Goal: Task Accomplishment & Management: Manage account settings

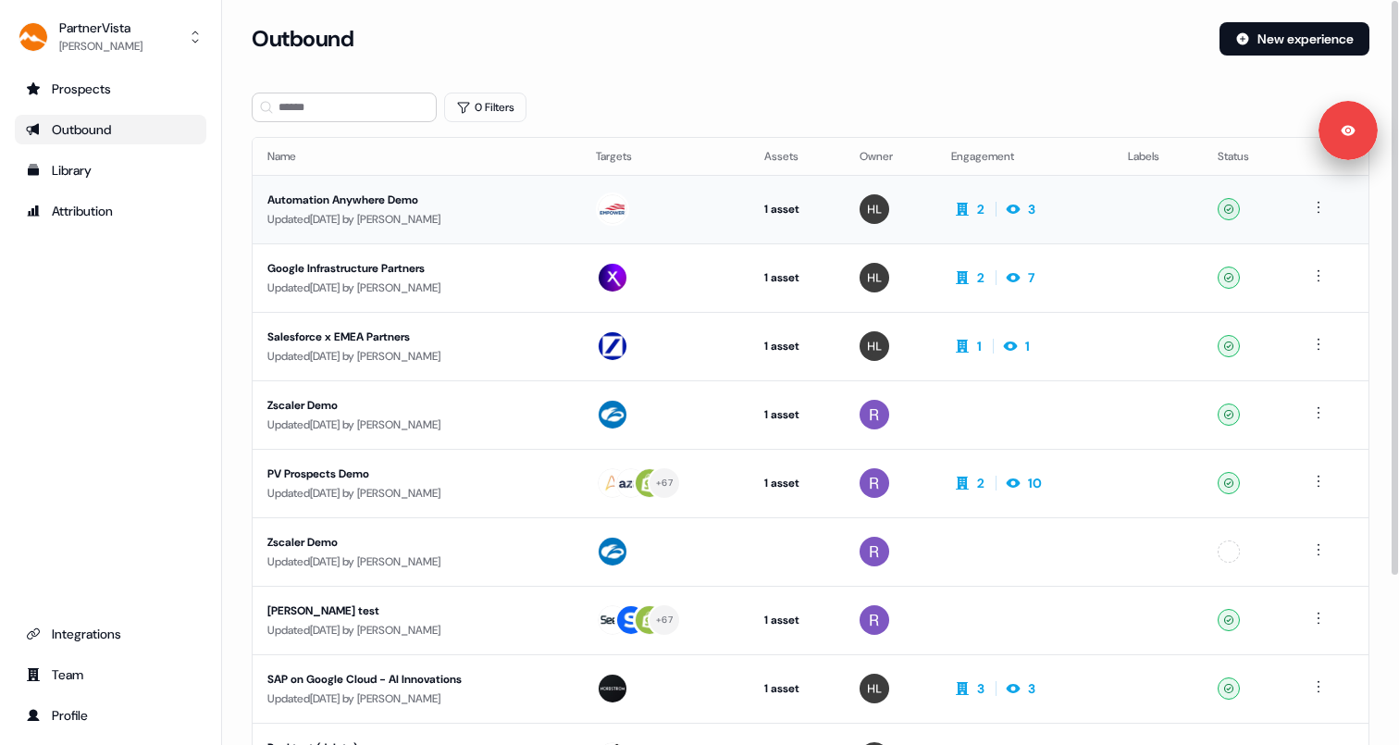
click at [384, 200] on div "Automation Anywhere Demo" at bounding box center [416, 200] width 299 height 19
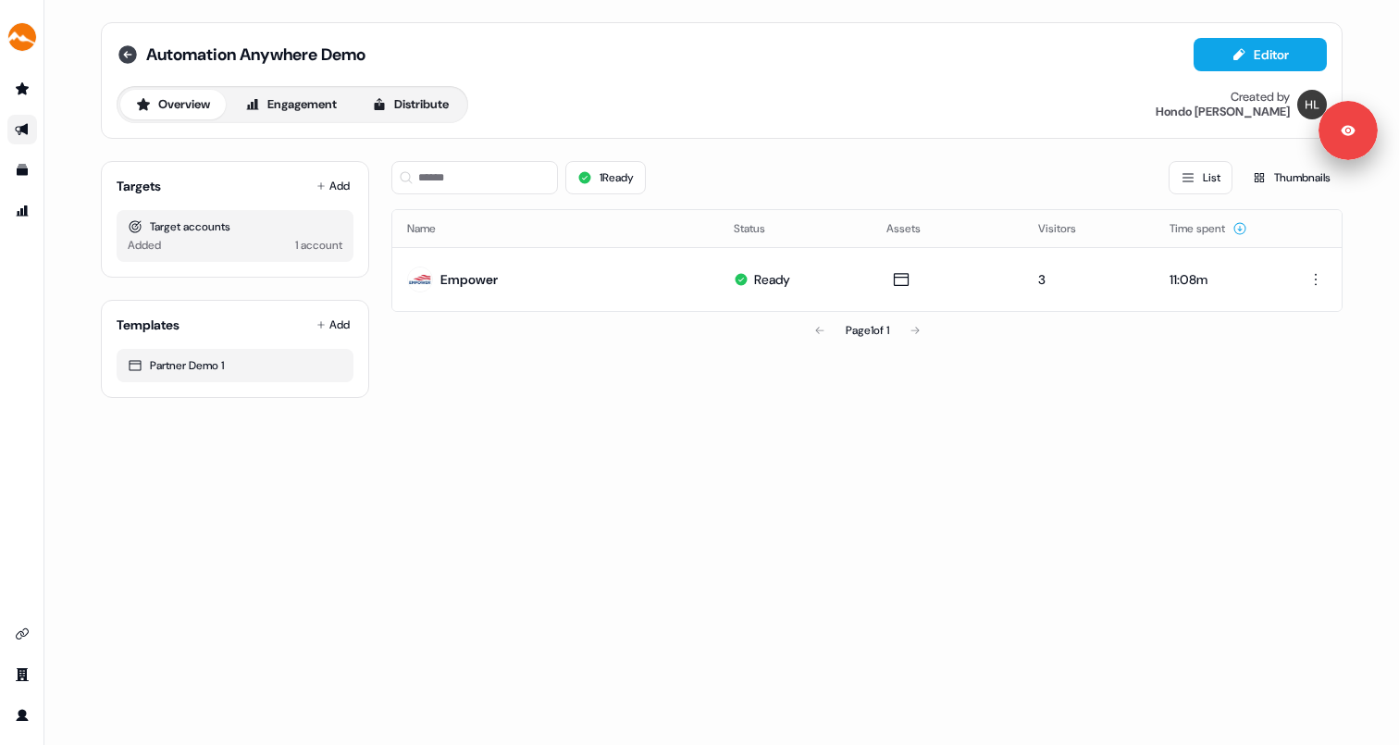
click at [127, 56] on icon at bounding box center [128, 54] width 22 height 22
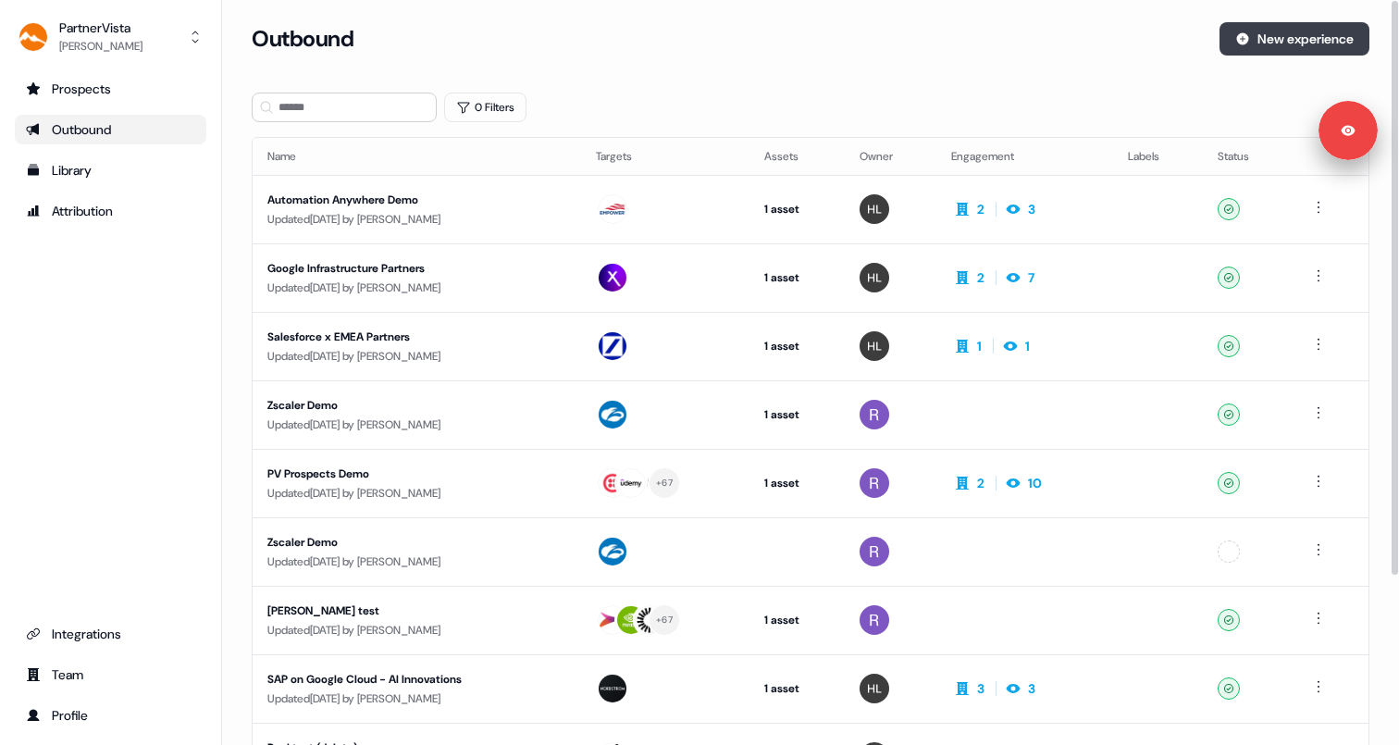
click at [1266, 47] on button "New experience" at bounding box center [1294, 38] width 150 height 33
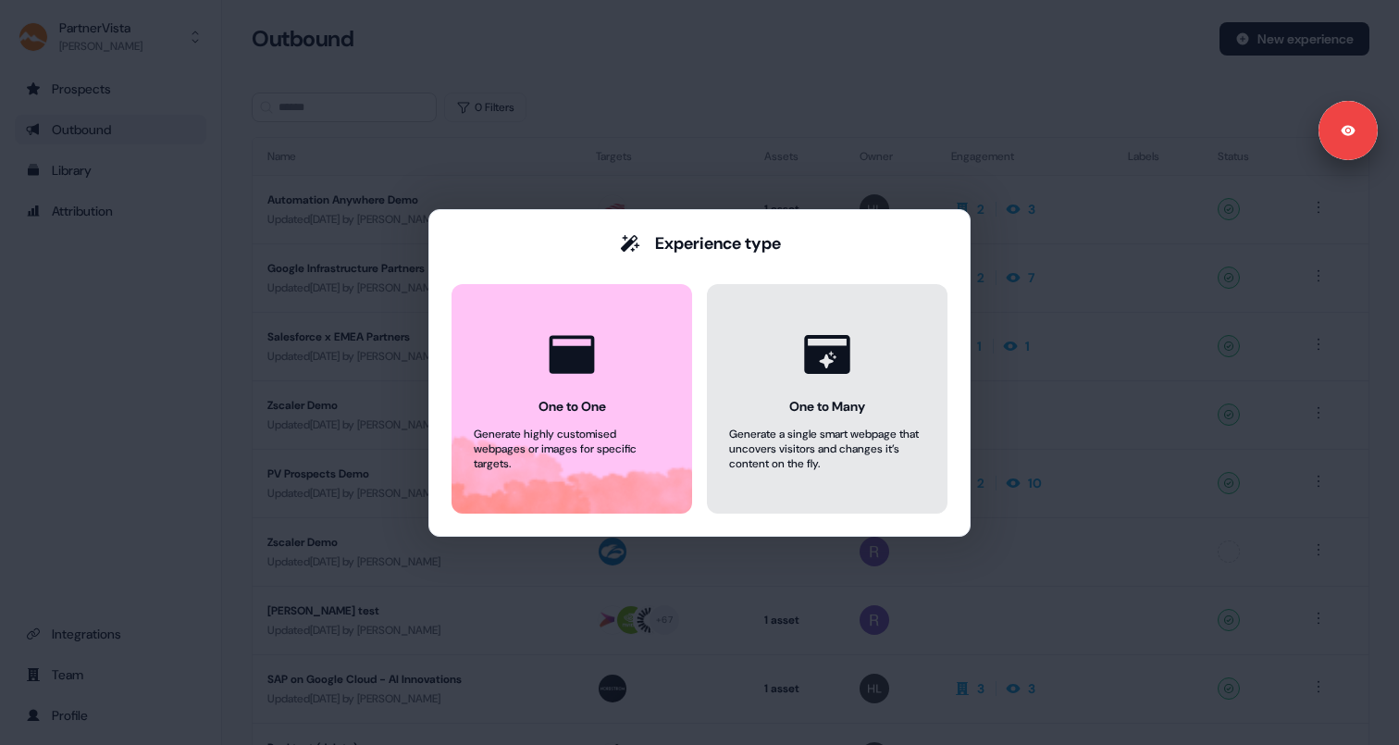
click at [843, 362] on icon at bounding box center [826, 354] width 45 height 39
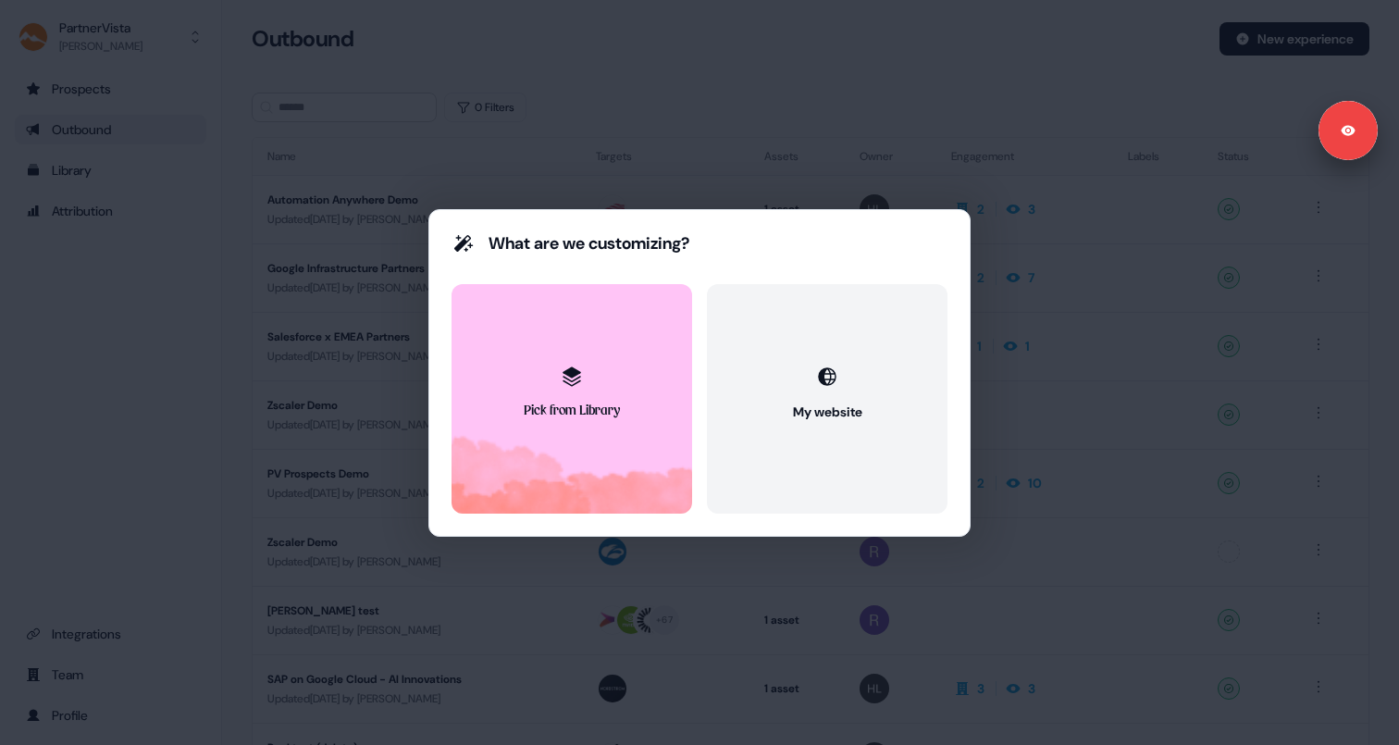
click at [744, 82] on div "What are we customizing? Pick from Library My website" at bounding box center [699, 372] width 1399 height 745
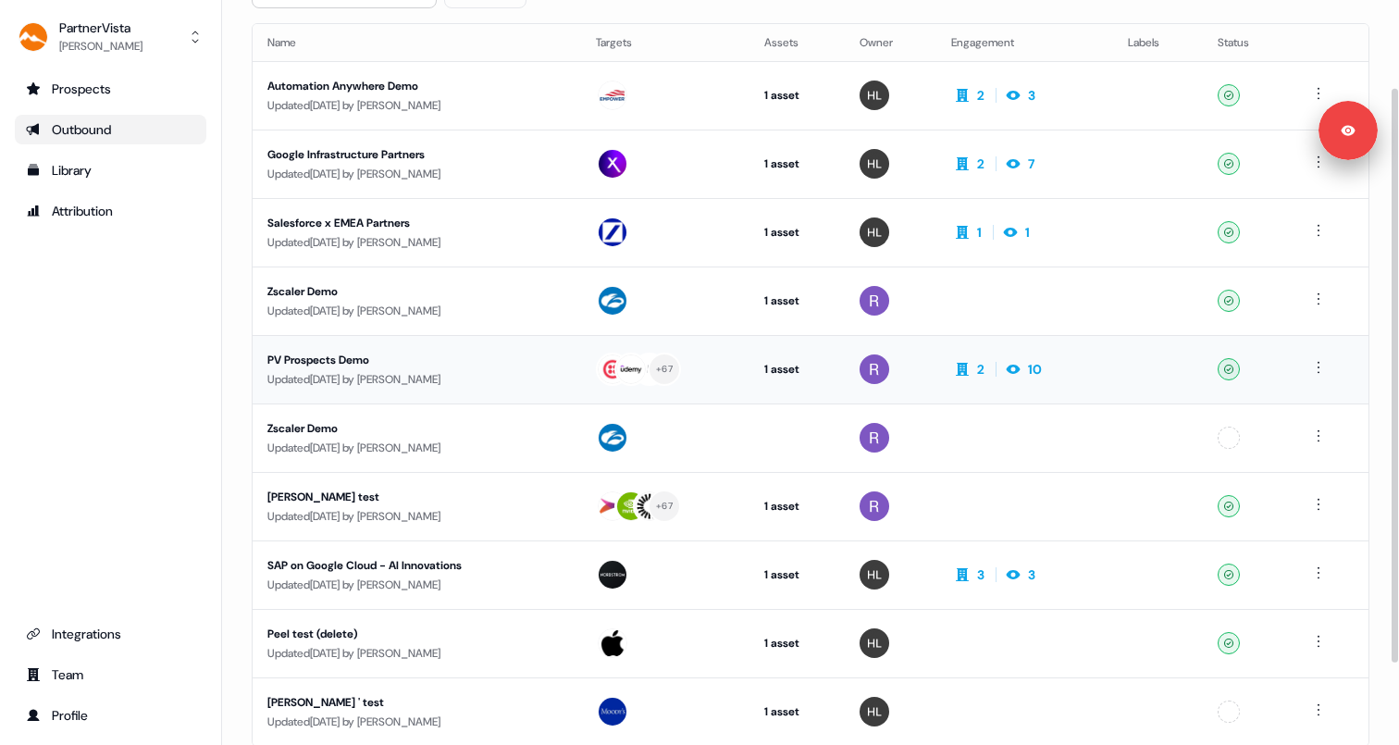
scroll to position [122, 0]
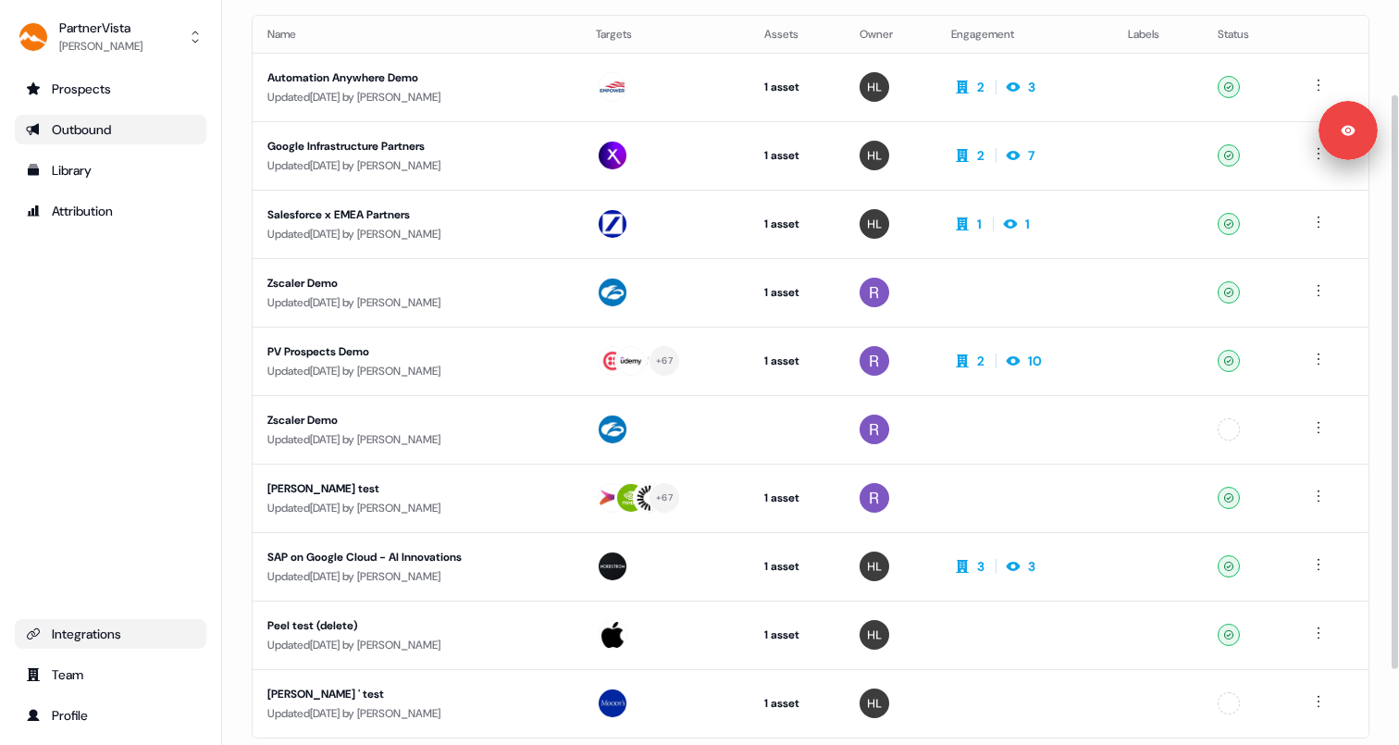
click at [77, 638] on div "Integrations" at bounding box center [110, 633] width 169 height 19
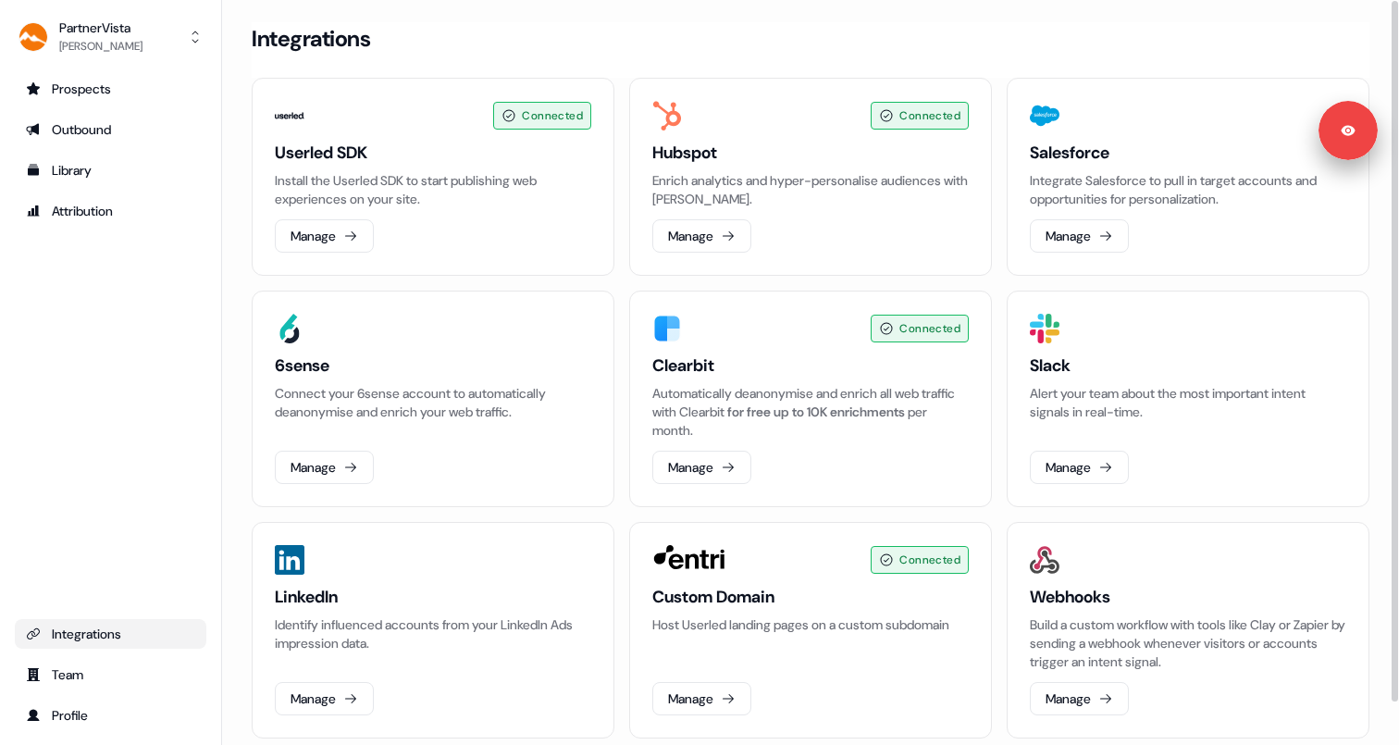
click at [823, 399] on div "Automatically deanonymise and enrich all web traffic with Clearbit for free up …" at bounding box center [810, 412] width 316 height 56
click at [968, 367] on div "Connected Clearbit Automatically deanonymise and enrich all web traffic with Cl…" at bounding box center [810, 398] width 363 height 216
click at [104, 127] on div "Outbound" at bounding box center [110, 129] width 169 height 19
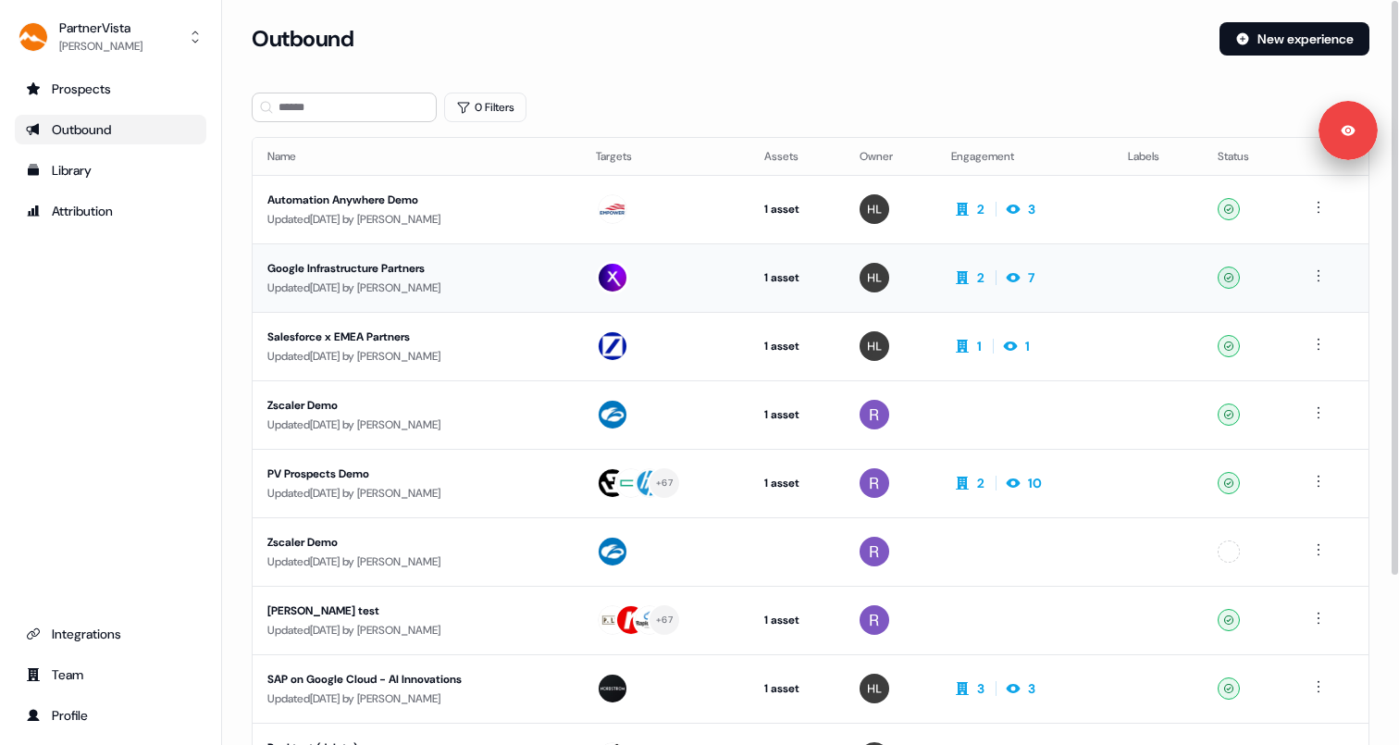
click at [740, 285] on td at bounding box center [665, 277] width 168 height 68
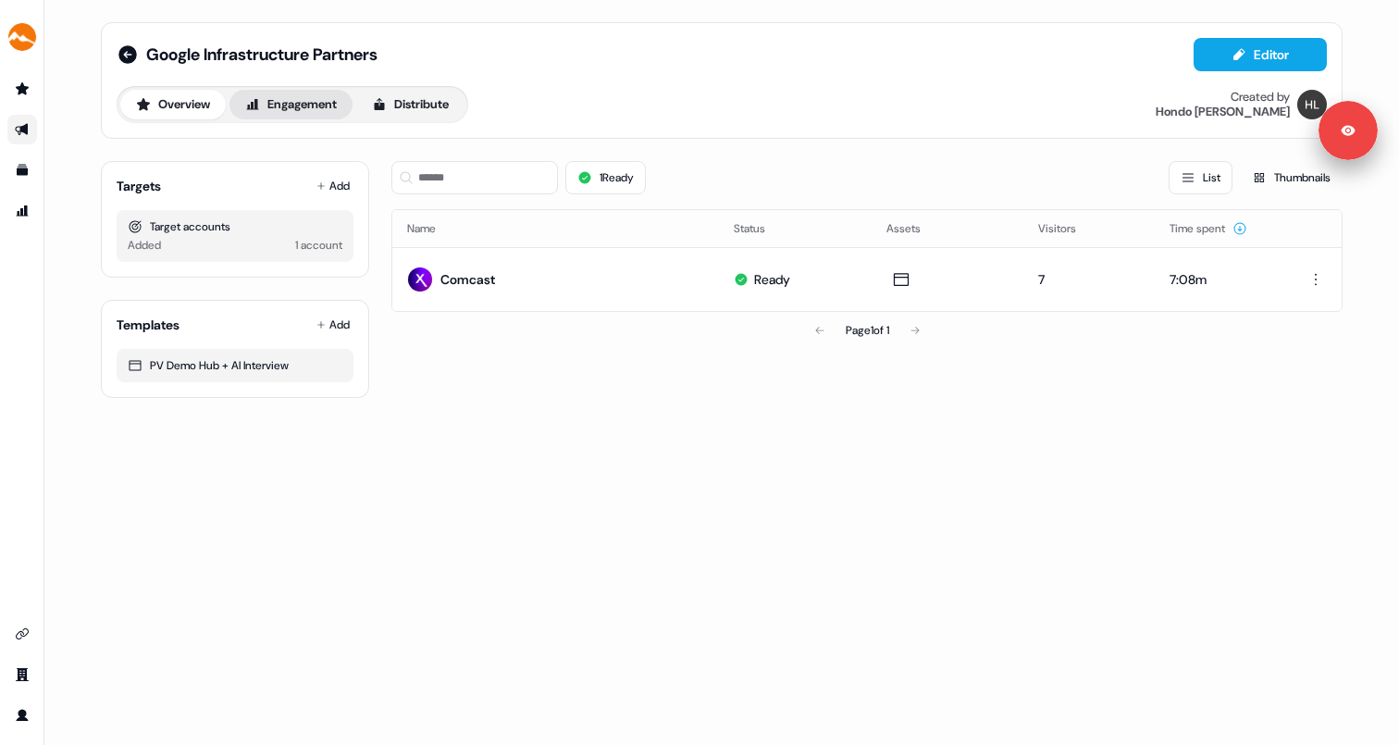
click at [308, 106] on button "Engagement" at bounding box center [290, 105] width 123 height 30
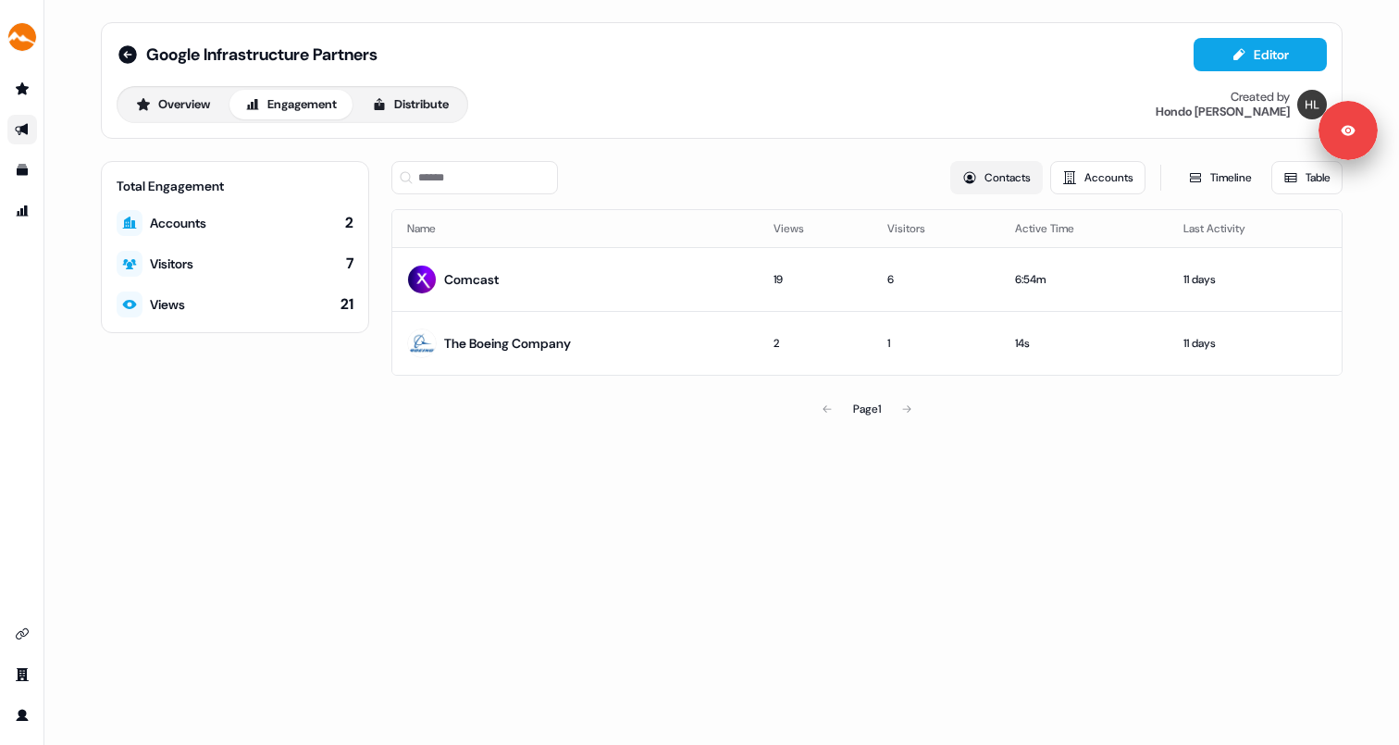
click at [986, 189] on button "Contacts" at bounding box center [996, 177] width 93 height 33
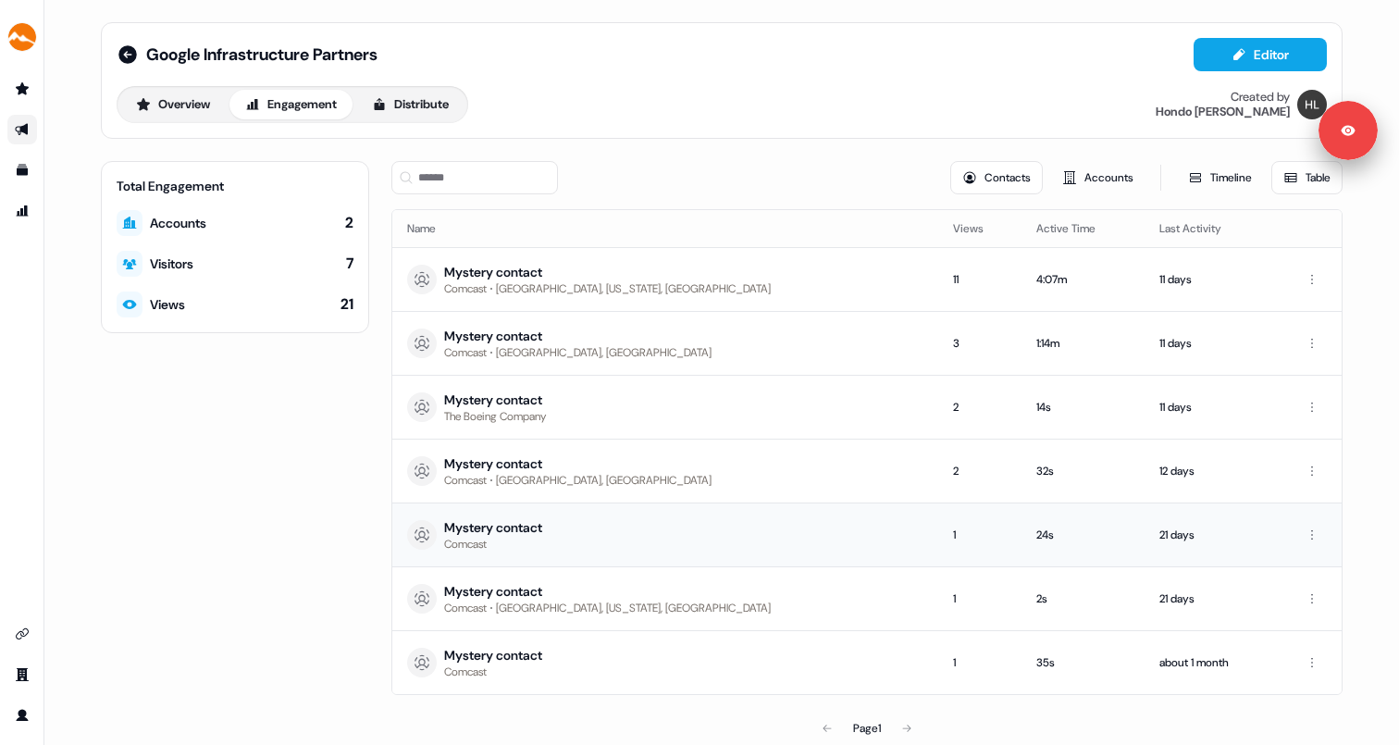
scroll to position [23, 0]
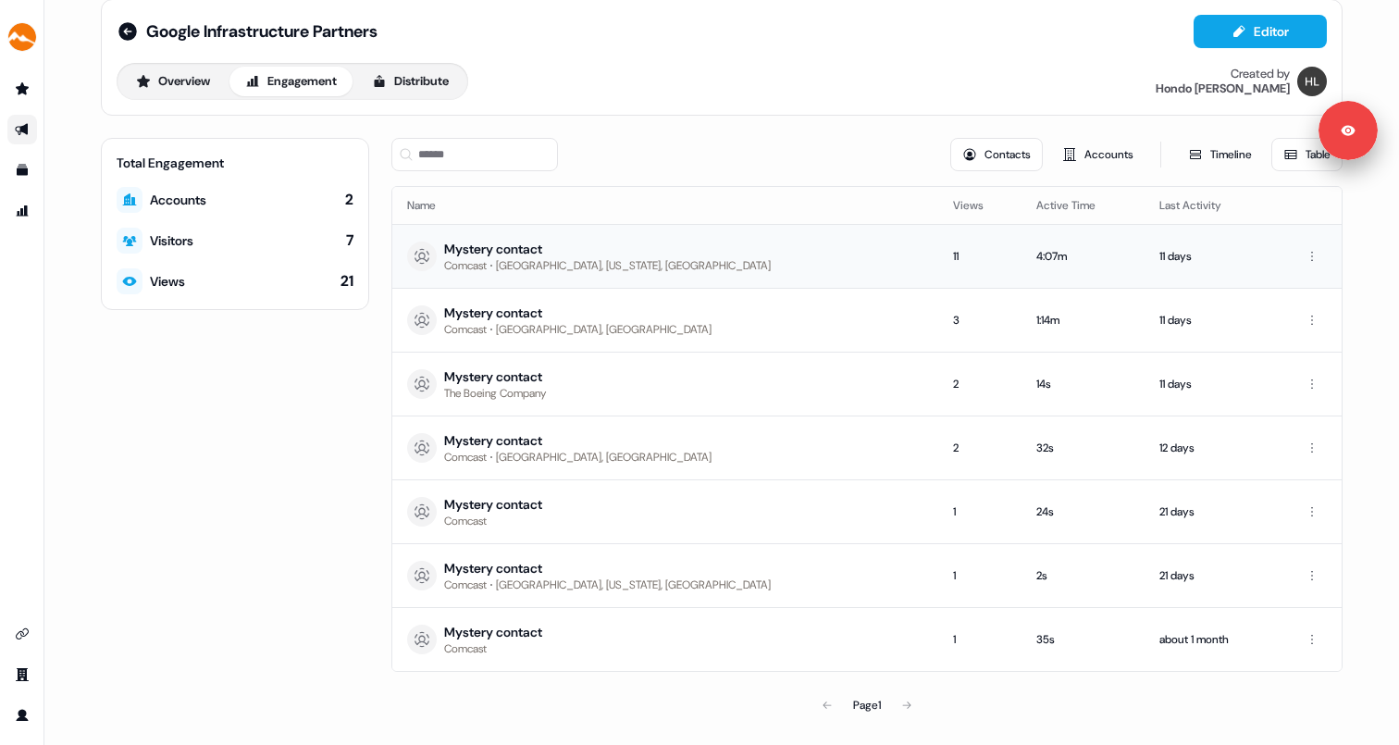
click at [450, 240] on div "Mystery contact" at bounding box center [607, 249] width 327 height 19
click at [1097, 158] on button "Accounts" at bounding box center [1097, 154] width 95 height 33
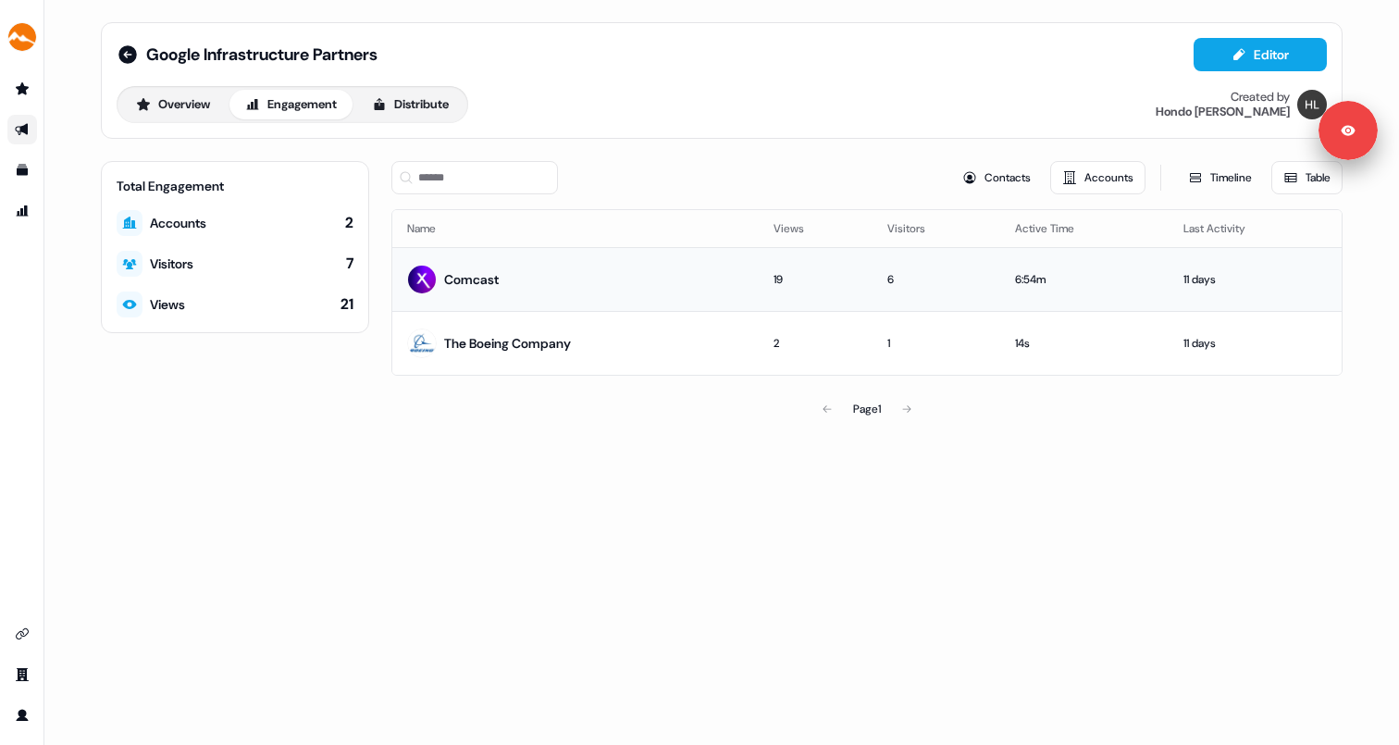
click at [446, 278] on div "Comcast" at bounding box center [471, 279] width 55 height 19
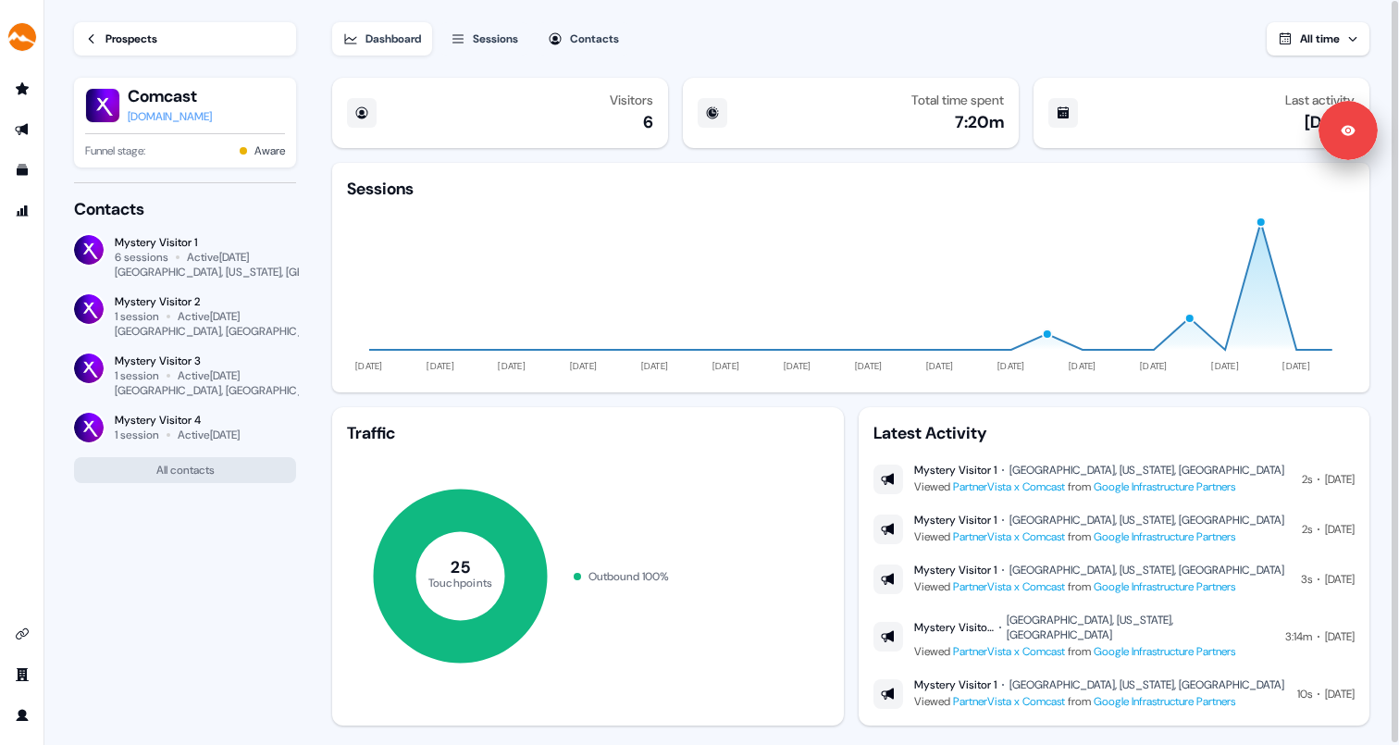
click at [500, 43] on div "Sessions" at bounding box center [495, 39] width 45 height 19
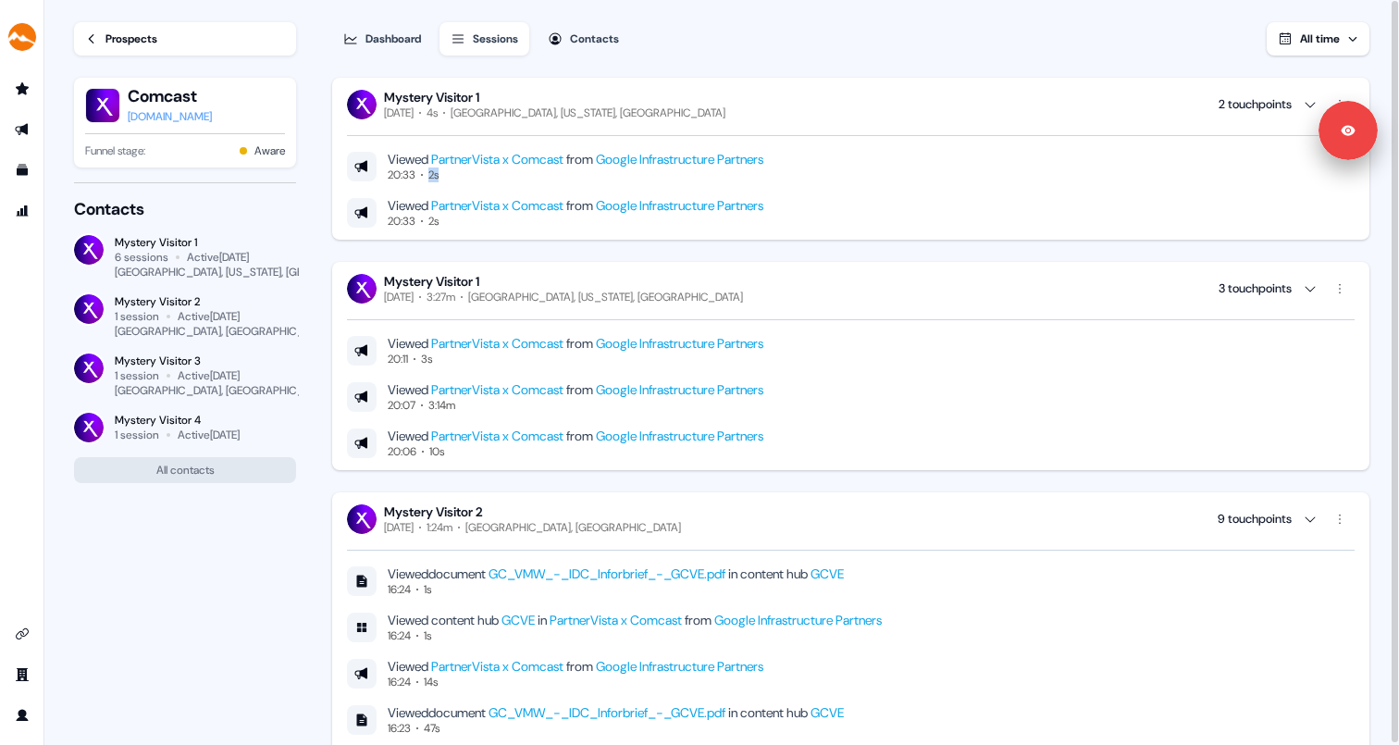
drag, startPoint x: 428, startPoint y: 176, endPoint x: 446, endPoint y: 176, distance: 17.6
click at [446, 176] on div "20:33 2s" at bounding box center [576, 174] width 376 height 15
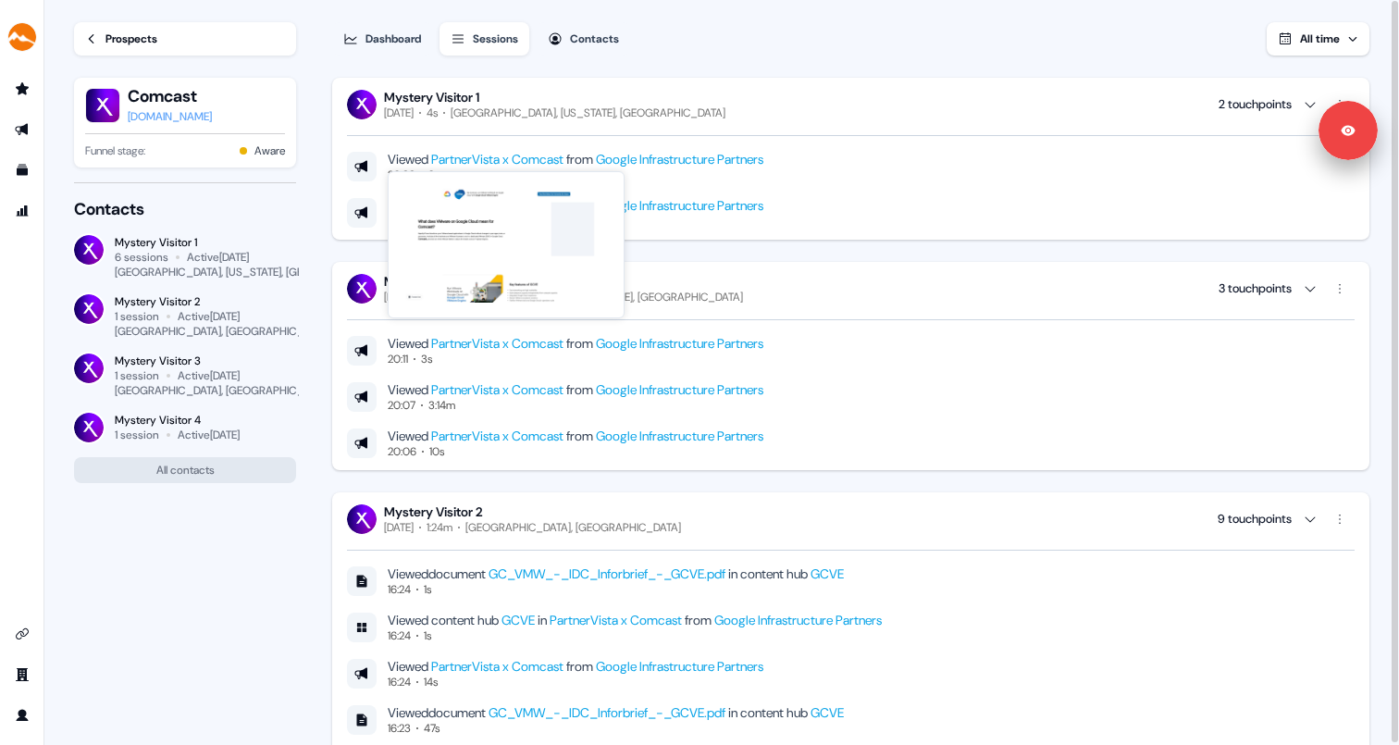
click at [884, 179] on div "Viewed PartnerVista x Comcast from Google Infrastructure Partners 20:33 2s" at bounding box center [850, 166] width 1007 height 31
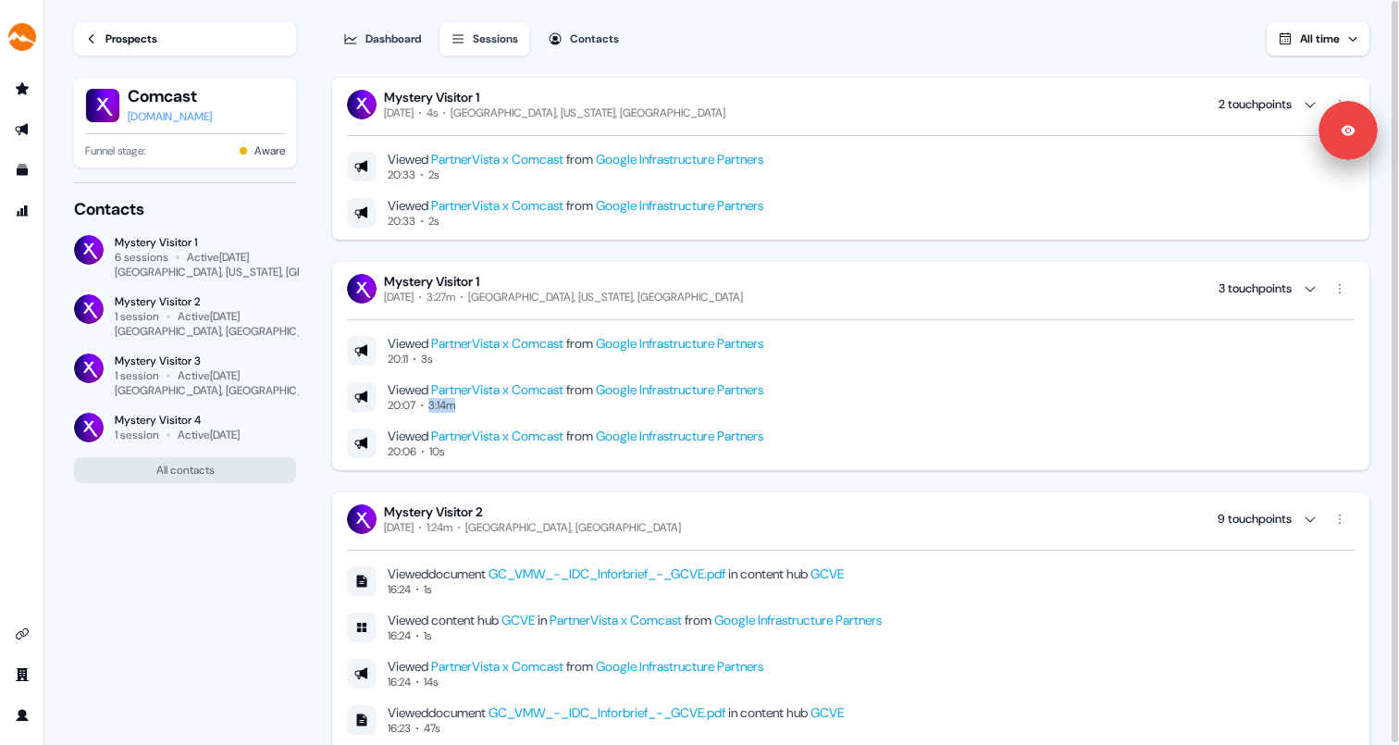
drag, startPoint x: 431, startPoint y: 409, endPoint x: 473, endPoint y: 409, distance: 41.6
click at [473, 409] on div "20:07 3:14m" at bounding box center [576, 405] width 376 height 15
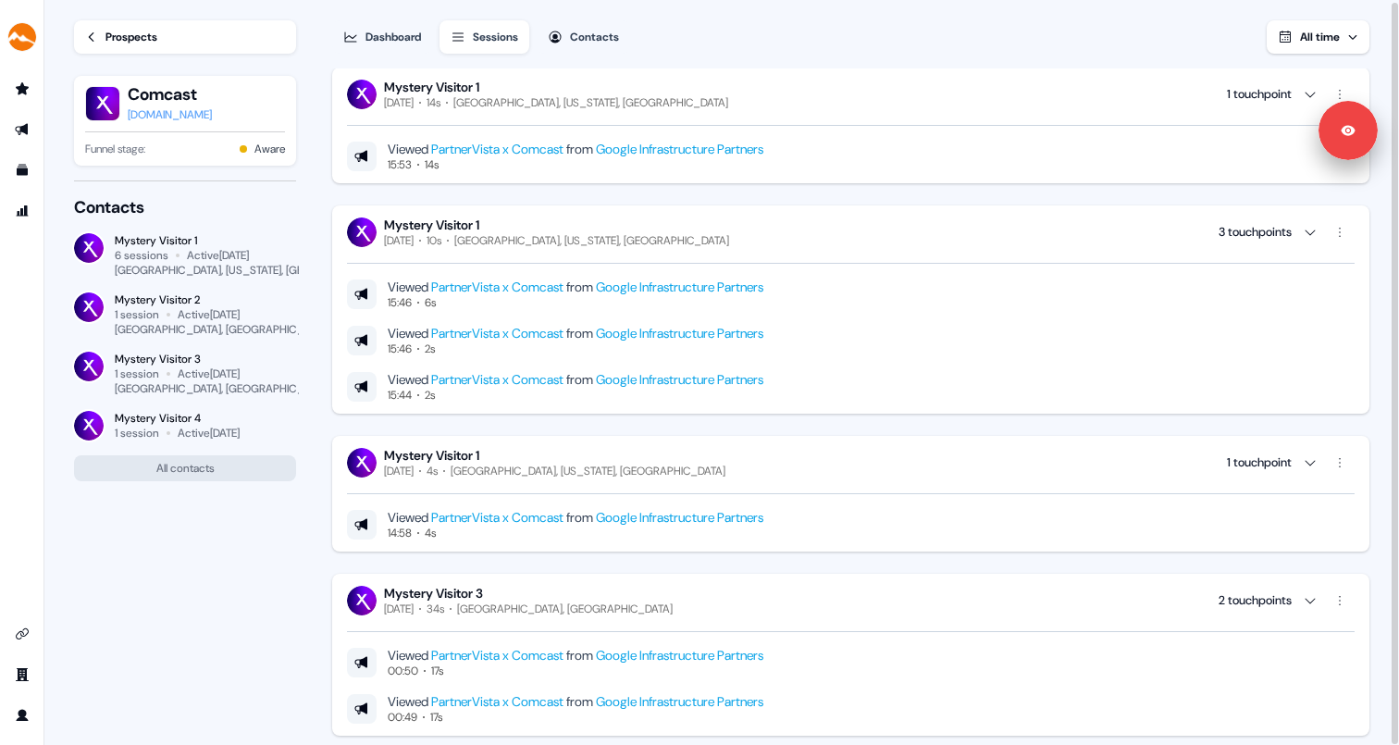
scroll to position [929, 0]
drag, startPoint x: 255, startPoint y: 149, endPoint x: 290, endPoint y: 164, distance: 38.1
click at [290, 164] on div "Comcast comcast.com Funnel stage: Aware" at bounding box center [185, 121] width 222 height 90
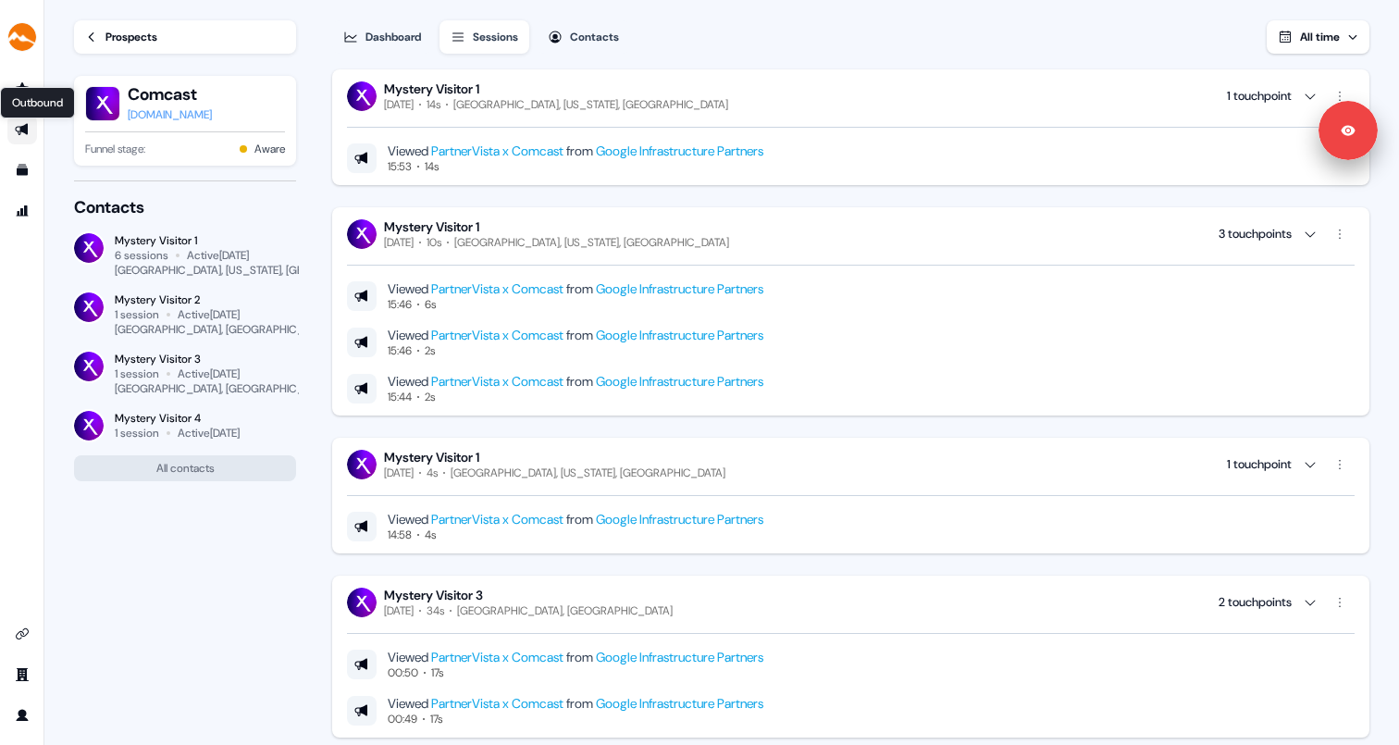
click at [19, 127] on icon "Go to outbound experience" at bounding box center [21, 130] width 13 height 12
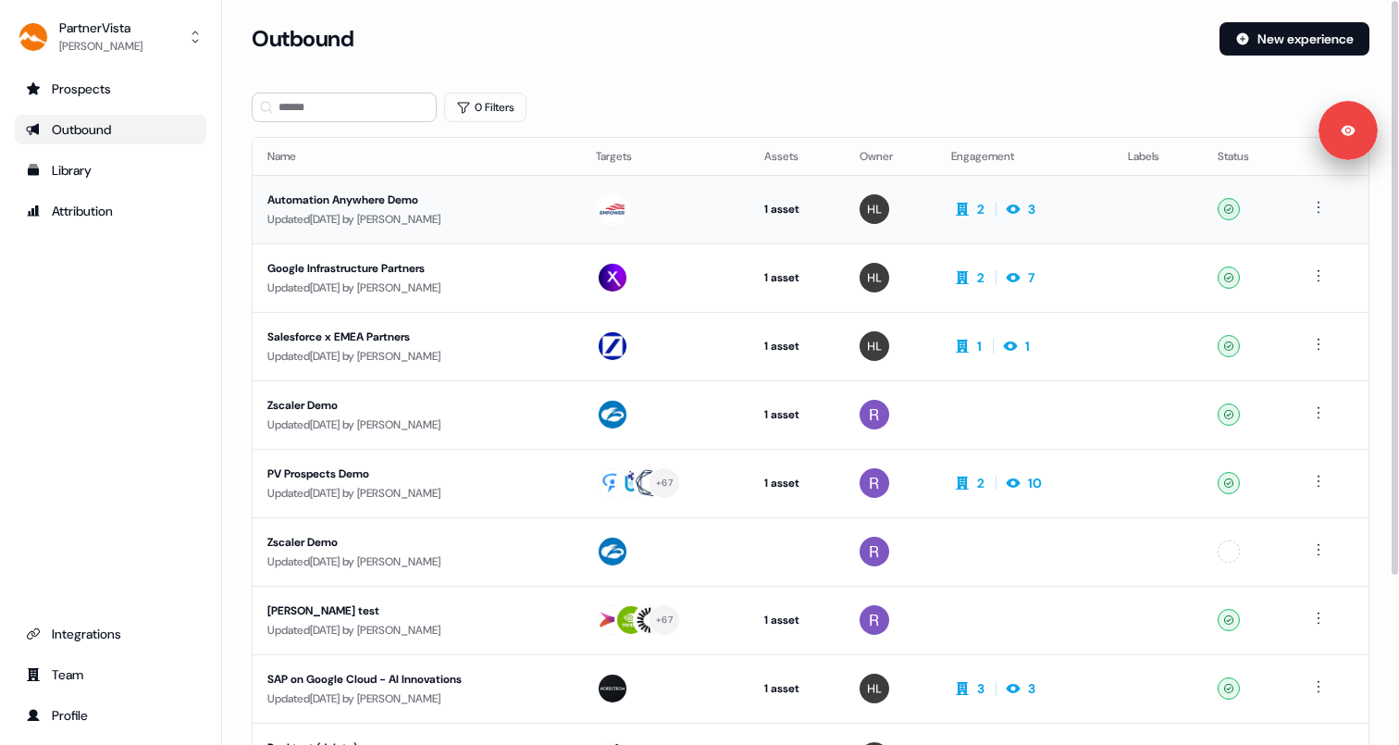
click at [323, 211] on div "Updated 5 days ago by Hondo Lewis" at bounding box center [416, 219] width 299 height 19
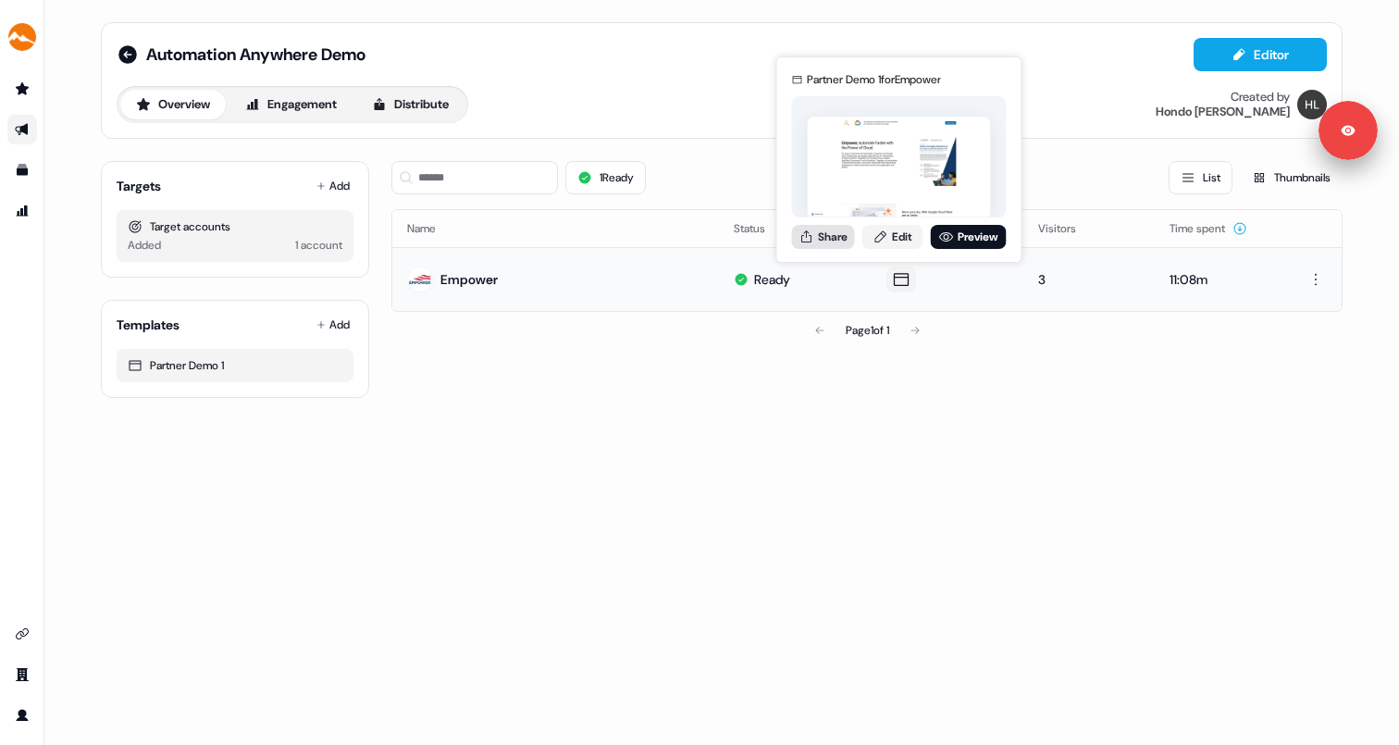
click at [837, 234] on button "Share" at bounding box center [823, 237] width 63 height 24
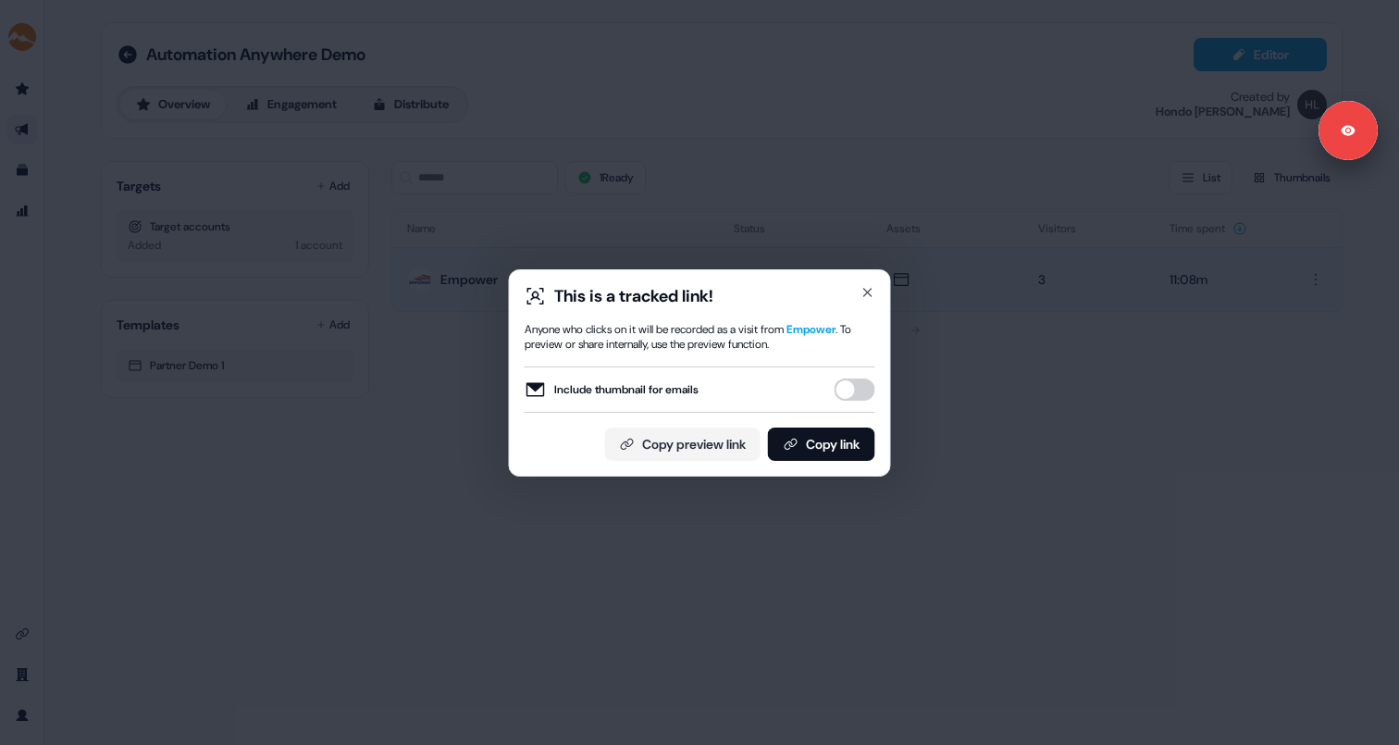
click at [907, 397] on div "This is a tracked link! Anyone who clicks on it will be recorded as a visit fro…" at bounding box center [699, 372] width 1399 height 745
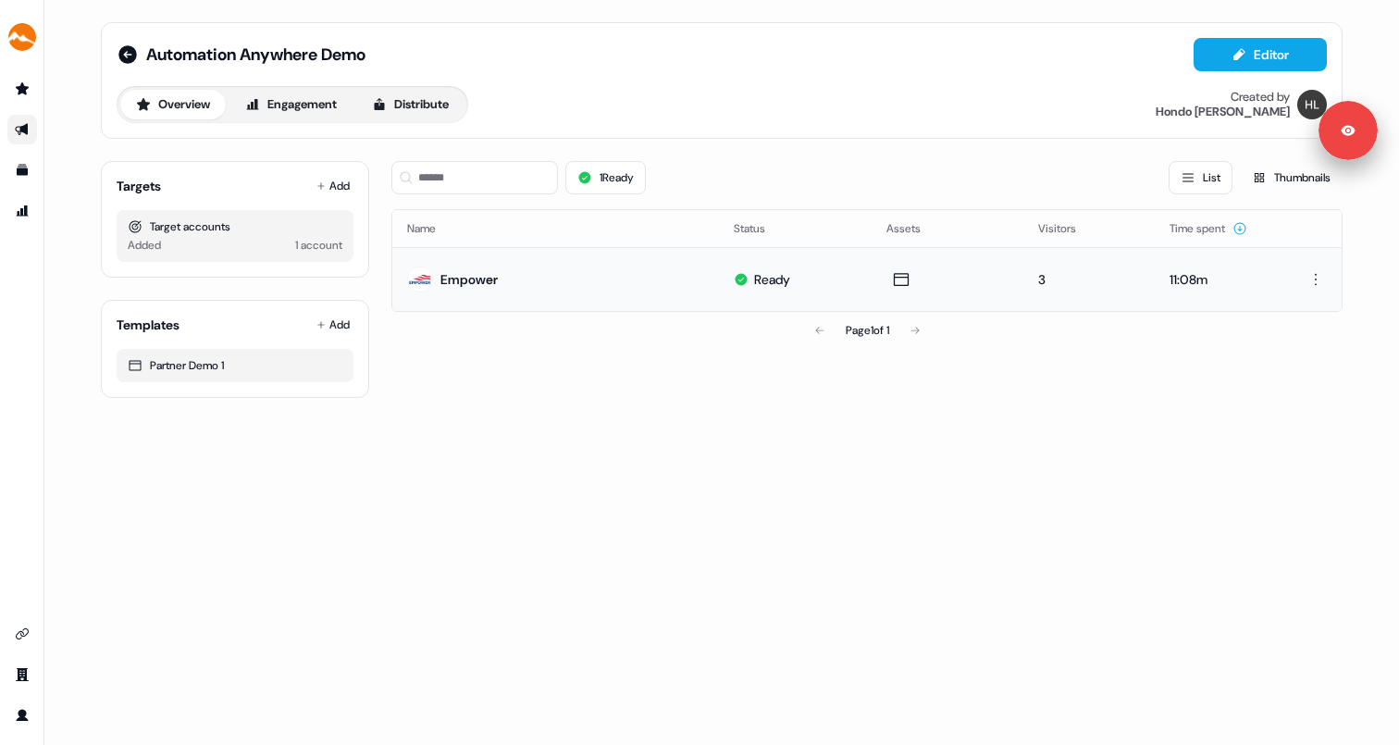
click at [1042, 281] on div "3" at bounding box center [1088, 279] width 101 height 19
click at [1041, 279] on div "3" at bounding box center [1088, 279] width 101 height 19
click at [300, 97] on button "Engagement" at bounding box center [290, 105] width 123 height 30
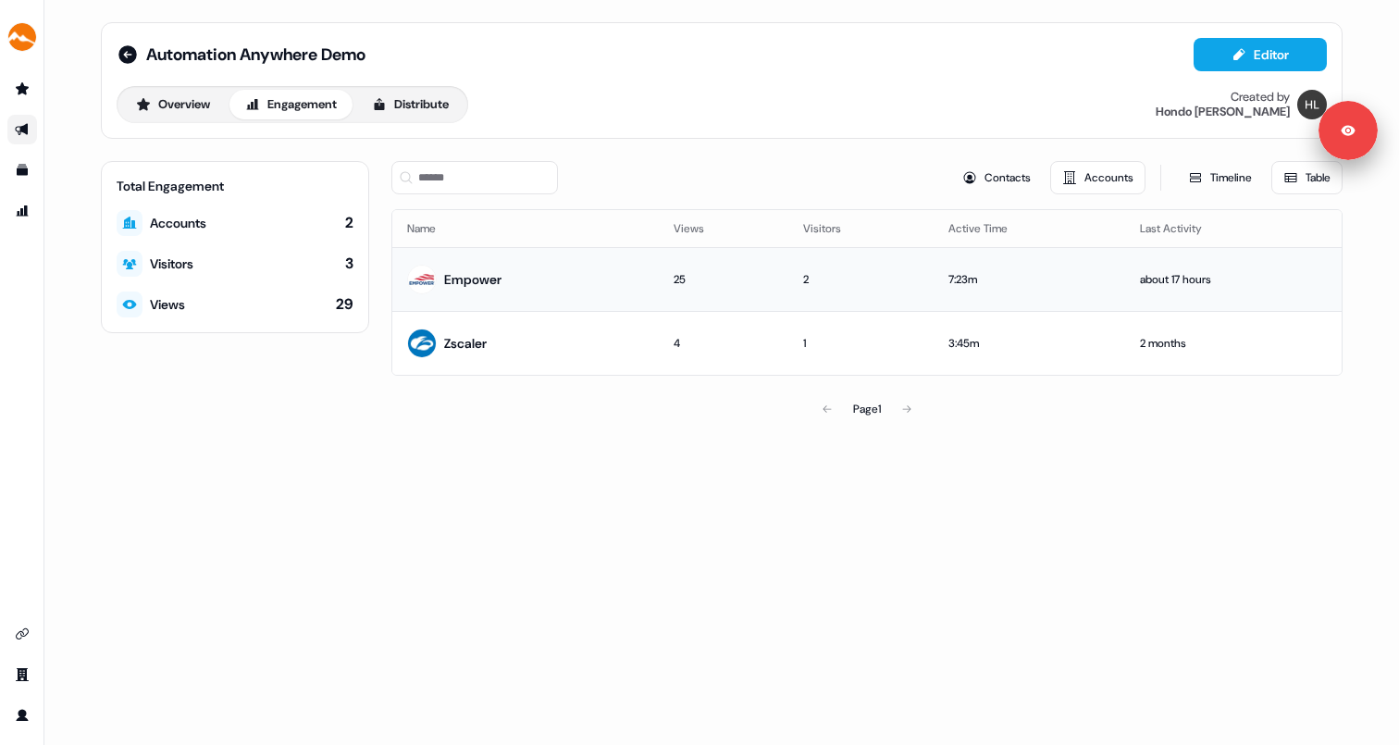
click at [472, 272] on div "Empower" at bounding box center [472, 279] width 57 height 19
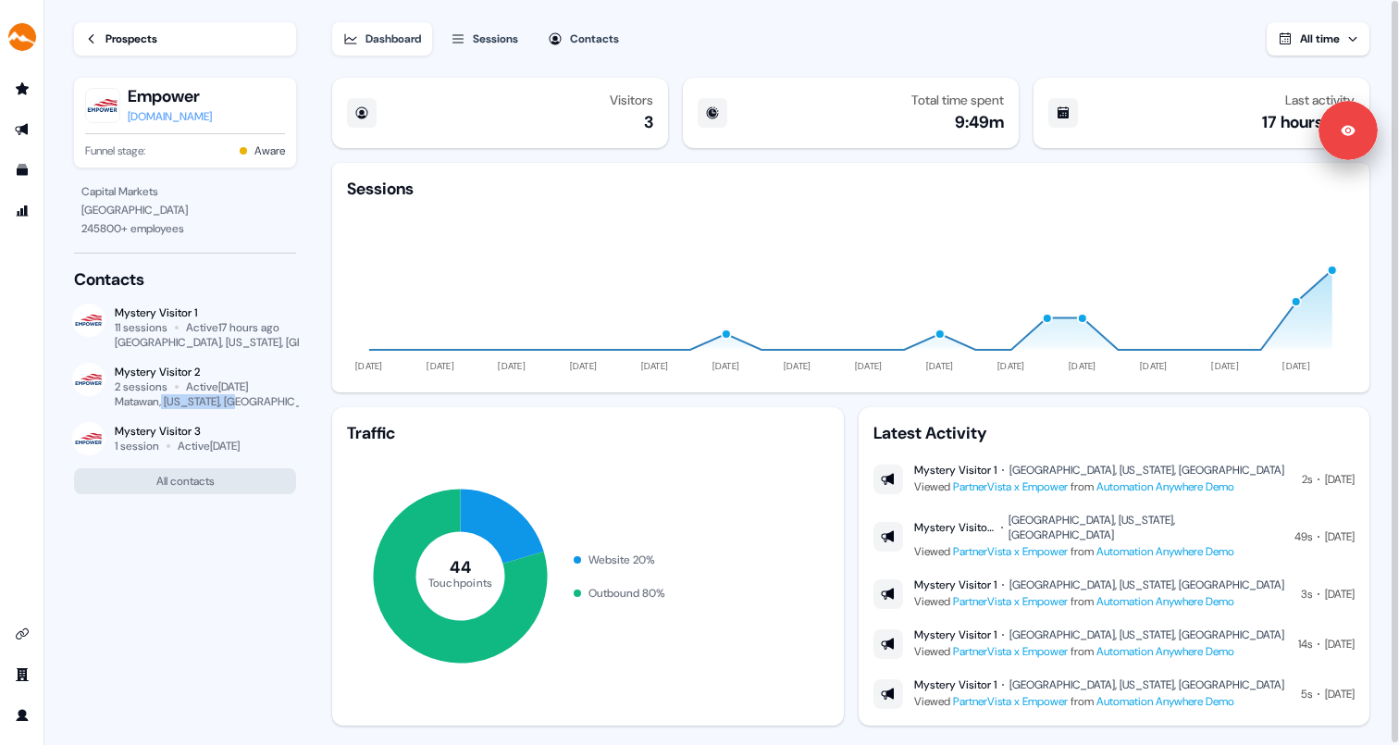
drag, startPoint x: 164, startPoint y: 403, endPoint x: 254, endPoint y: 405, distance: 90.7
click at [254, 405] on div "Matawan, New Jersey, US" at bounding box center [205, 401] width 181 height 15
click at [190, 348] on div "Littleton, Colorado, US" at bounding box center [254, 342] width 278 height 15
click at [187, 397] on div "Matawan, New Jersey, US" at bounding box center [223, 401] width 216 height 15
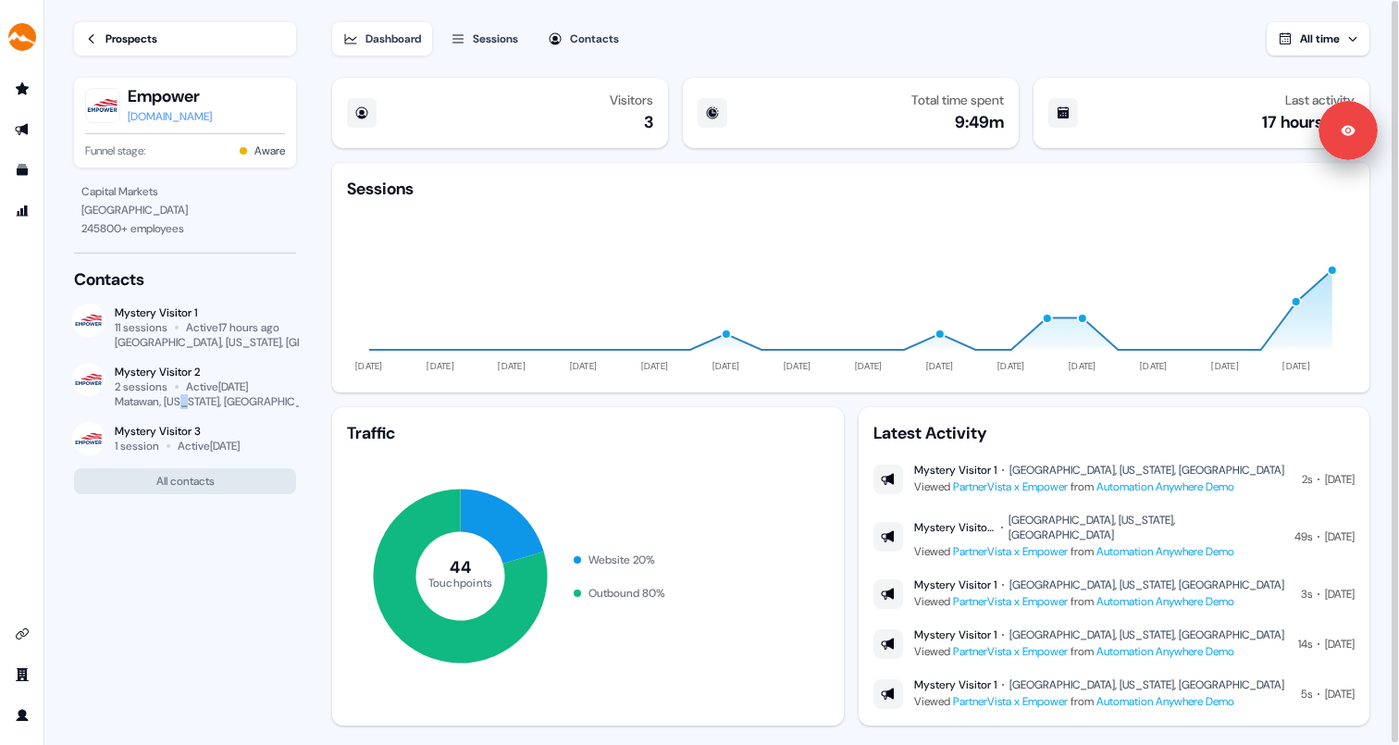
click at [187, 397] on div "Matawan, New Jersey, US" at bounding box center [223, 401] width 216 height 15
click at [208, 434] on div "Mystery Visitor 3" at bounding box center [177, 431] width 125 height 15
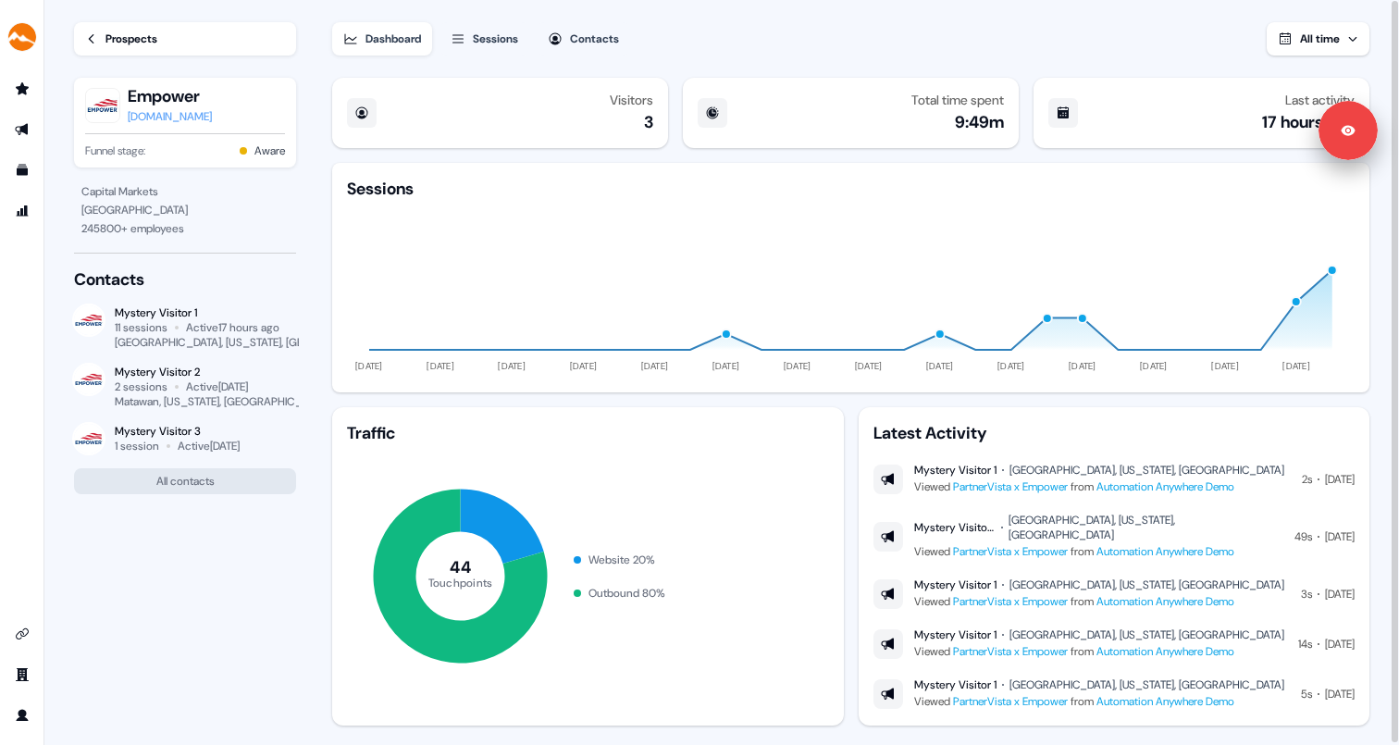
click at [240, 451] on div "Active 3 months ago" at bounding box center [209, 445] width 62 height 15
click at [92, 52] on link "Prospects" at bounding box center [185, 38] width 222 height 33
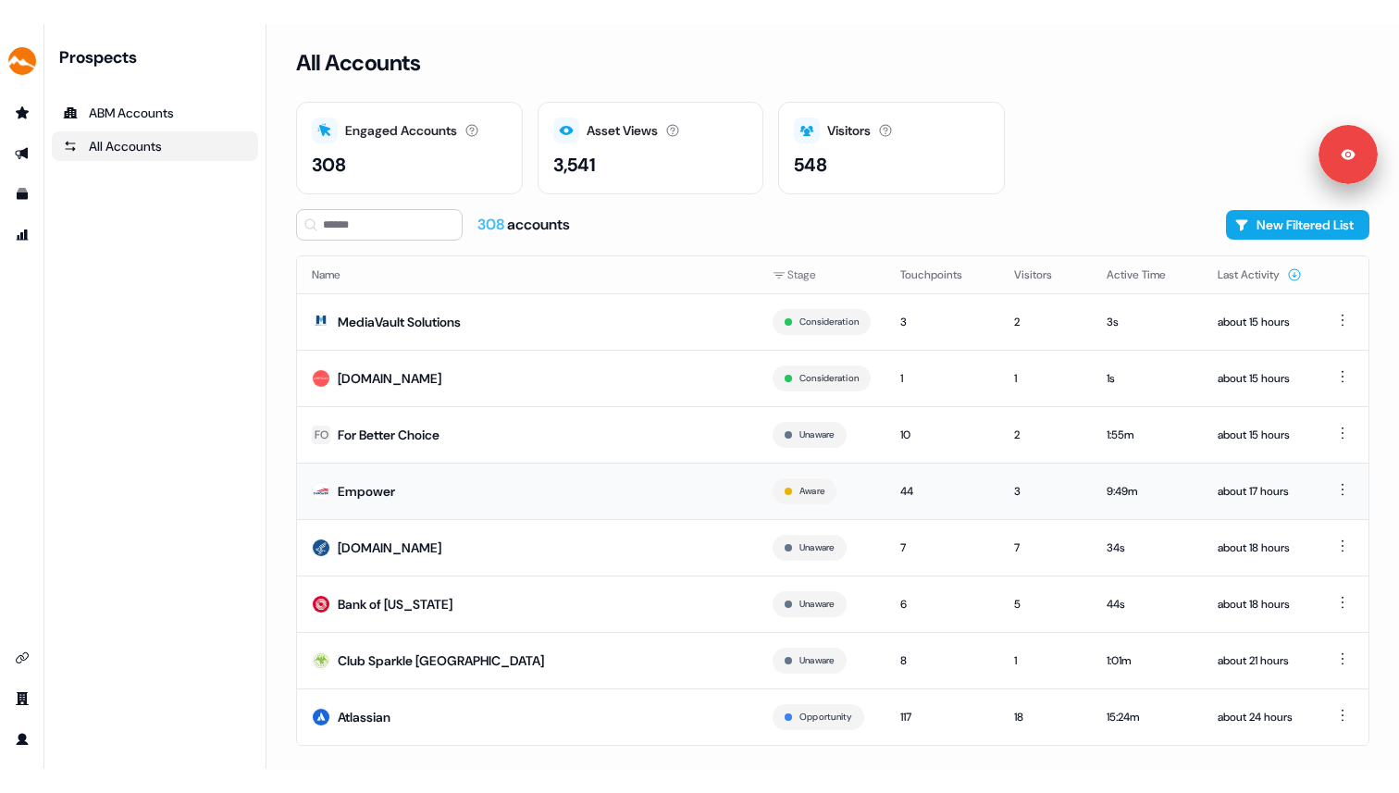
scroll to position [28, 0]
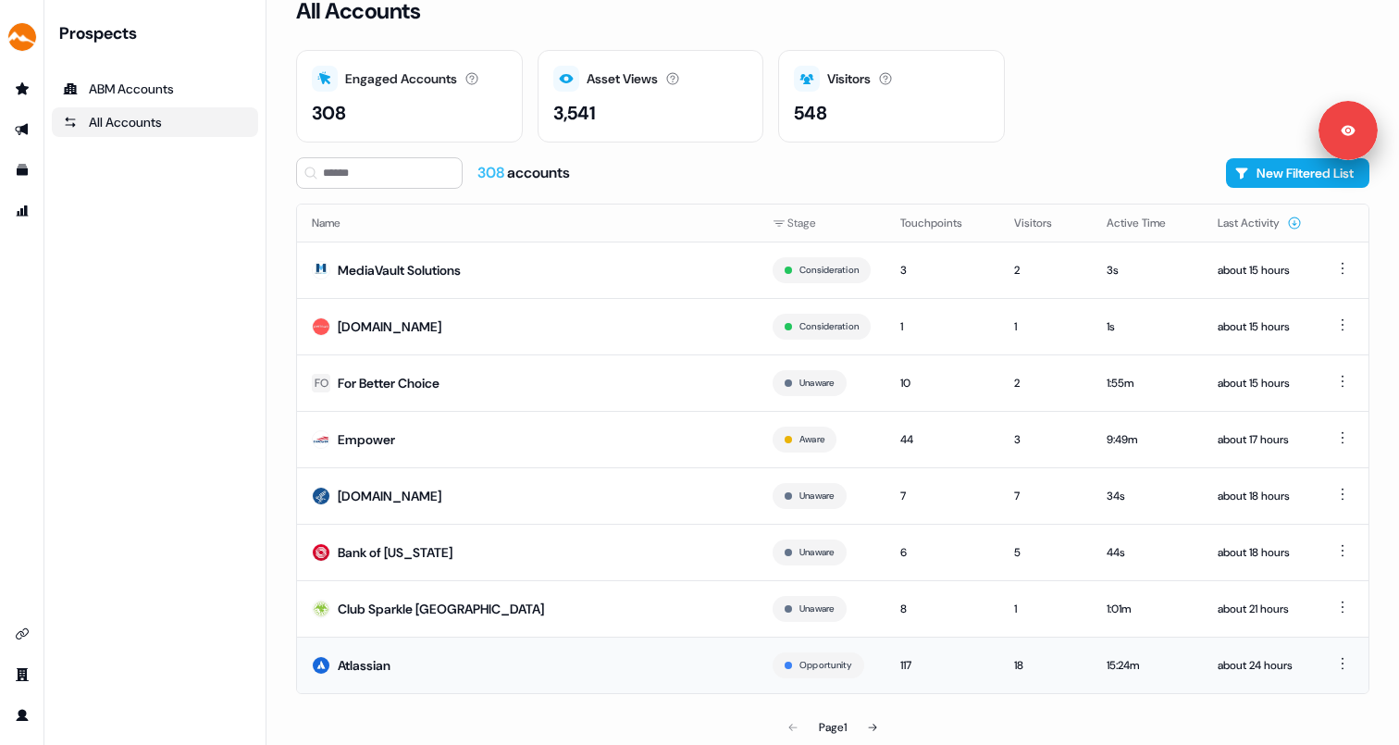
click at [430, 651] on td "Atlassian" at bounding box center [527, 664] width 461 height 56
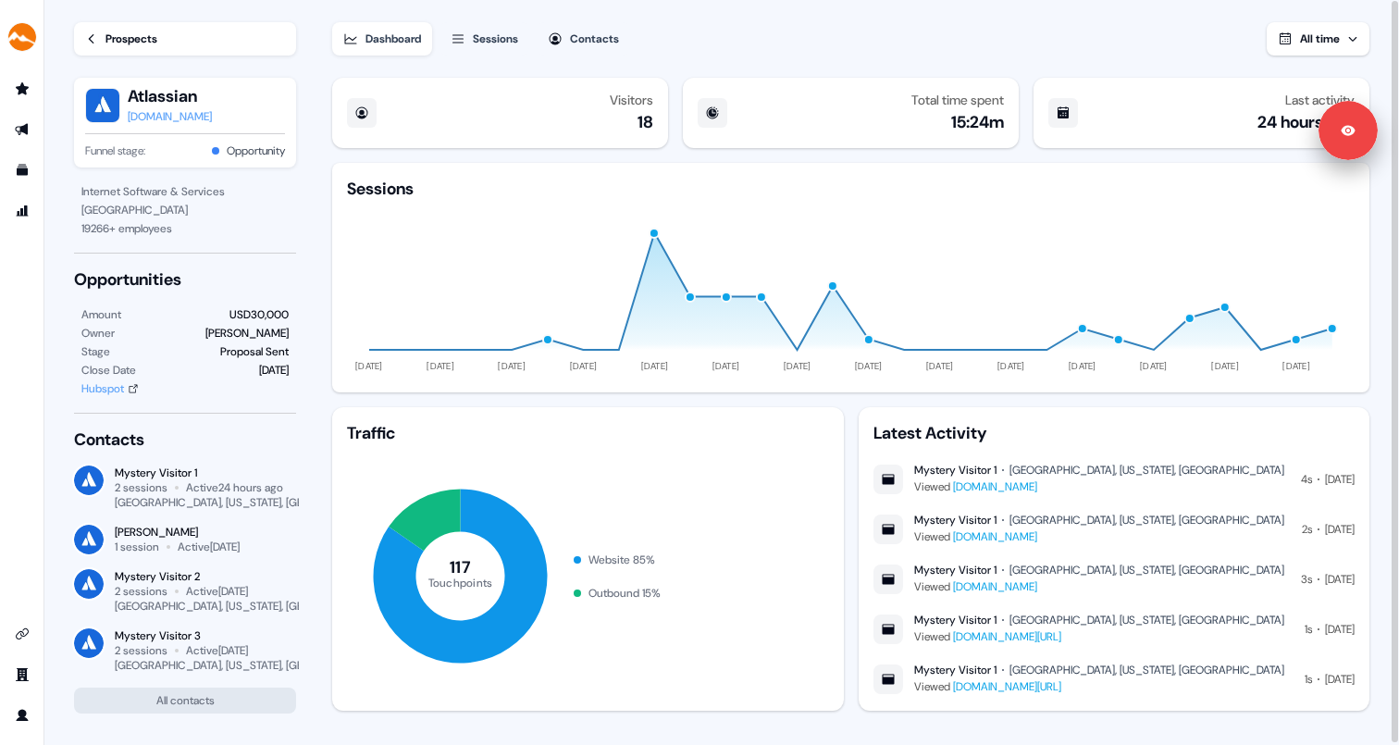
click at [138, 502] on div "San Jose, California, US" at bounding box center [254, 502] width 278 height 15
click at [28, 129] on icon "Go to outbound experience" at bounding box center [22, 129] width 15 height 15
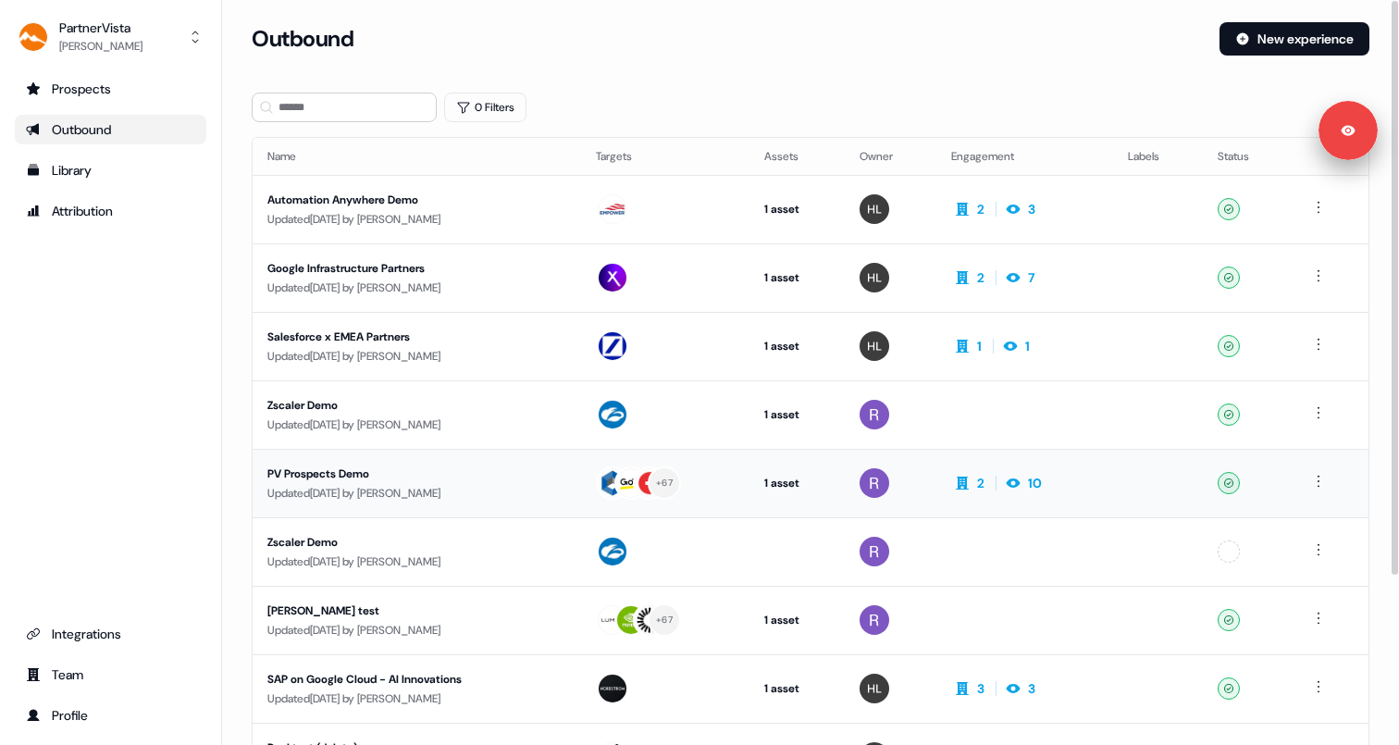
click at [389, 473] on div "PV Prospects Demo" at bounding box center [416, 473] width 299 height 19
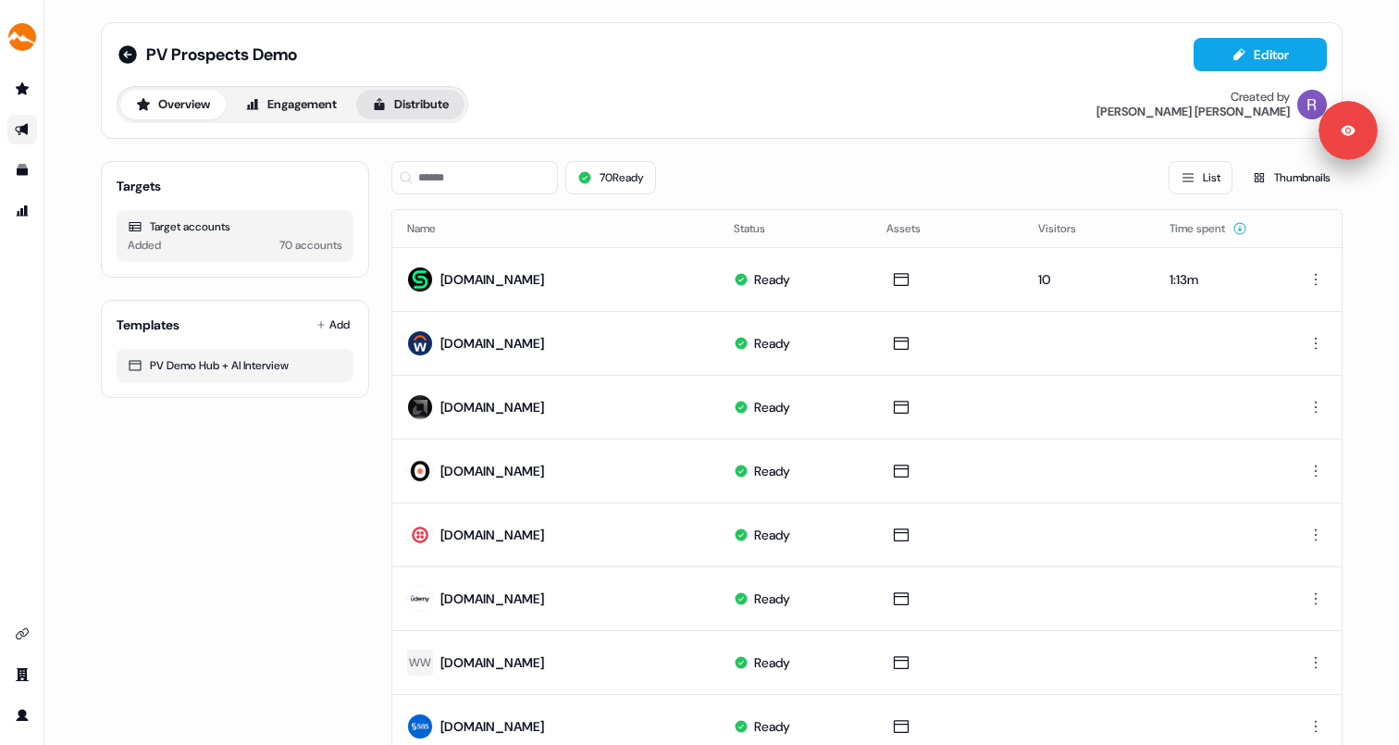
click at [426, 104] on button "Distribute" at bounding box center [410, 105] width 108 height 30
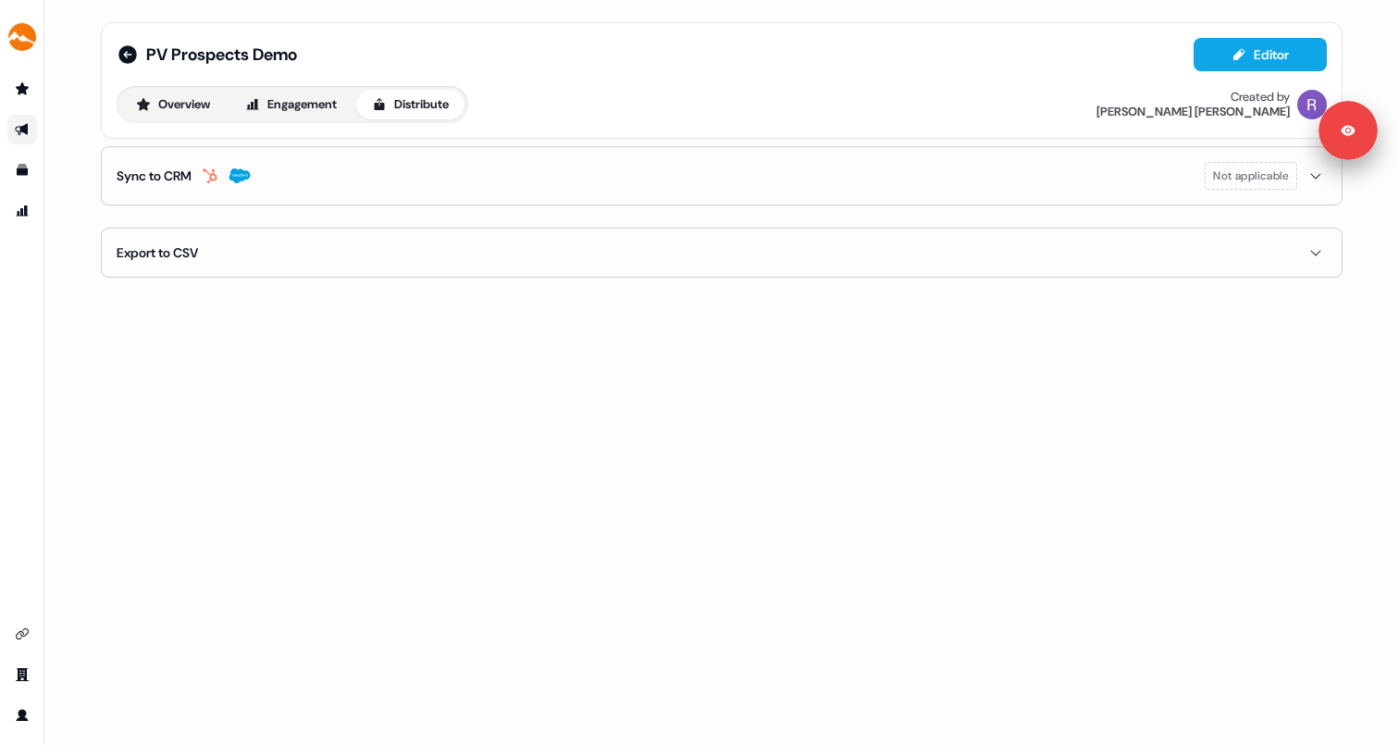
click at [512, 245] on button "Export to CSV" at bounding box center [722, 252] width 1210 height 48
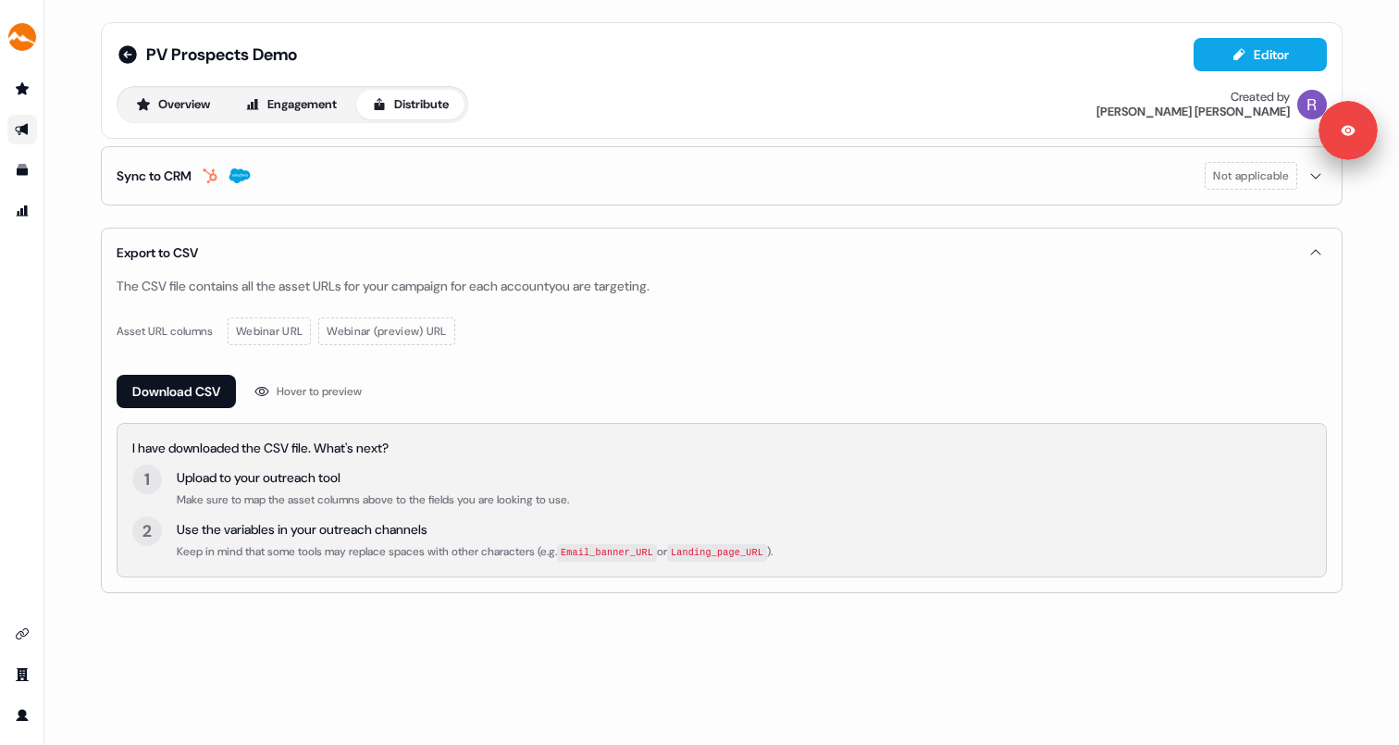
click at [30, 132] on link "Go to outbound experience" at bounding box center [22, 130] width 30 height 30
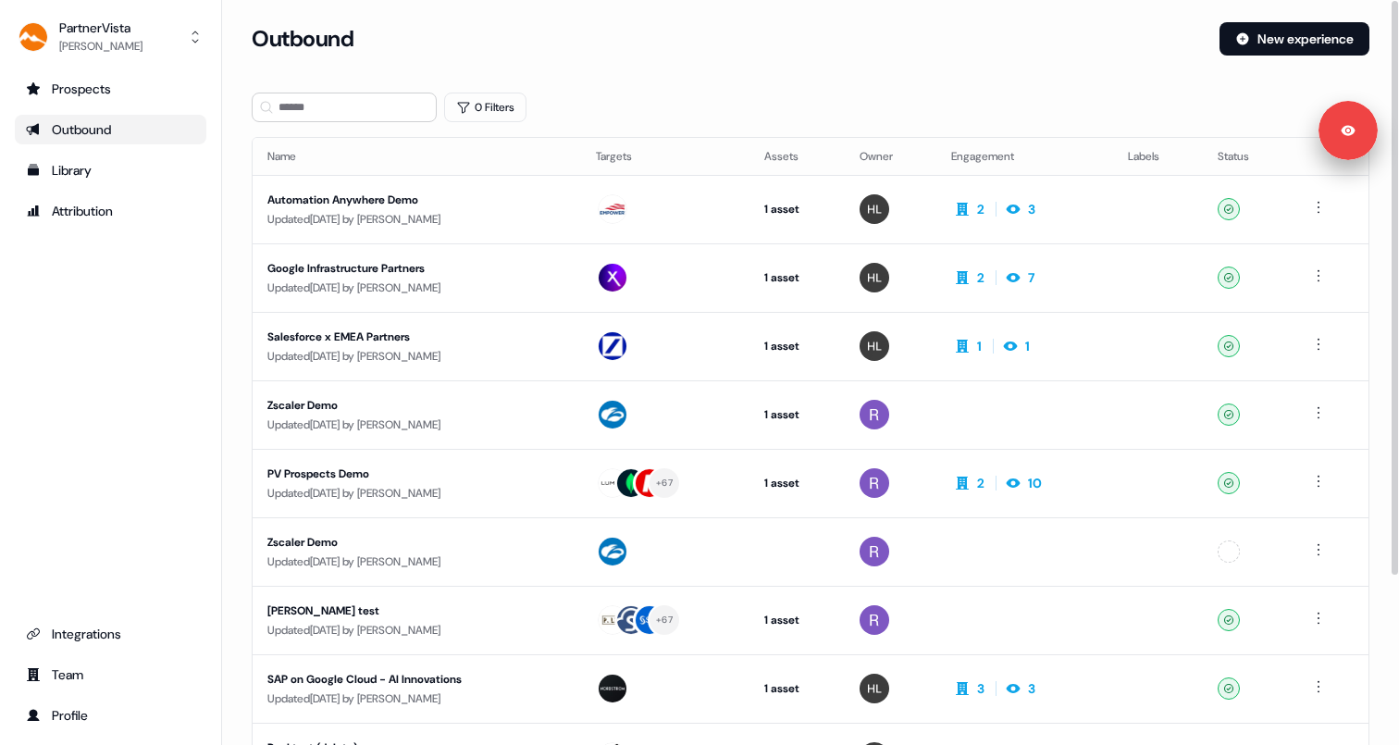
click at [115, 127] on div "Outbound" at bounding box center [110, 129] width 169 height 19
click at [1254, 53] on button "New experience" at bounding box center [1294, 38] width 150 height 33
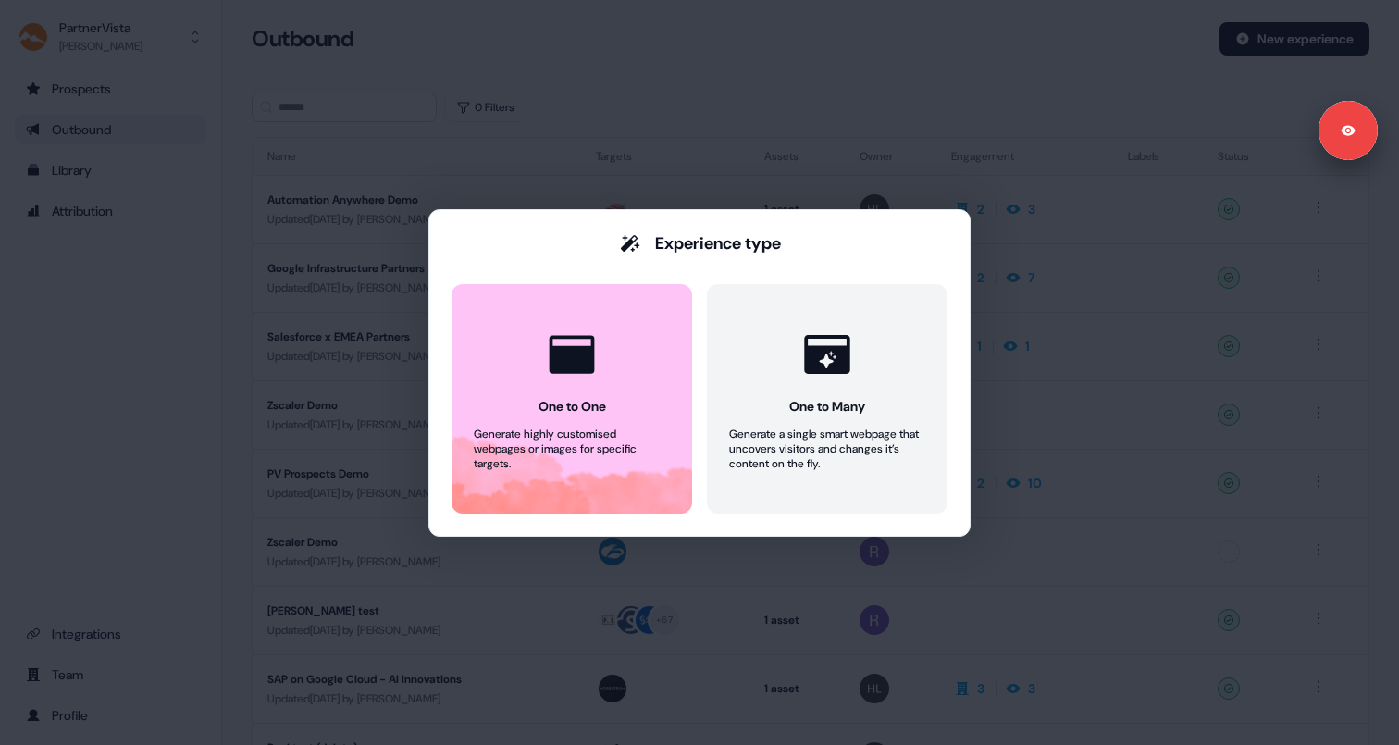
click at [721, 259] on div "Experience type One to One Generate highly customised webpages or images for sp…" at bounding box center [699, 372] width 496 height 281
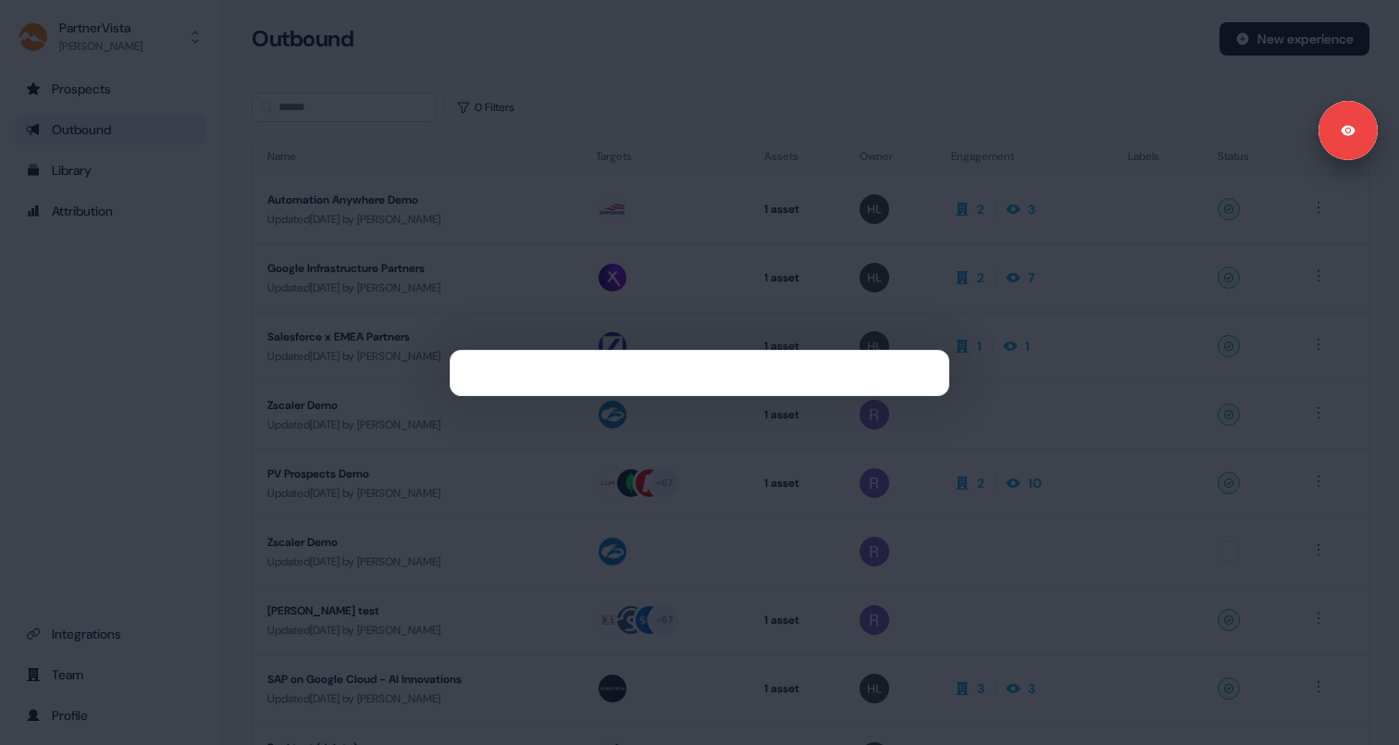
click at [594, 65] on div at bounding box center [699, 372] width 1399 height 745
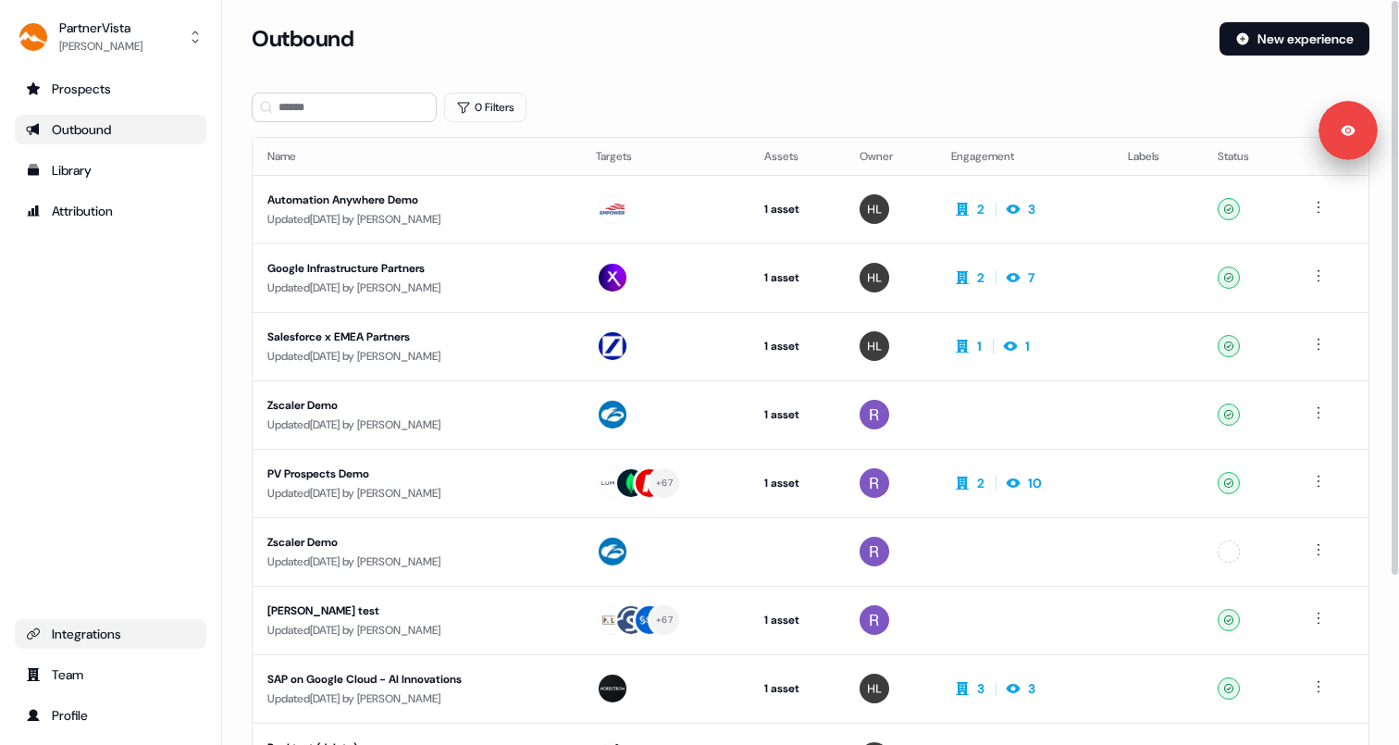
click at [91, 636] on div "Integrations" at bounding box center [110, 633] width 169 height 19
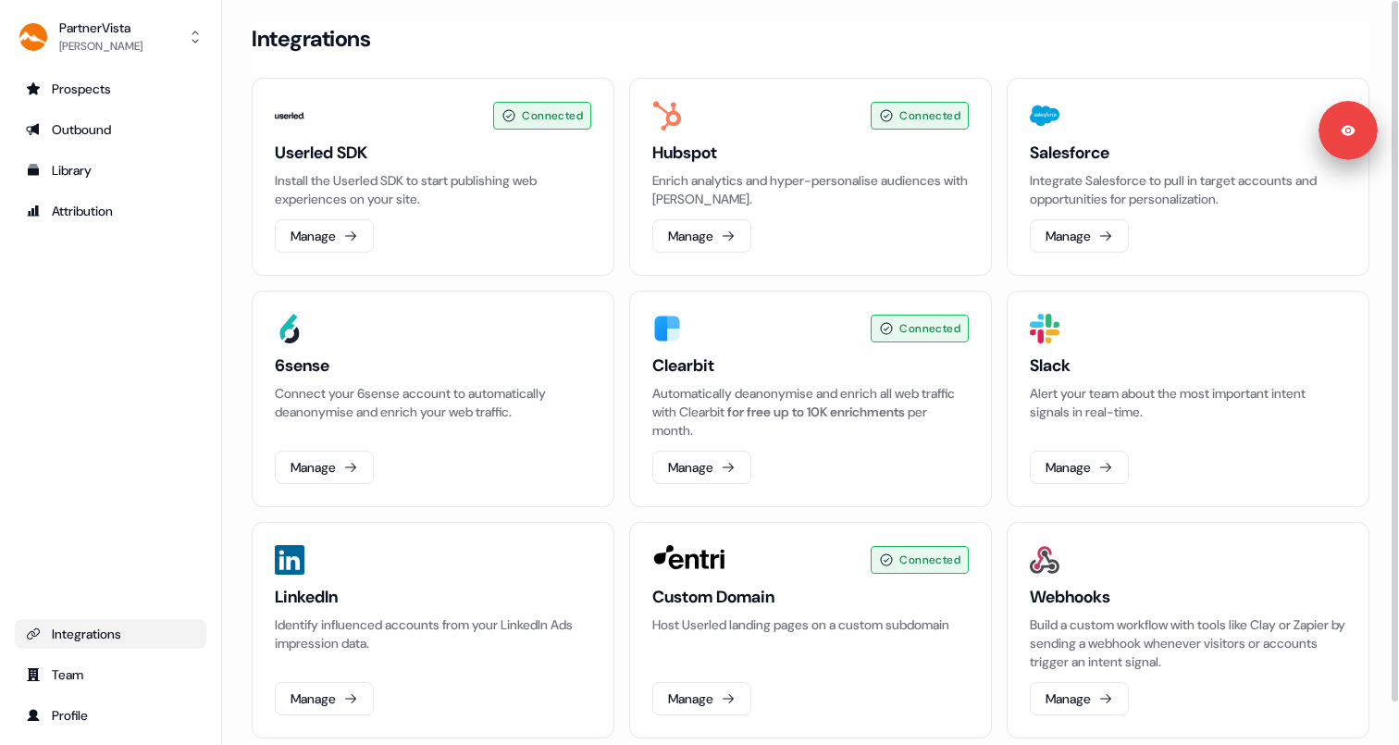
click at [783, 366] on h3 "Clearbit" at bounding box center [810, 365] width 316 height 22
drag, startPoint x: 649, startPoint y: 364, endPoint x: 772, endPoint y: 364, distance: 123.0
click at [772, 364] on div "Connected Clearbit Automatically deanonymise and enrich all web traffic with Cl…" at bounding box center [810, 398] width 363 height 216
click at [808, 412] on span "for free up to 10K enrichments" at bounding box center [816, 411] width 178 height 17
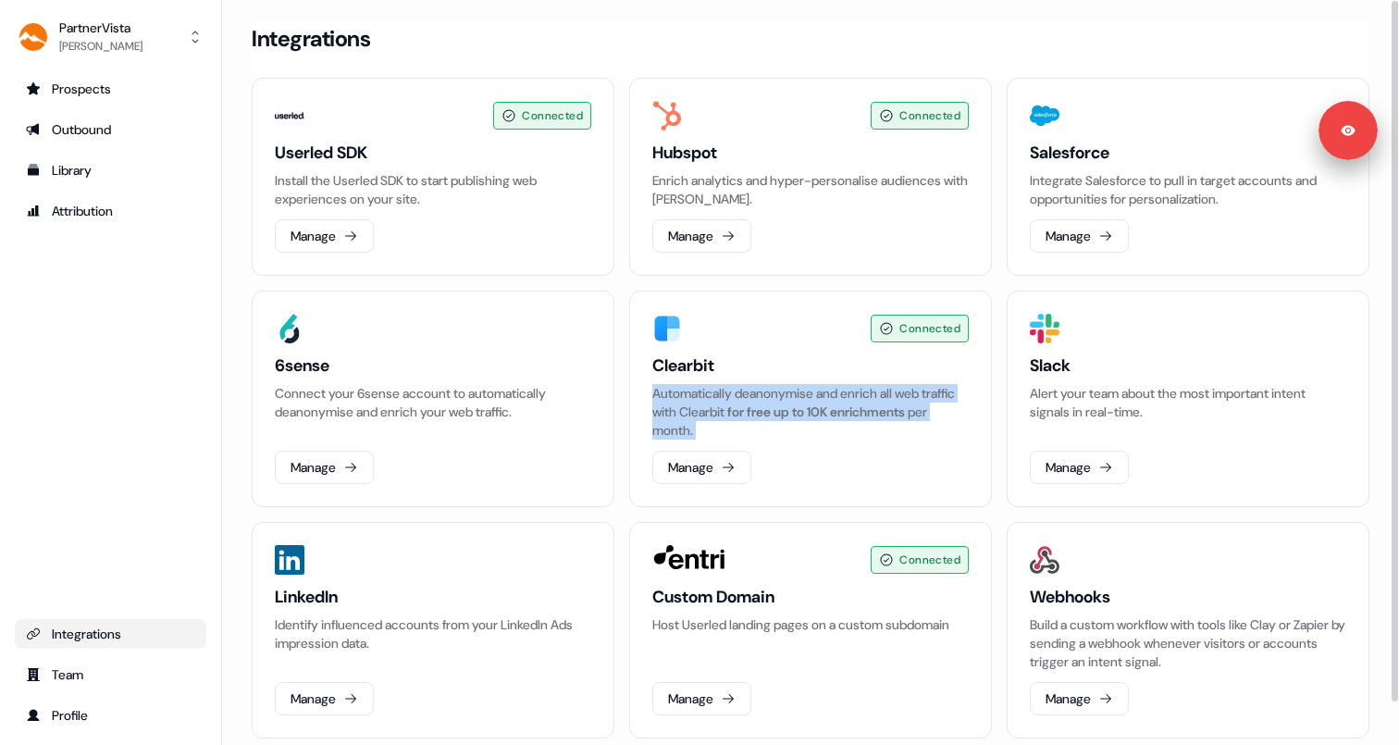
click at [808, 412] on span "for free up to 10K enrichments" at bounding box center [816, 411] width 178 height 17
click at [817, 438] on div "Automatically deanonymise and enrich all web traffic with Clearbit for free up …" at bounding box center [810, 412] width 316 height 56
drag, startPoint x: 820, startPoint y: 407, endPoint x: 938, endPoint y: 430, distance: 119.7
click at [938, 430] on div "Automatically deanonymise and enrich all web traffic with Clearbit for free up …" at bounding box center [810, 412] width 316 height 56
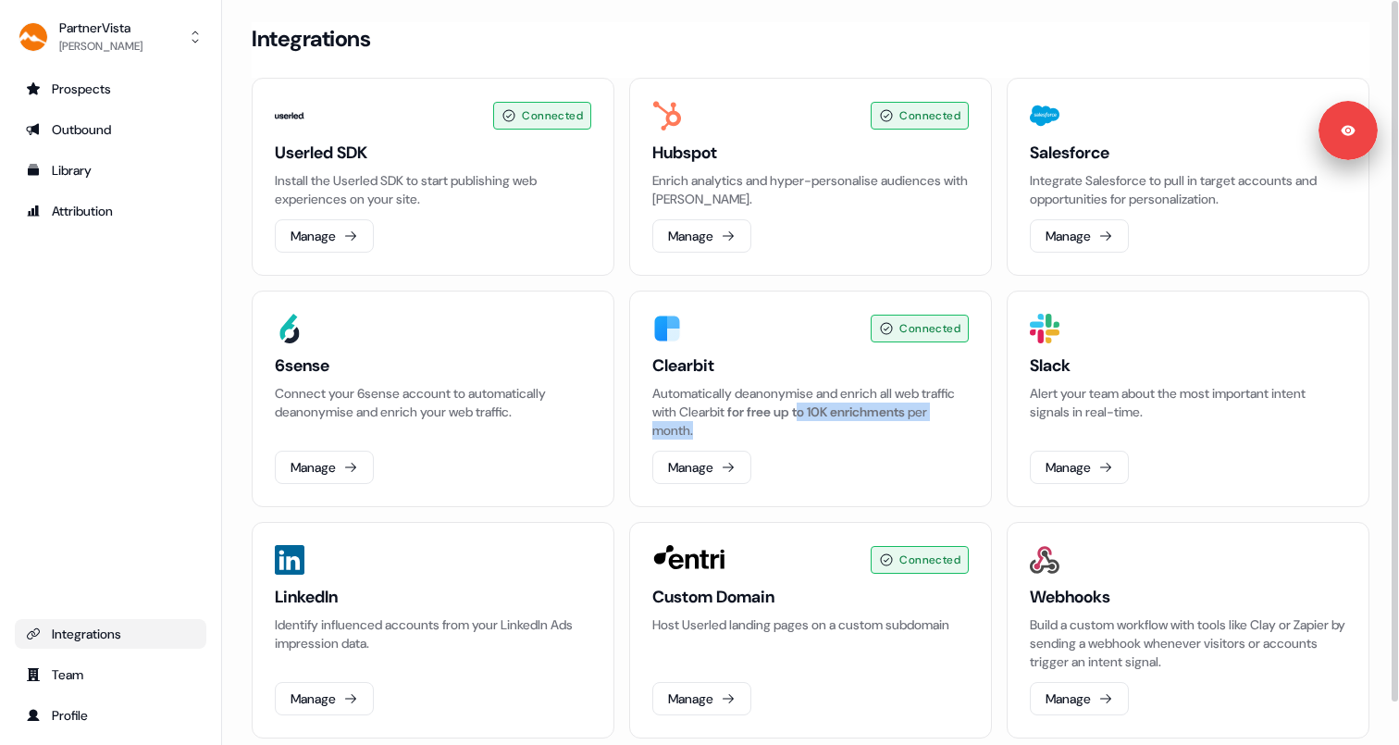
drag, startPoint x: 850, startPoint y: 410, endPoint x: 915, endPoint y: 434, distance: 69.1
click at [915, 435] on div "Automatically deanonymise and enrich all web traffic with Clearbit for free up …" at bounding box center [810, 412] width 316 height 56
click at [875, 425] on div "Automatically deanonymise and enrich all web traffic with Clearbit for free up …" at bounding box center [810, 412] width 316 height 56
drag, startPoint x: 857, startPoint y: 413, endPoint x: 886, endPoint y: 425, distance: 31.9
click at [886, 425] on div "Automatically deanonymise and enrich all web traffic with Clearbit for free up …" at bounding box center [810, 412] width 316 height 56
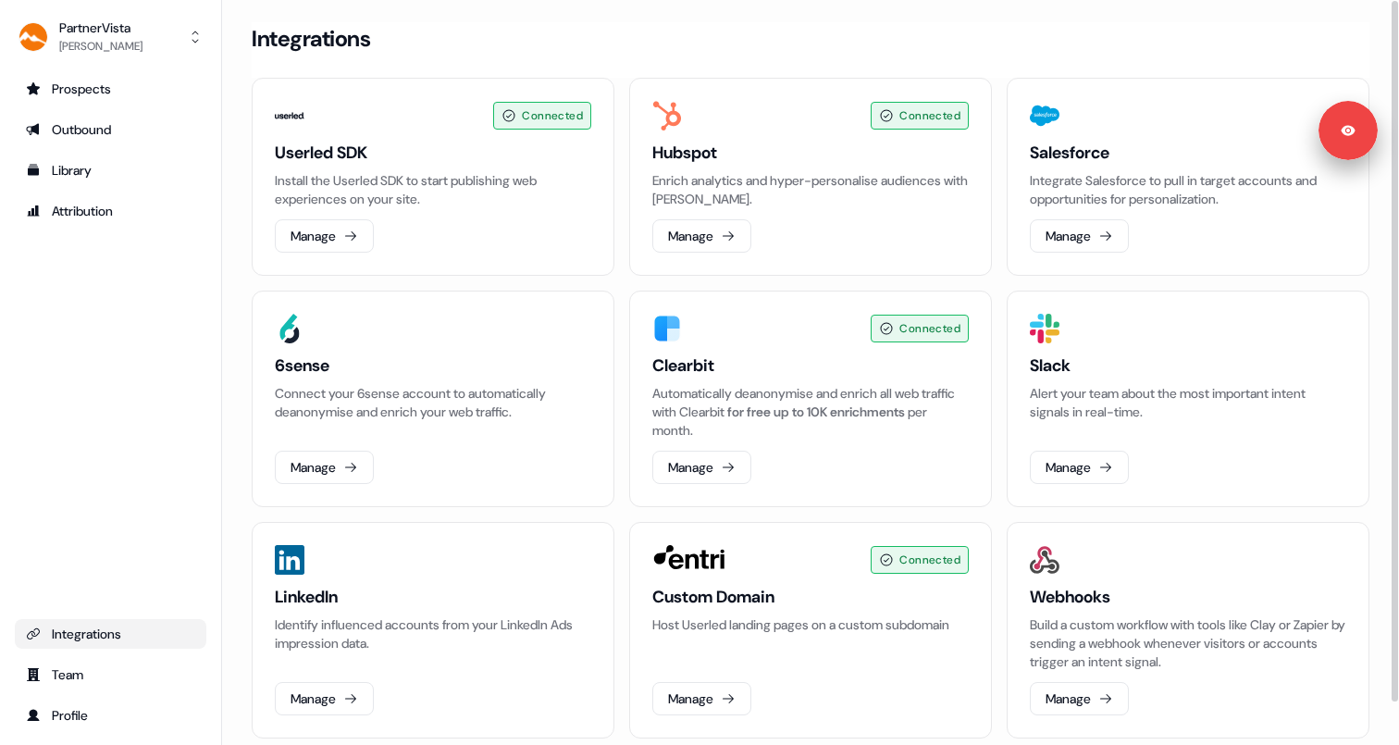
click at [707, 368] on h3 "Clearbit" at bounding box center [810, 365] width 316 height 22
click at [855, 409] on span "for free up to 10K enrichments" at bounding box center [816, 411] width 178 height 17
click at [457, 403] on p "Connect your 6sense account to automatically deanonymise and enrich your web tr…" at bounding box center [433, 402] width 316 height 37
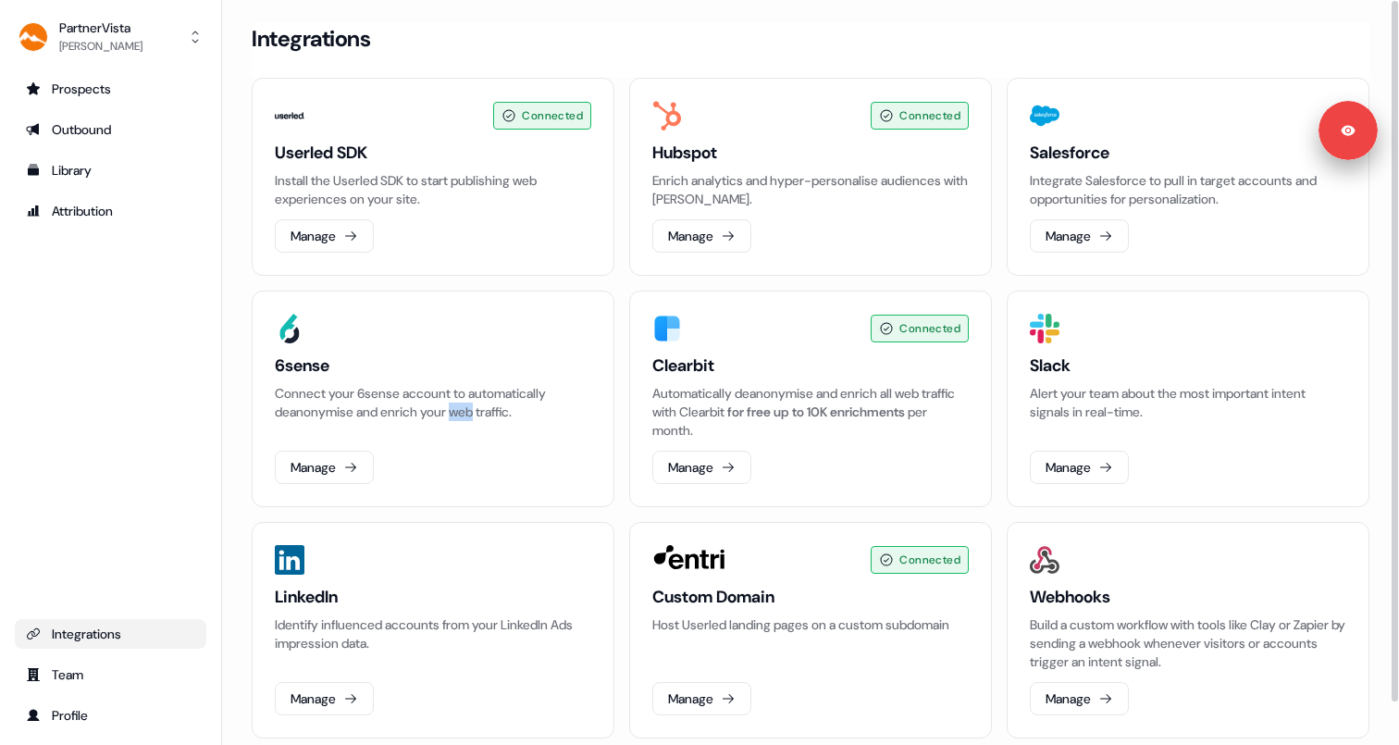
click at [457, 403] on p "Connect your 6sense account to automatically deanonymise and enrich your web tr…" at bounding box center [433, 402] width 316 height 37
drag, startPoint x: 279, startPoint y: 364, endPoint x: 344, endPoint y: 362, distance: 64.8
click at [345, 364] on h3 "6sense" at bounding box center [433, 365] width 316 height 22
drag, startPoint x: 344, startPoint y: 362, endPoint x: 269, endPoint y: 365, distance: 75.0
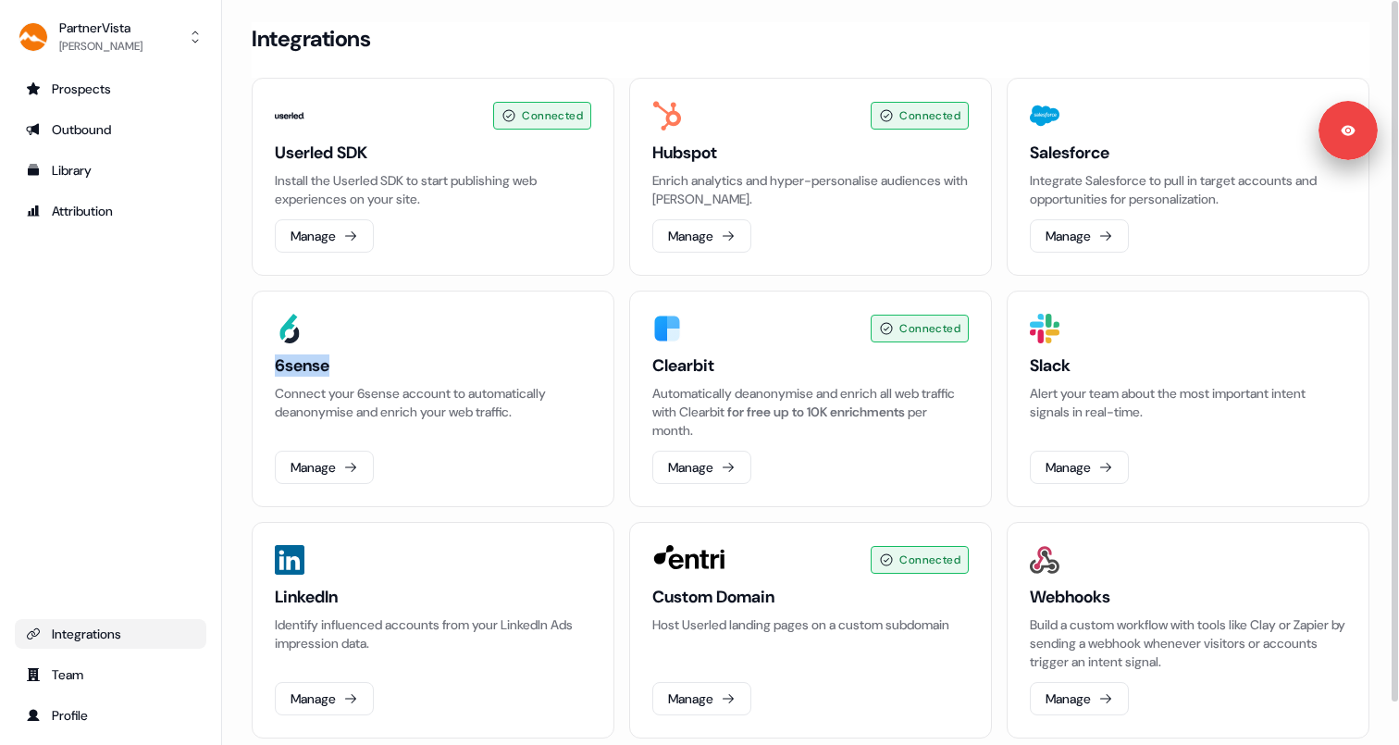
click at [269, 365] on div "6sense Connect your 6sense account to automatically deanonymise and enrich your…" at bounding box center [433, 398] width 363 height 216
click at [391, 395] on p "Connect your 6sense account to automatically deanonymise and enrich your web tr…" at bounding box center [433, 402] width 316 height 37
click at [589, 421] on div "6sense Connect your 6sense account to automatically deanonymise and enrich your…" at bounding box center [433, 419] width 316 height 130
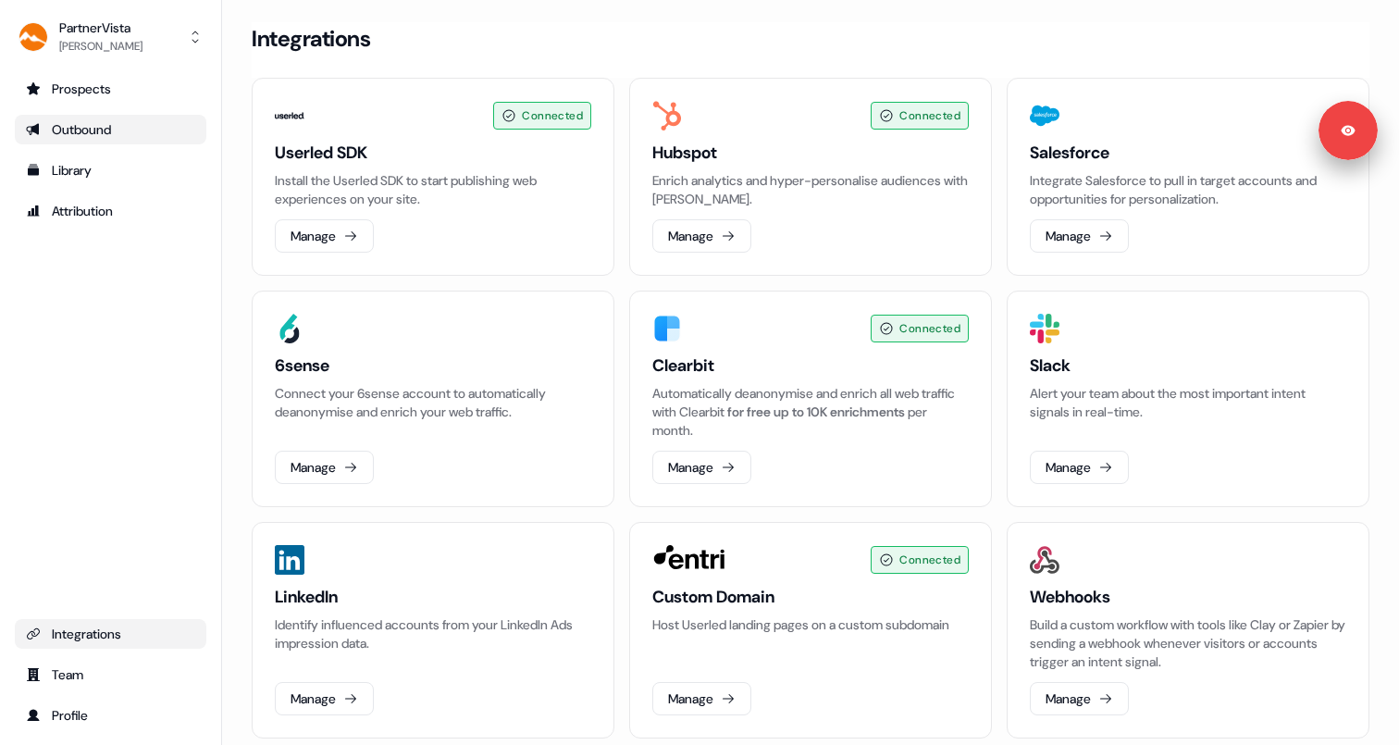
click at [124, 120] on div "Outbound" at bounding box center [110, 129] width 169 height 19
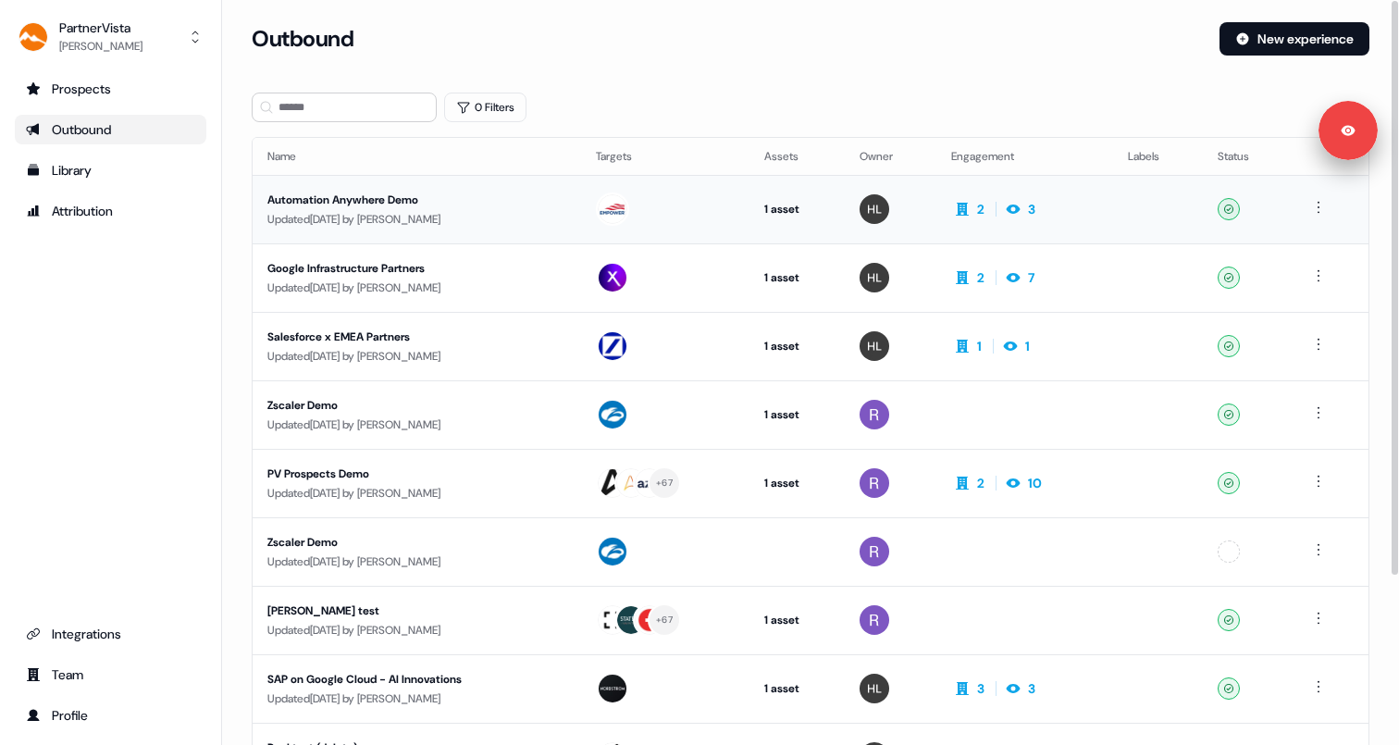
click at [415, 211] on div "Updated 5 days ago by Hondo Lewis" at bounding box center [416, 219] width 299 height 19
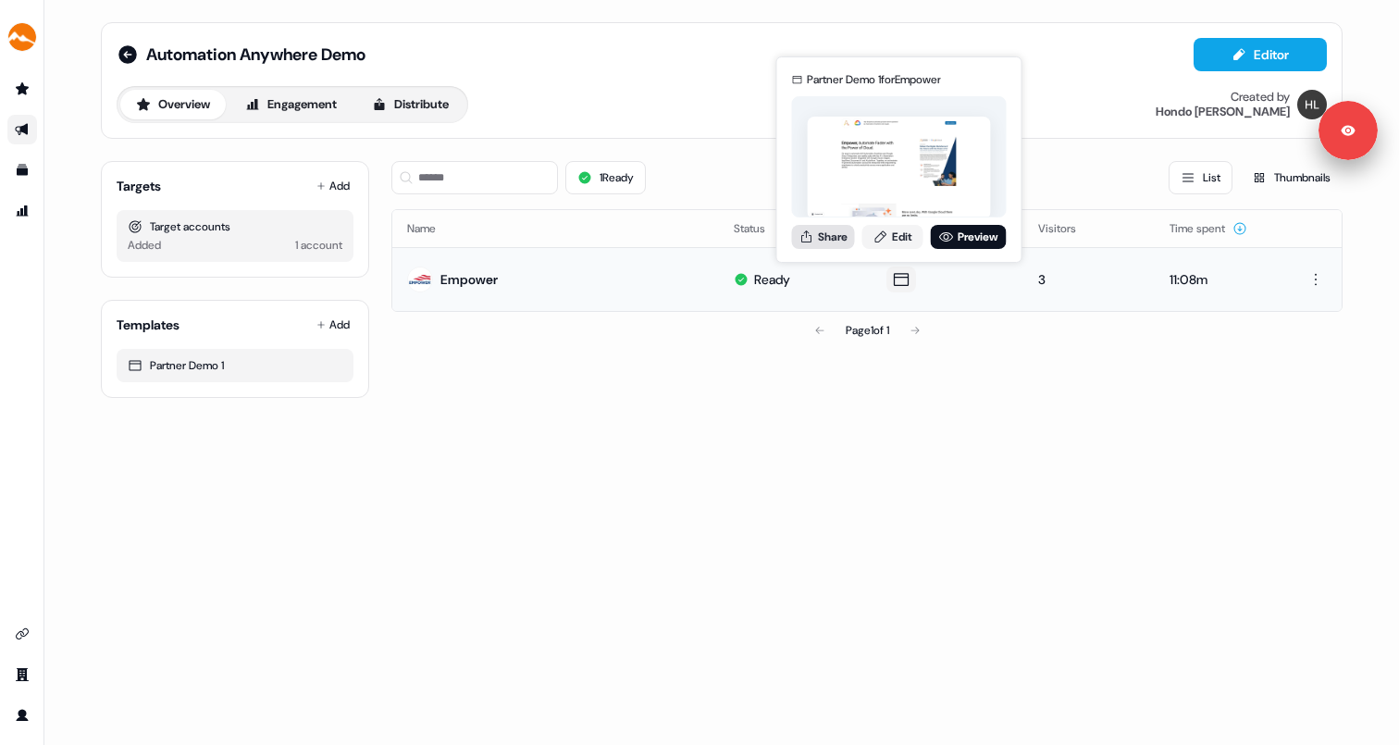
click at [833, 236] on button "Share" at bounding box center [823, 237] width 63 height 24
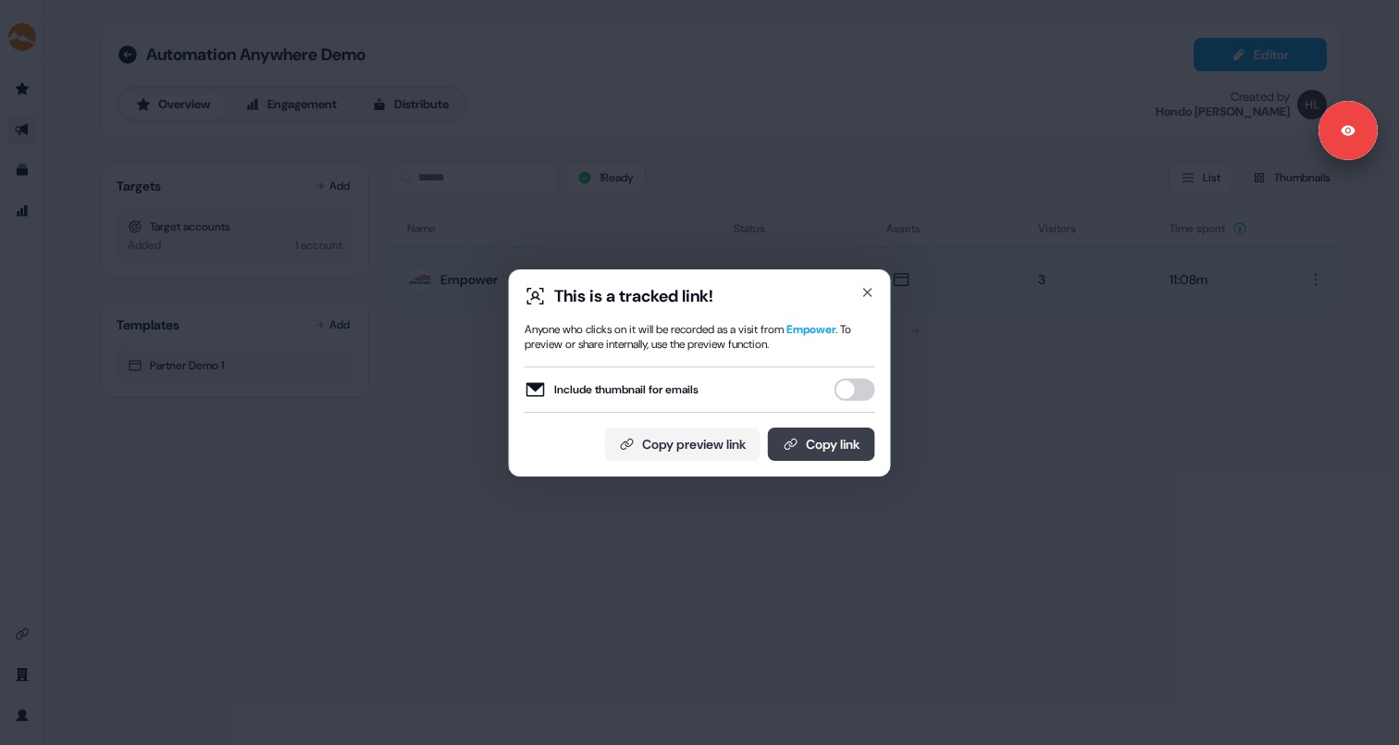
click at [789, 444] on icon at bounding box center [790, 444] width 15 height 15
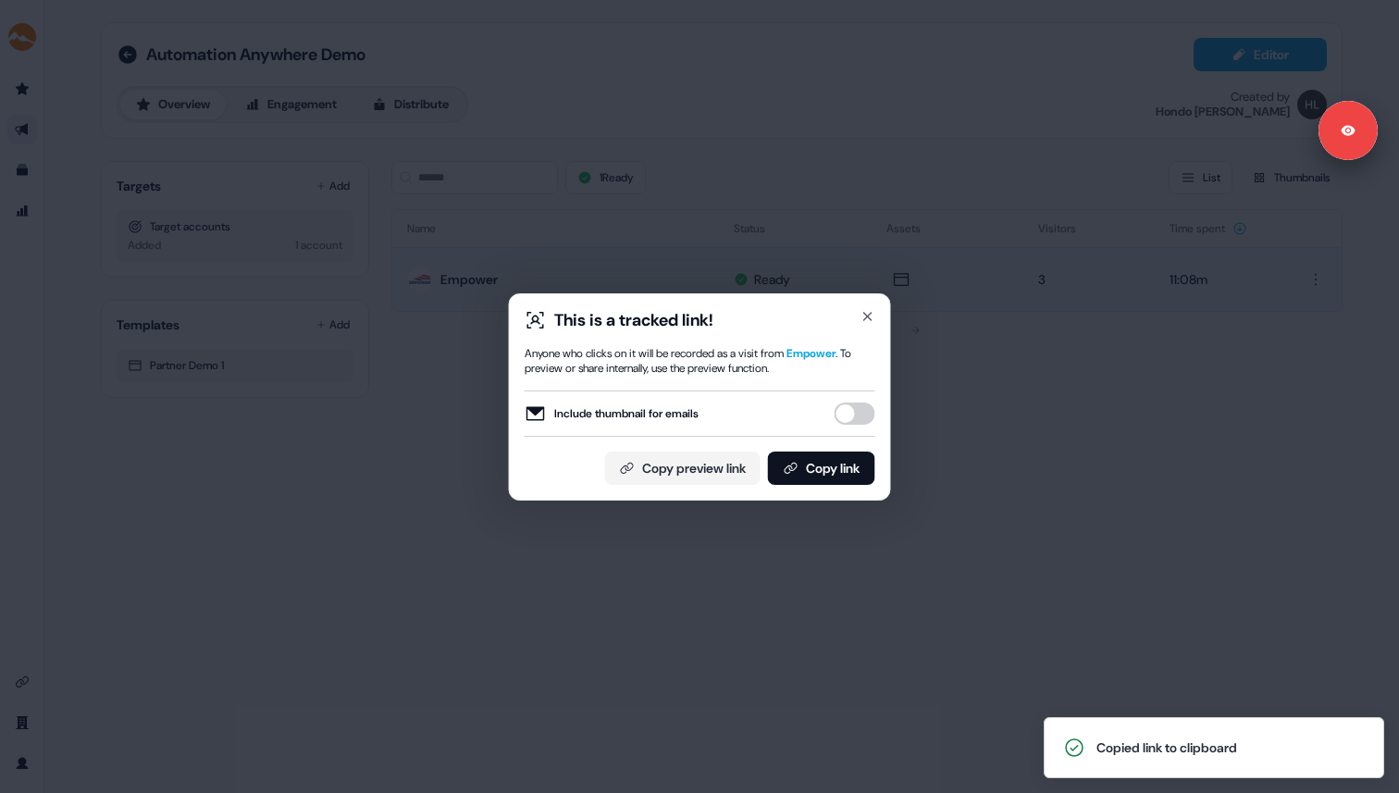
click at [870, 307] on div "This is a tracked link! Anyone who clicks on it will be recorded as a visit fro…" at bounding box center [700, 396] width 382 height 207
click at [865, 321] on icon "button" at bounding box center [867, 316] width 15 height 15
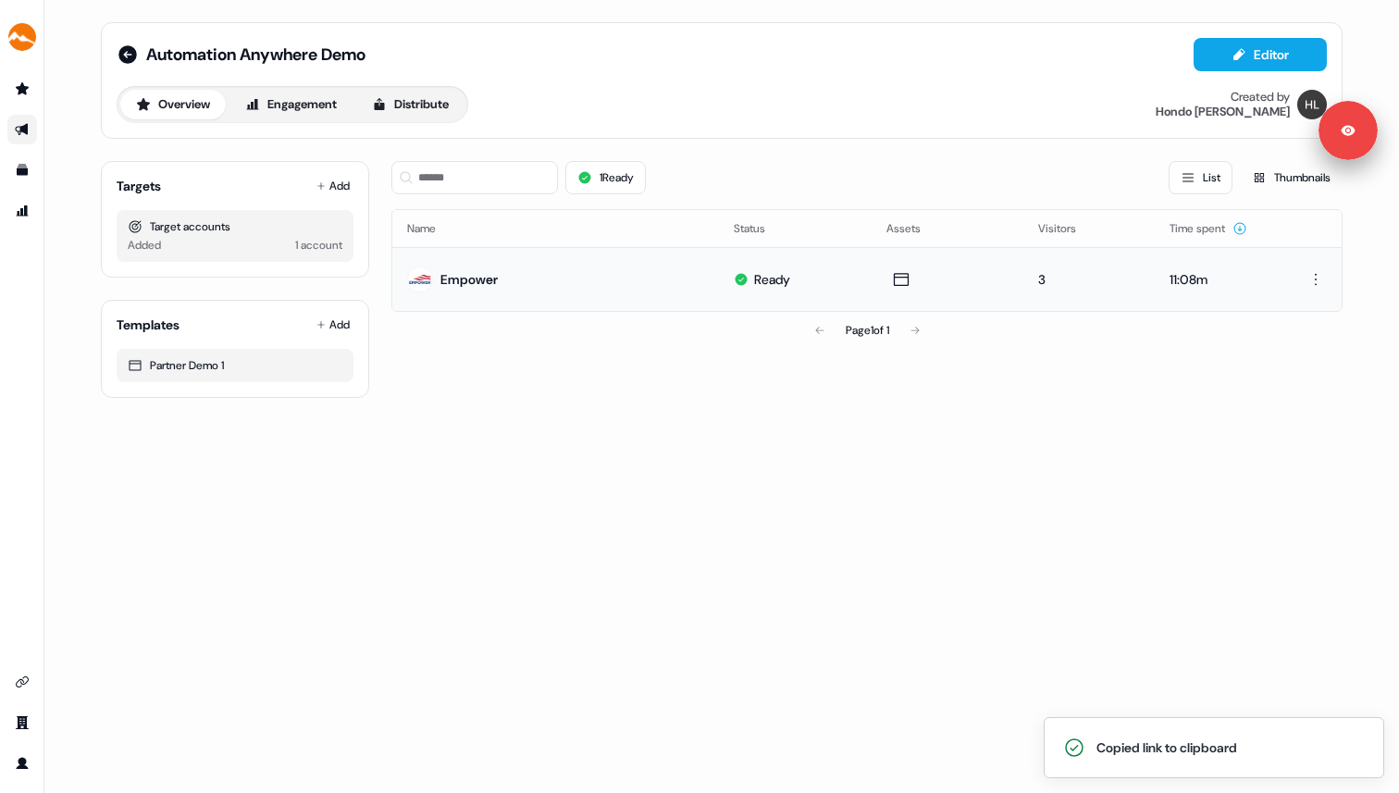
click at [738, 486] on div "Automation Anywhere Demo Editor Overview Engagement Distribute Created by Hondo…" at bounding box center [721, 396] width 1354 height 793
click at [19, 128] on icon "Go to outbound experience" at bounding box center [22, 129] width 15 height 15
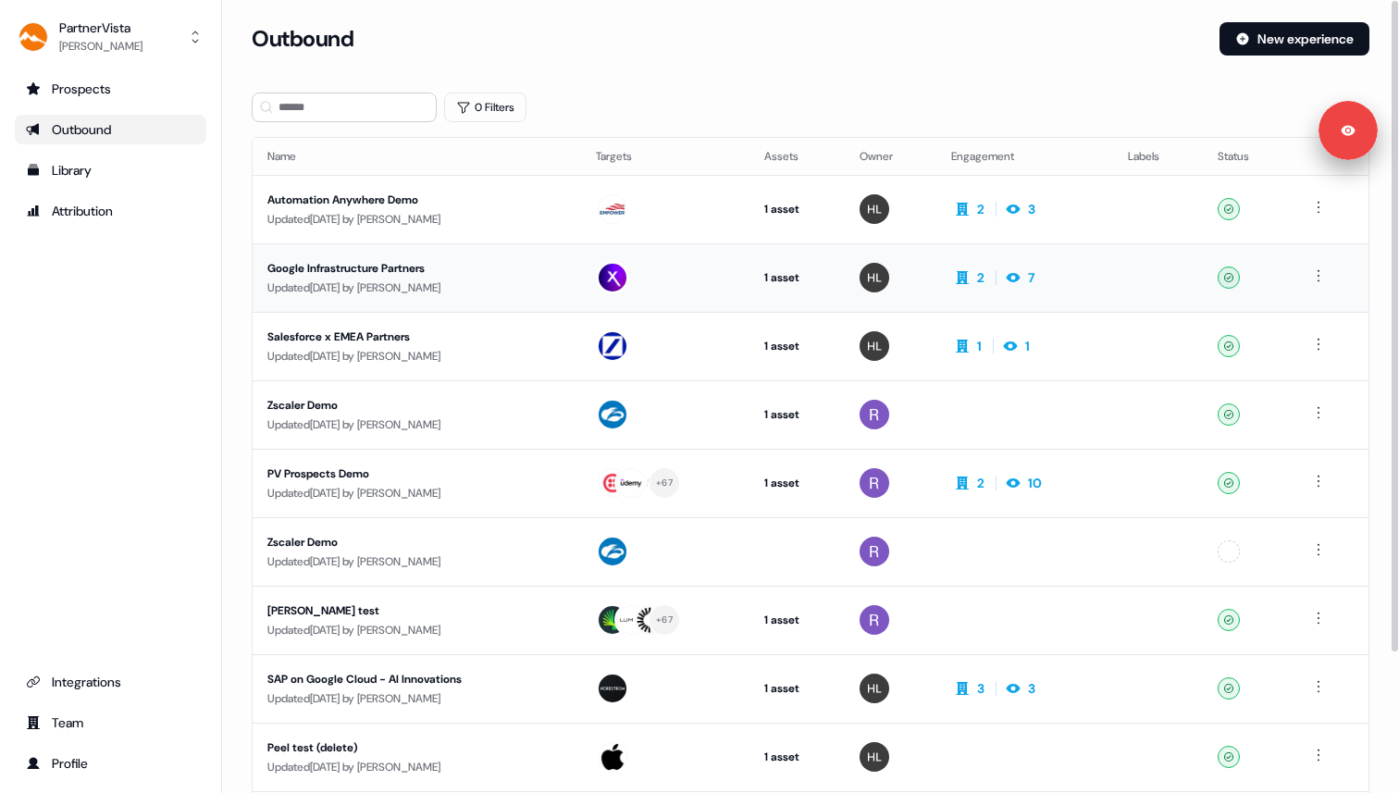
click at [368, 276] on div "Google Infrastructure Partners" at bounding box center [416, 268] width 299 height 19
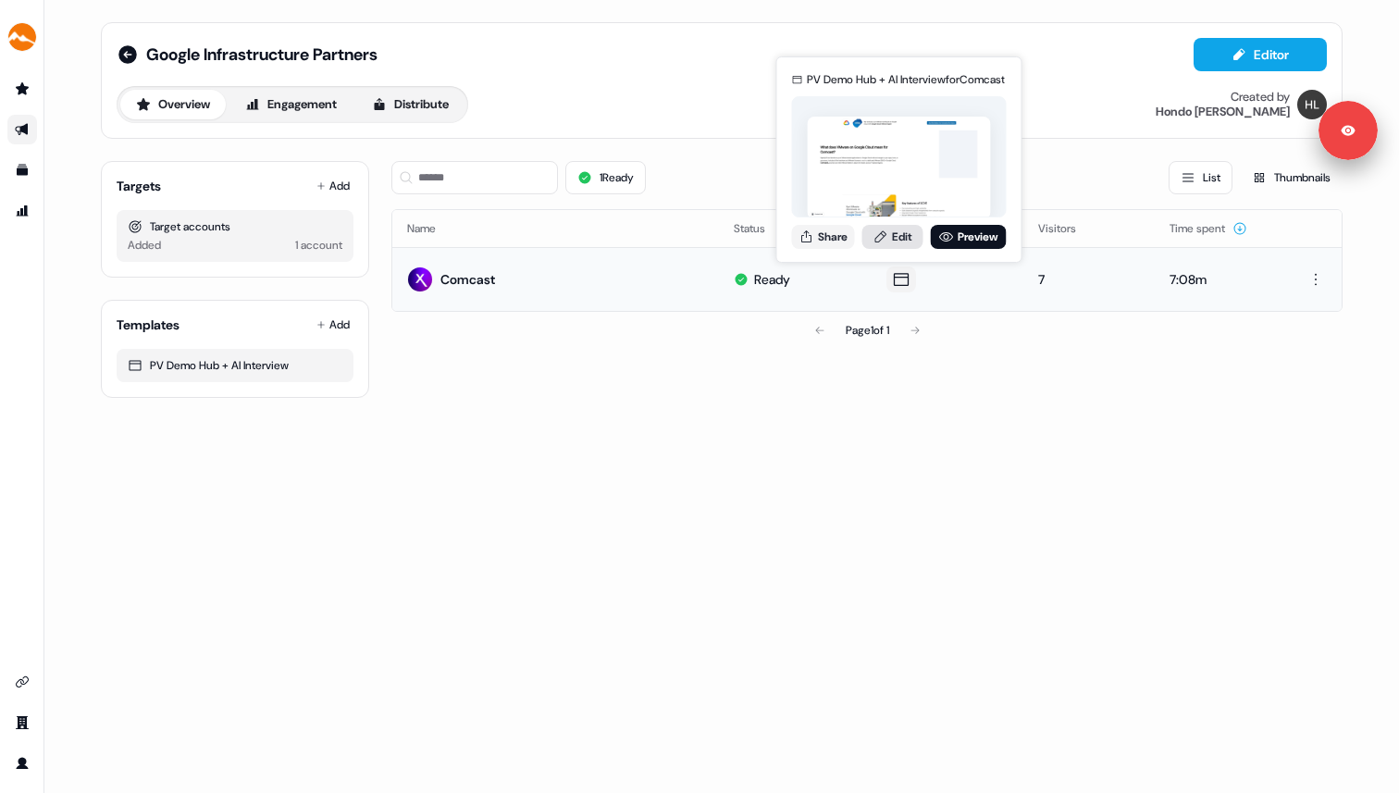
click at [885, 240] on icon at bounding box center [880, 236] width 15 height 15
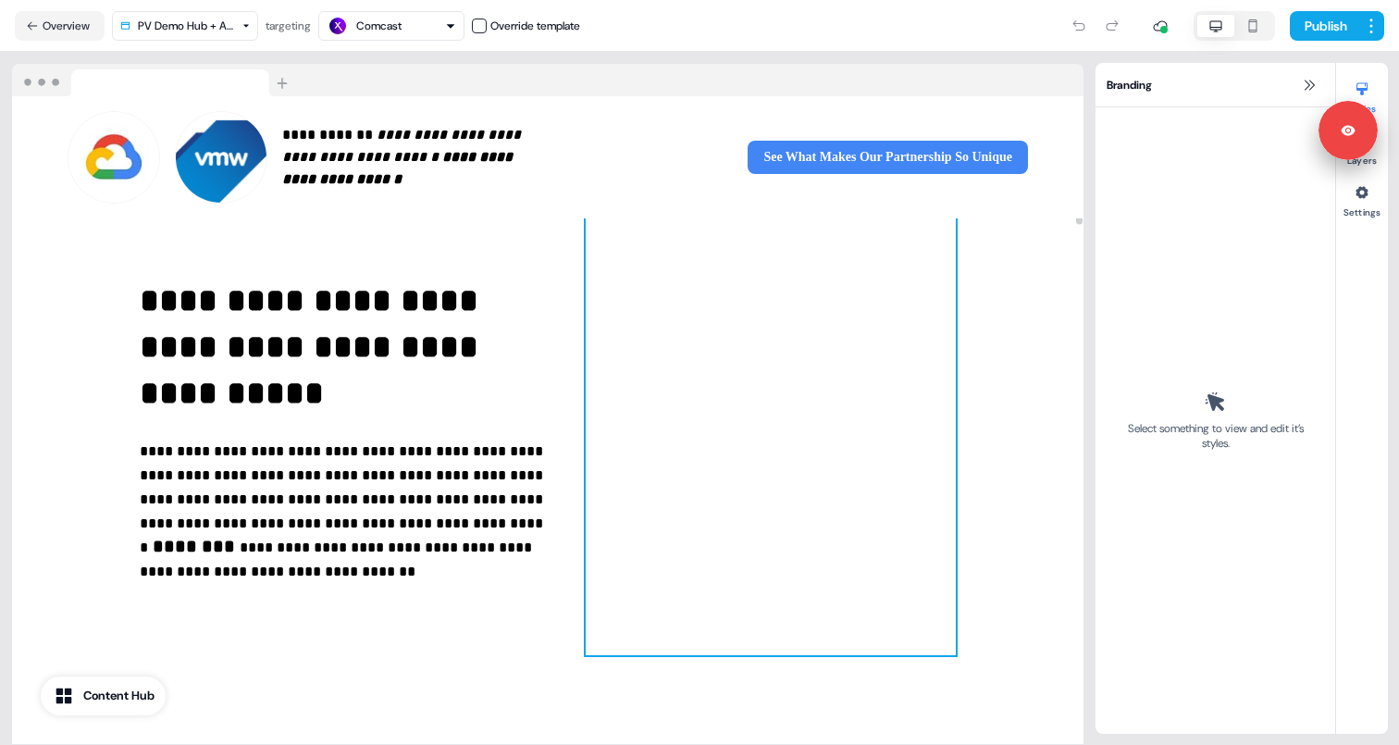
scroll to position [68, 0]
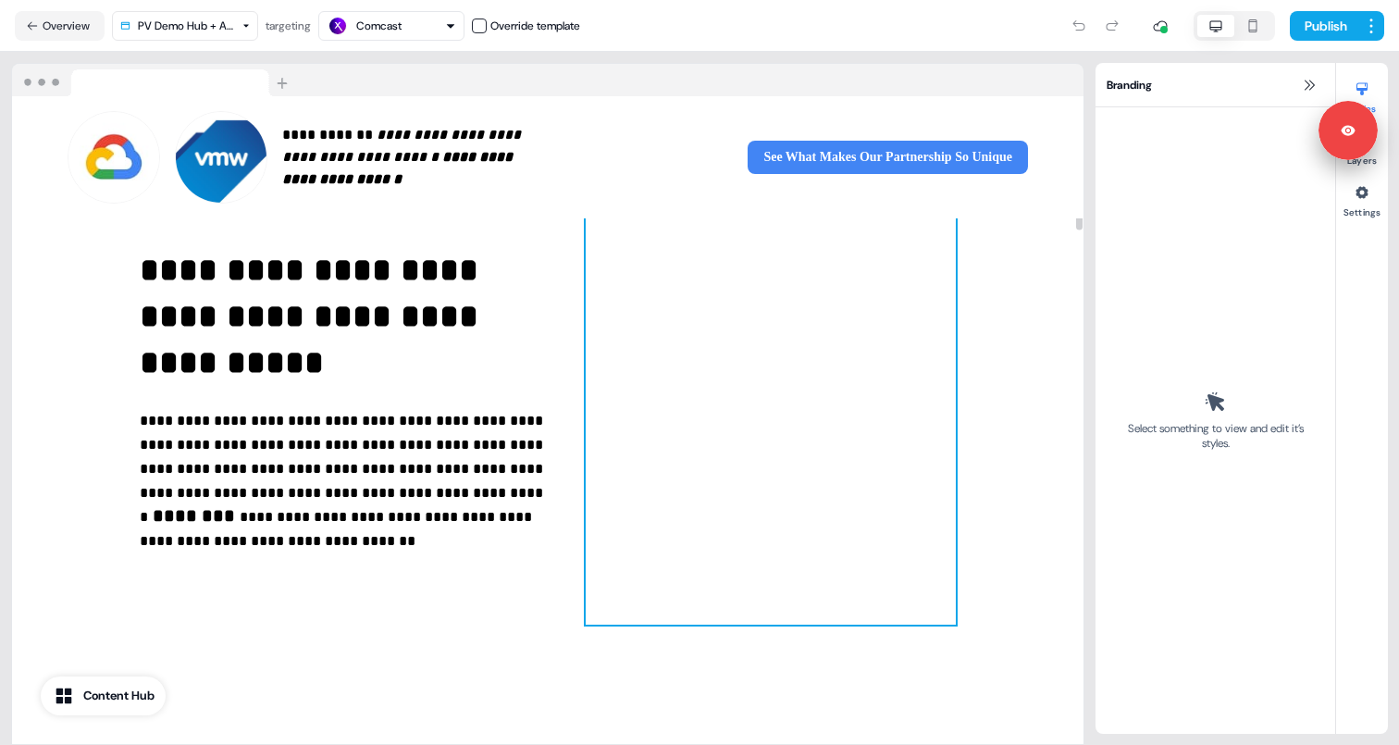
click at [700, 564] on div at bounding box center [771, 393] width 370 height 463
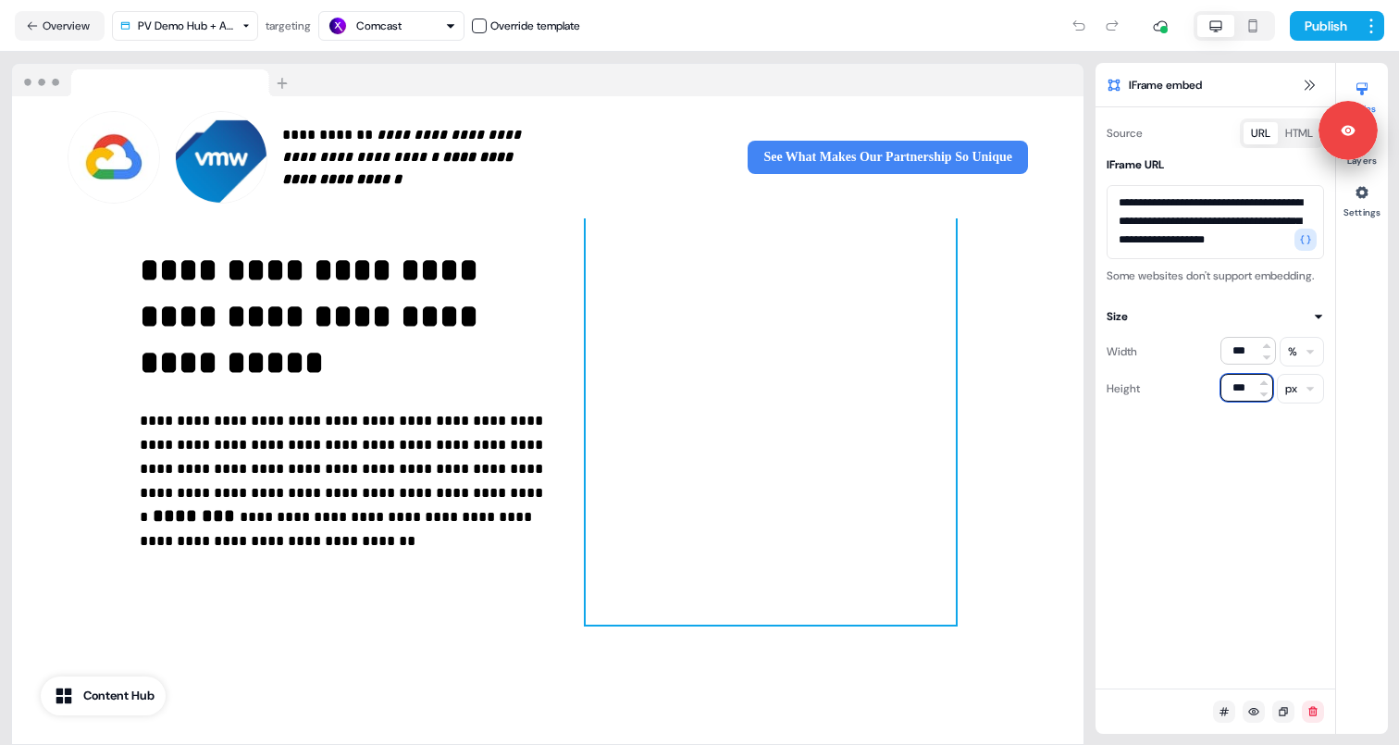
click at [1242, 401] on input "***" at bounding box center [1246, 388] width 53 height 28
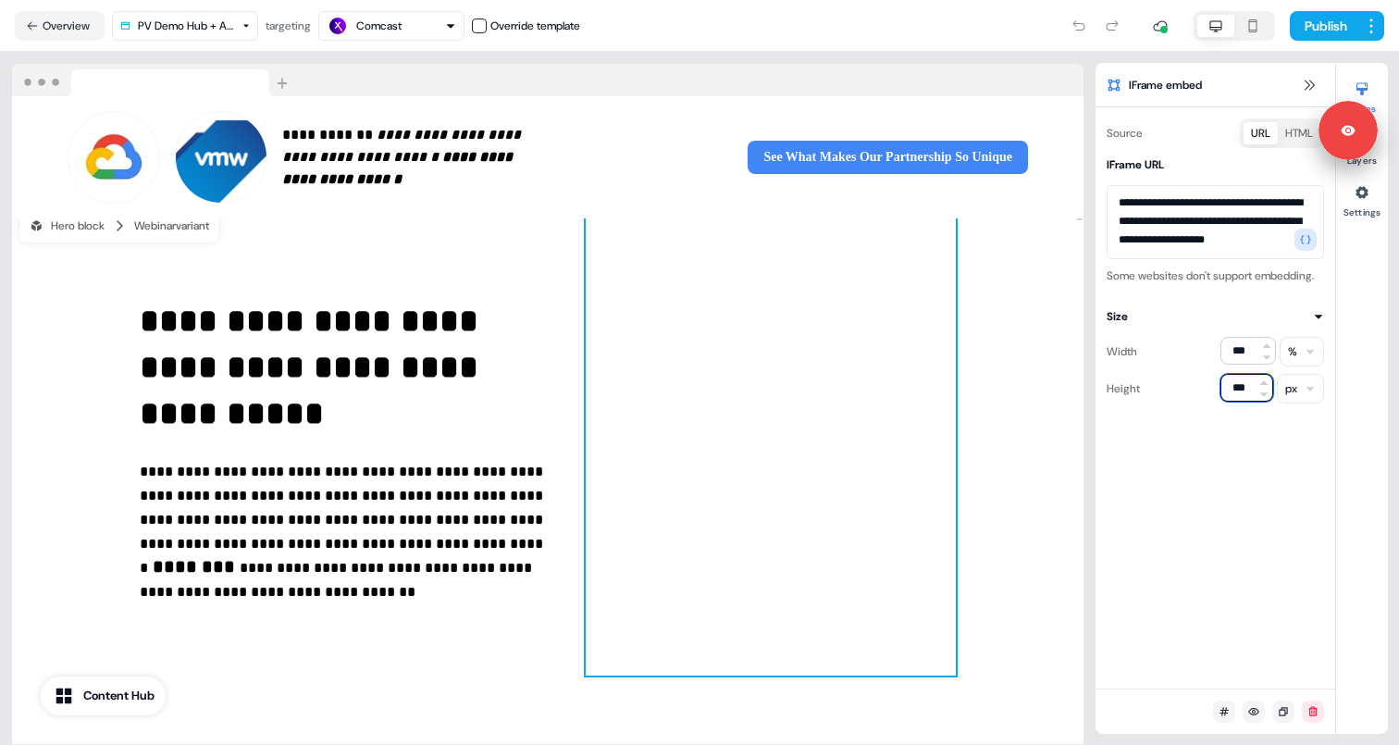
scroll to position [0, 0]
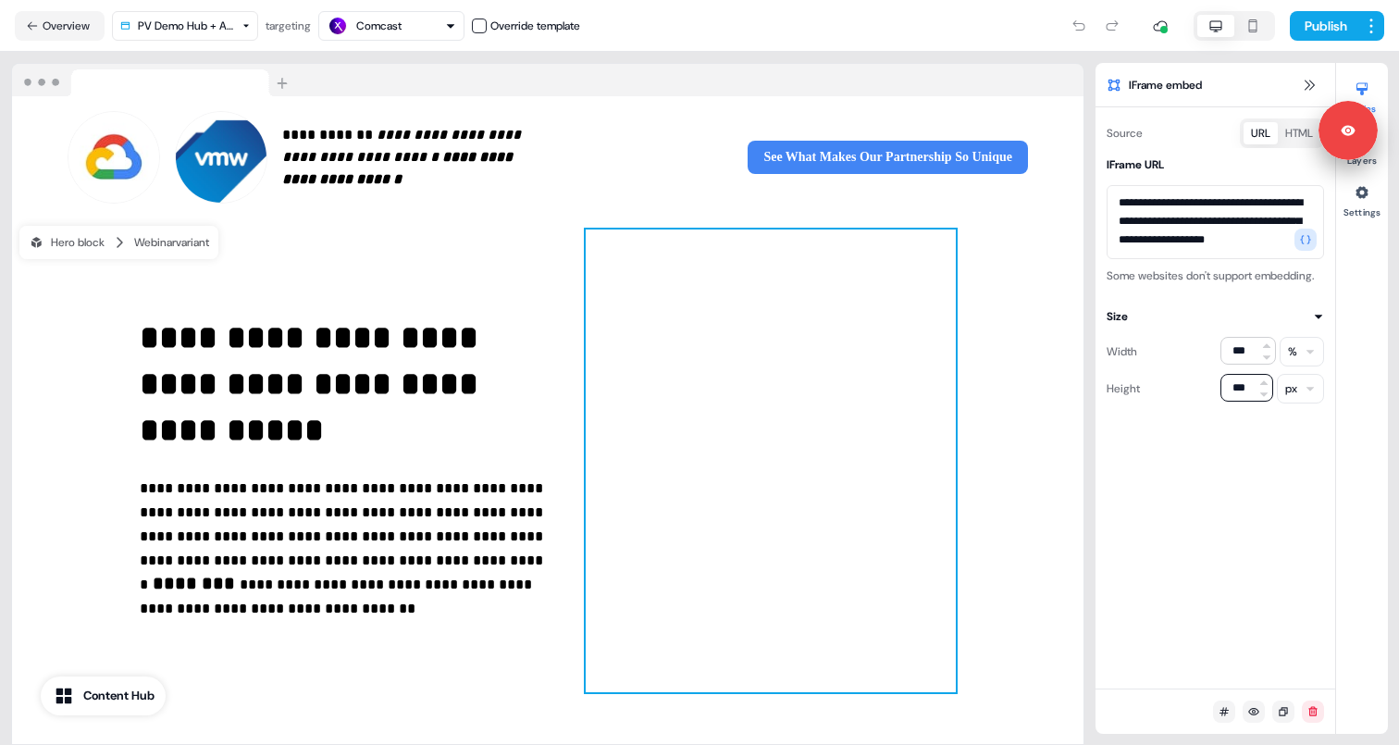
click at [790, 436] on div at bounding box center [771, 460] width 370 height 463
click at [1243, 401] on input "***" at bounding box center [1246, 388] width 53 height 28
click at [1299, 416] on html "**********" at bounding box center [699, 372] width 1399 height 745
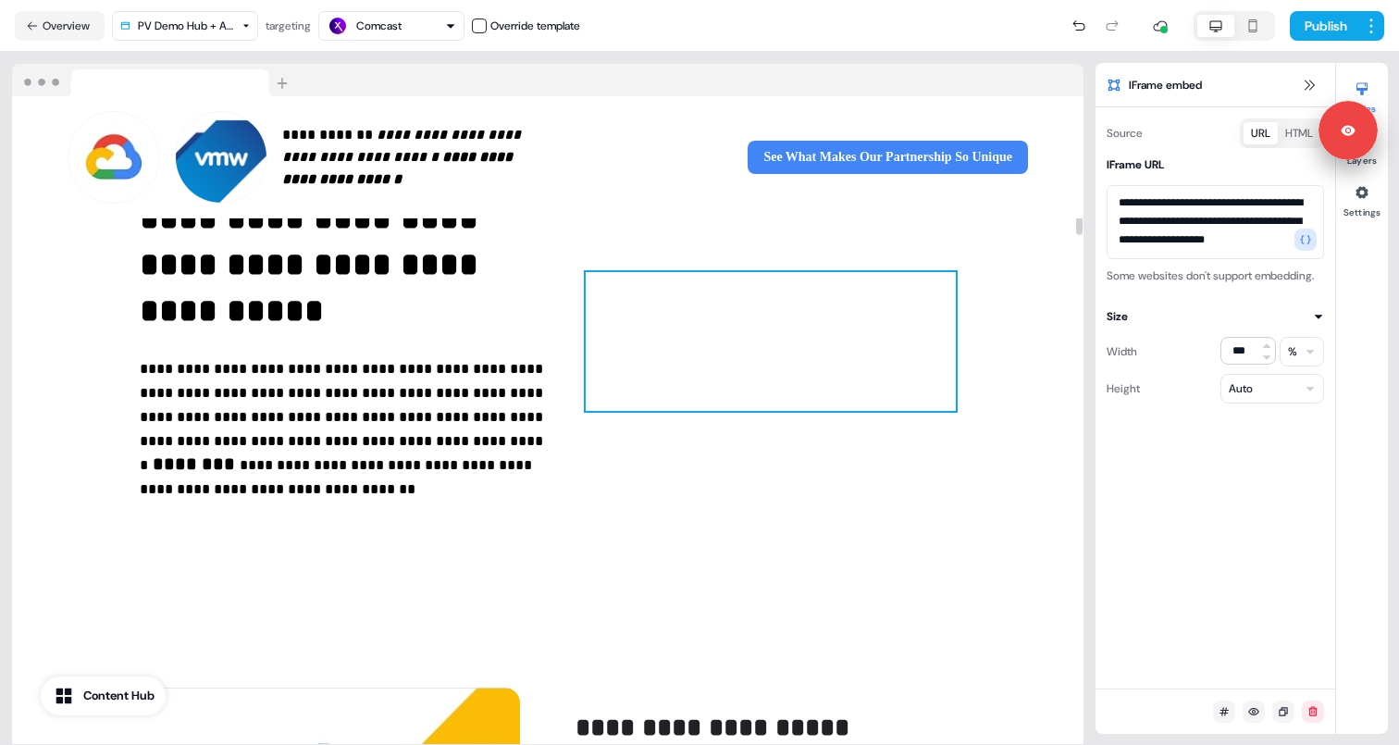
scroll to position [9, 0]
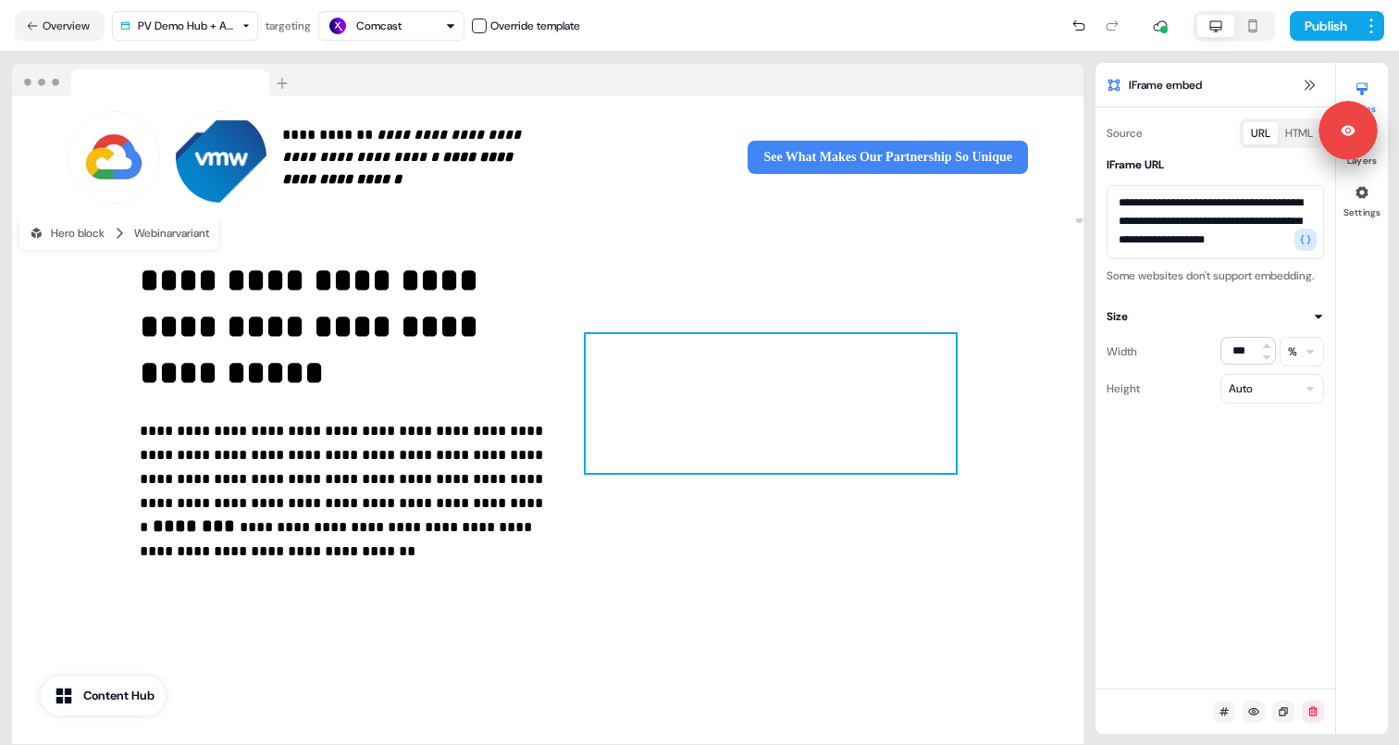
click at [1235, 410] on html "**********" at bounding box center [699, 372] width 1399 height 745
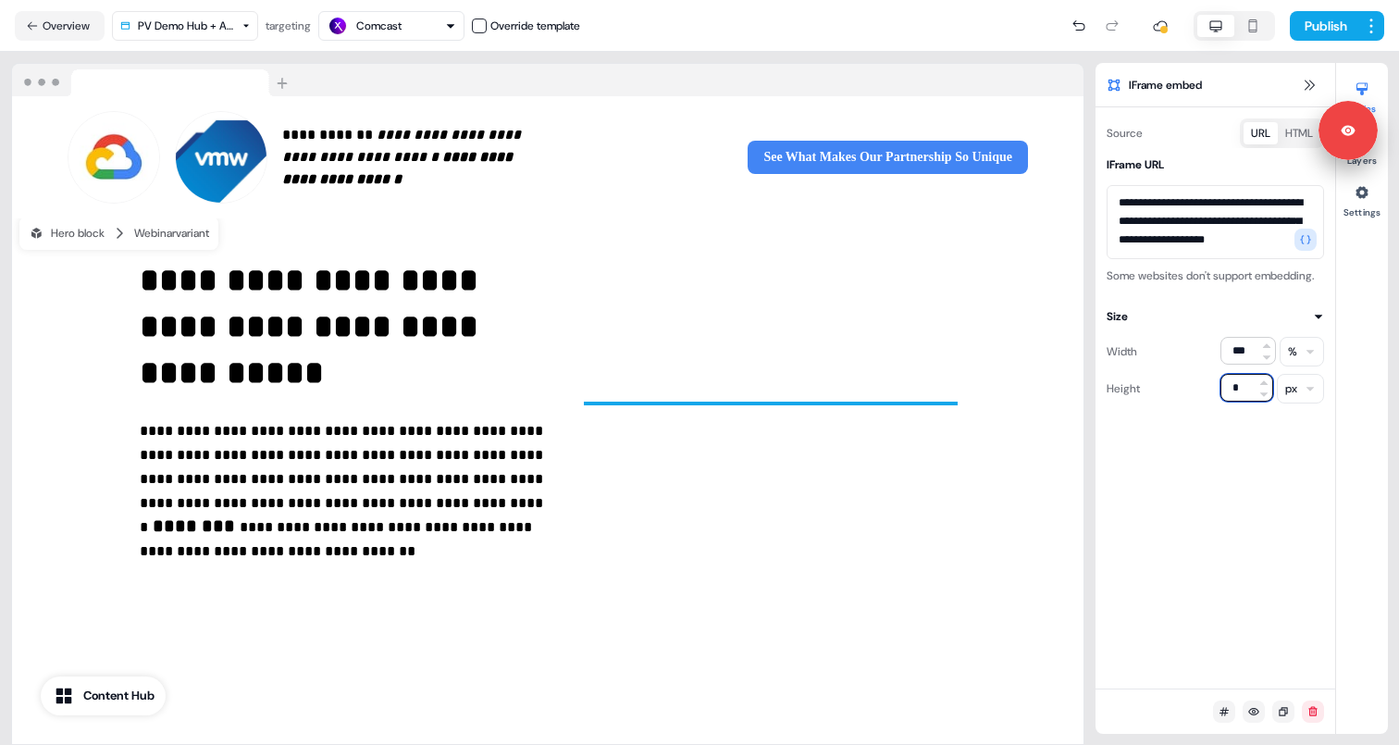
click at [1237, 401] on input "*" at bounding box center [1246, 388] width 53 height 28
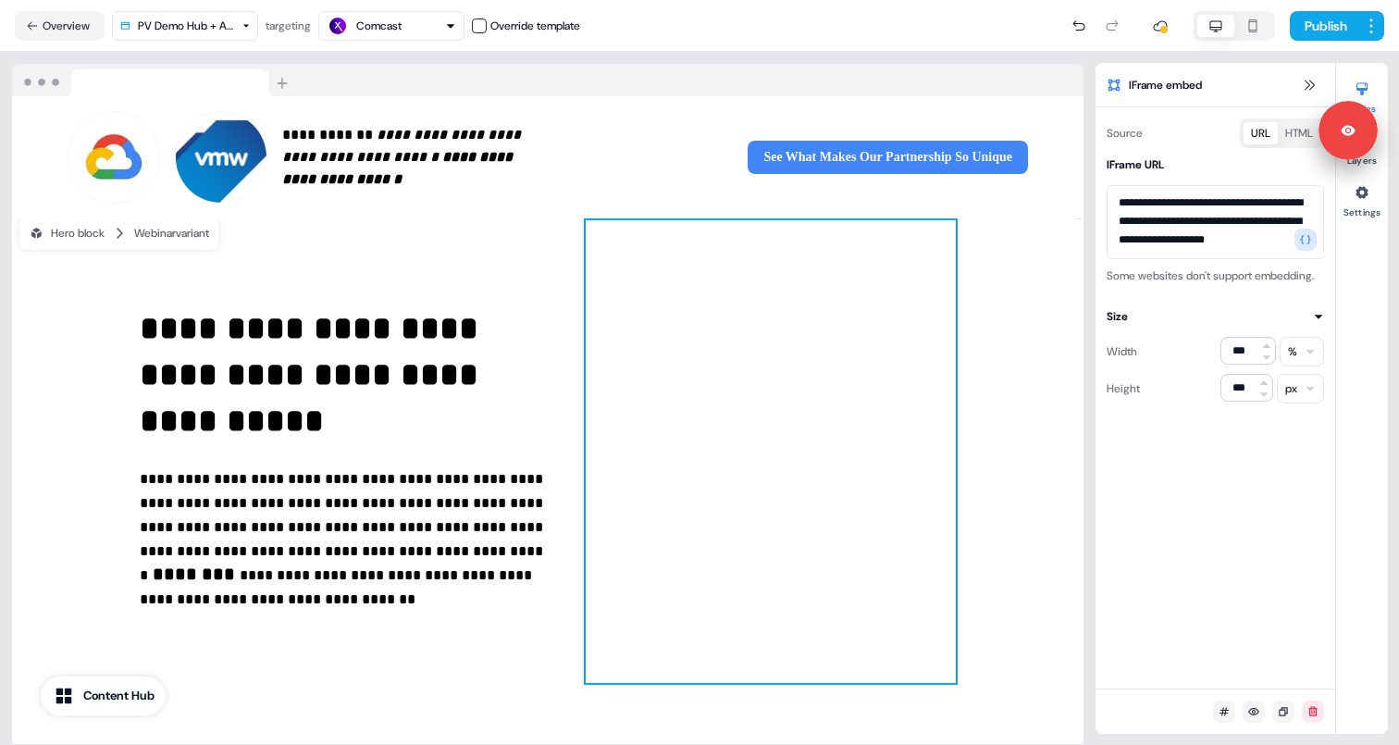
click at [949, 361] on div at bounding box center [771, 451] width 370 height 463
click at [917, 480] on div at bounding box center [771, 451] width 370 height 463
click at [1246, 401] on input "***" at bounding box center [1246, 388] width 53 height 28
click at [1293, 412] on html "**********" at bounding box center [699, 372] width 1399 height 745
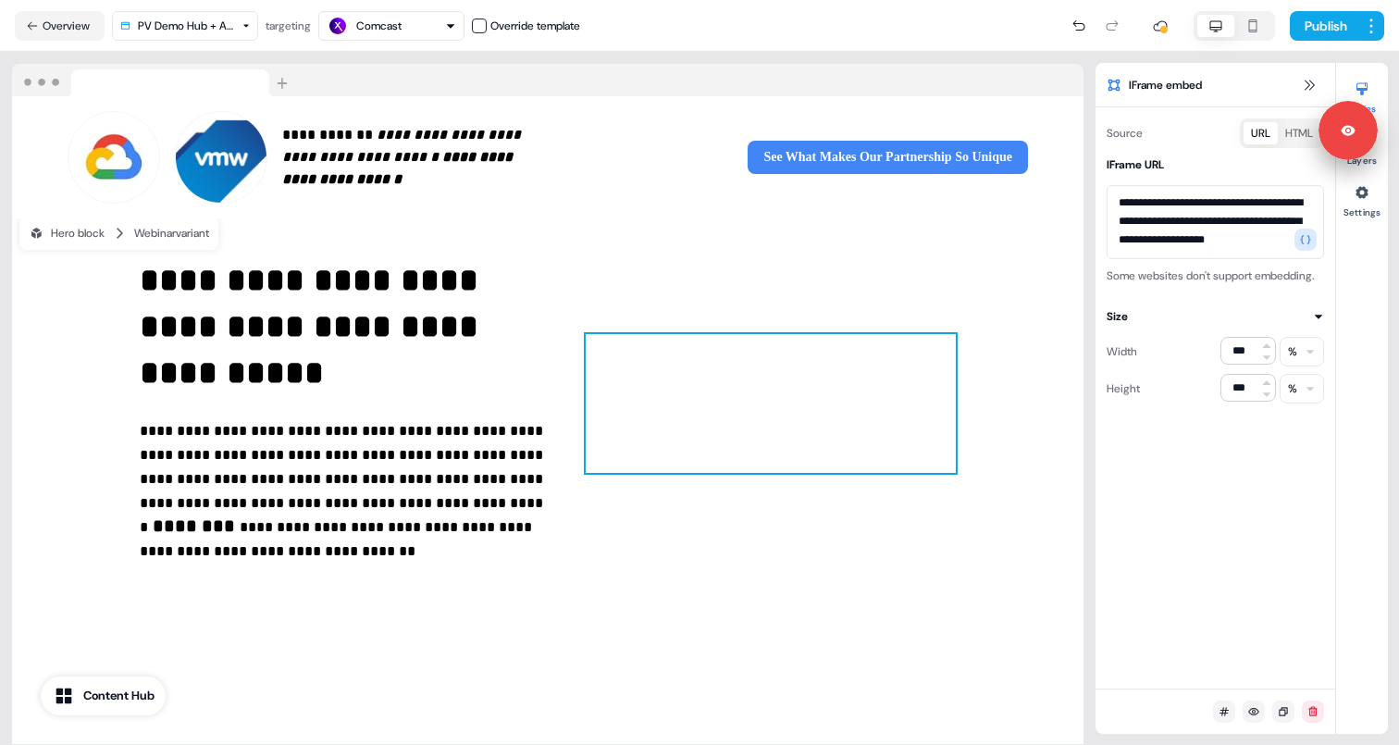
scroll to position [0, 0]
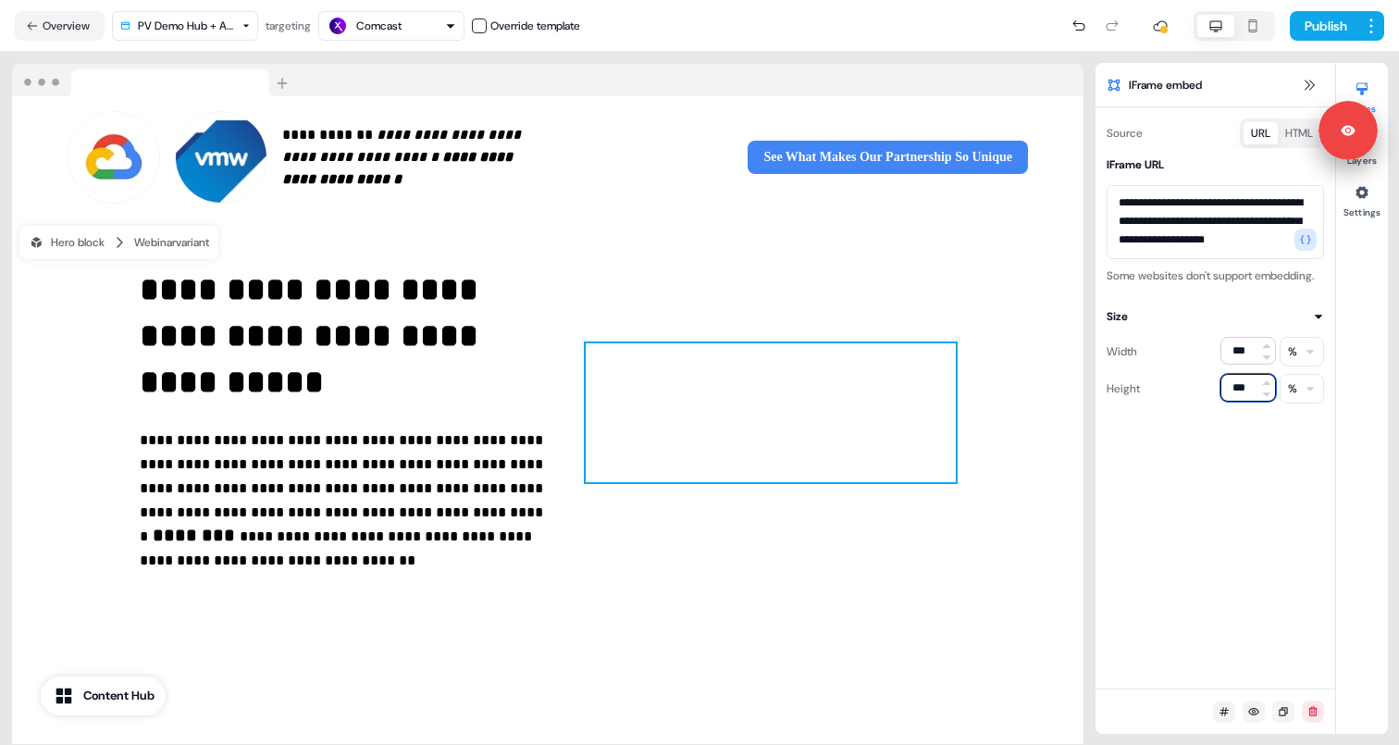
click at [1244, 401] on input "***" at bounding box center [1248, 388] width 56 height 28
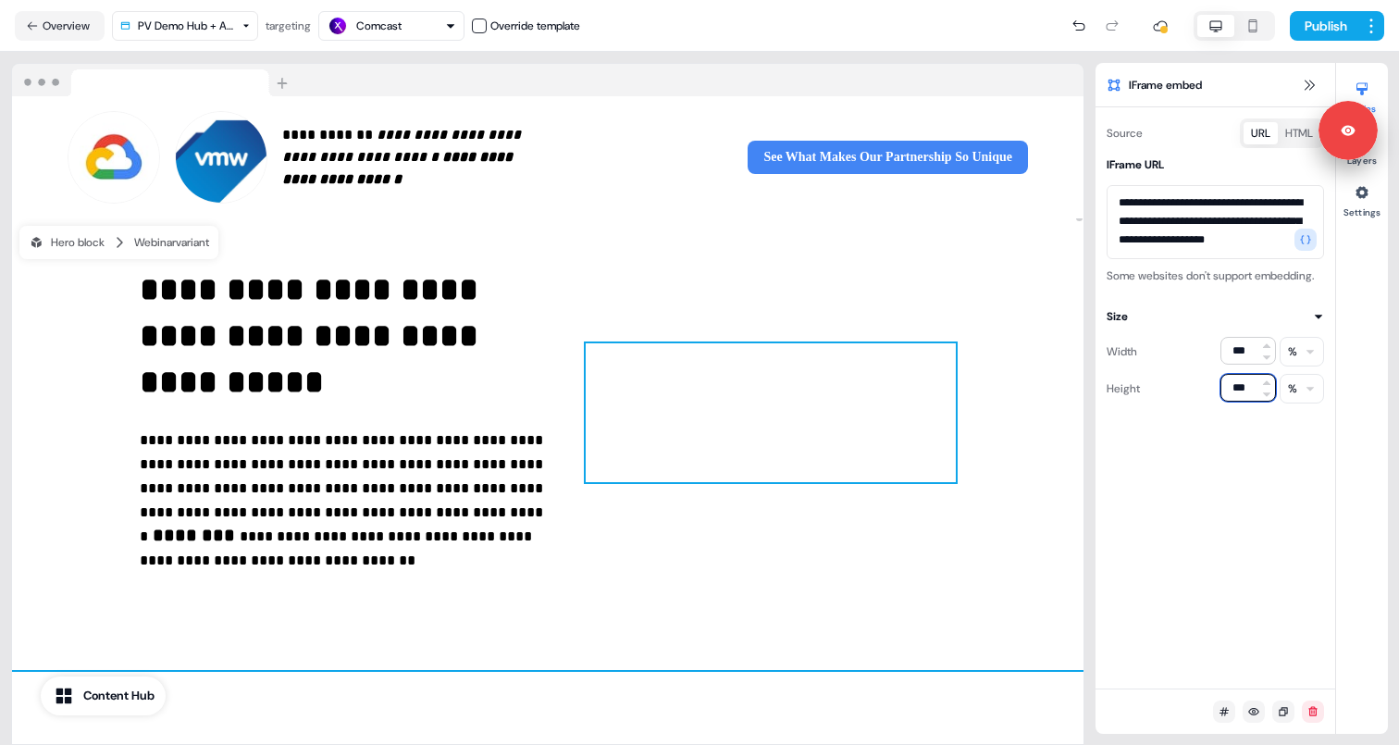
type input "***"
click at [1005, 531] on div "**********" at bounding box center [547, 443] width 1071 height 451
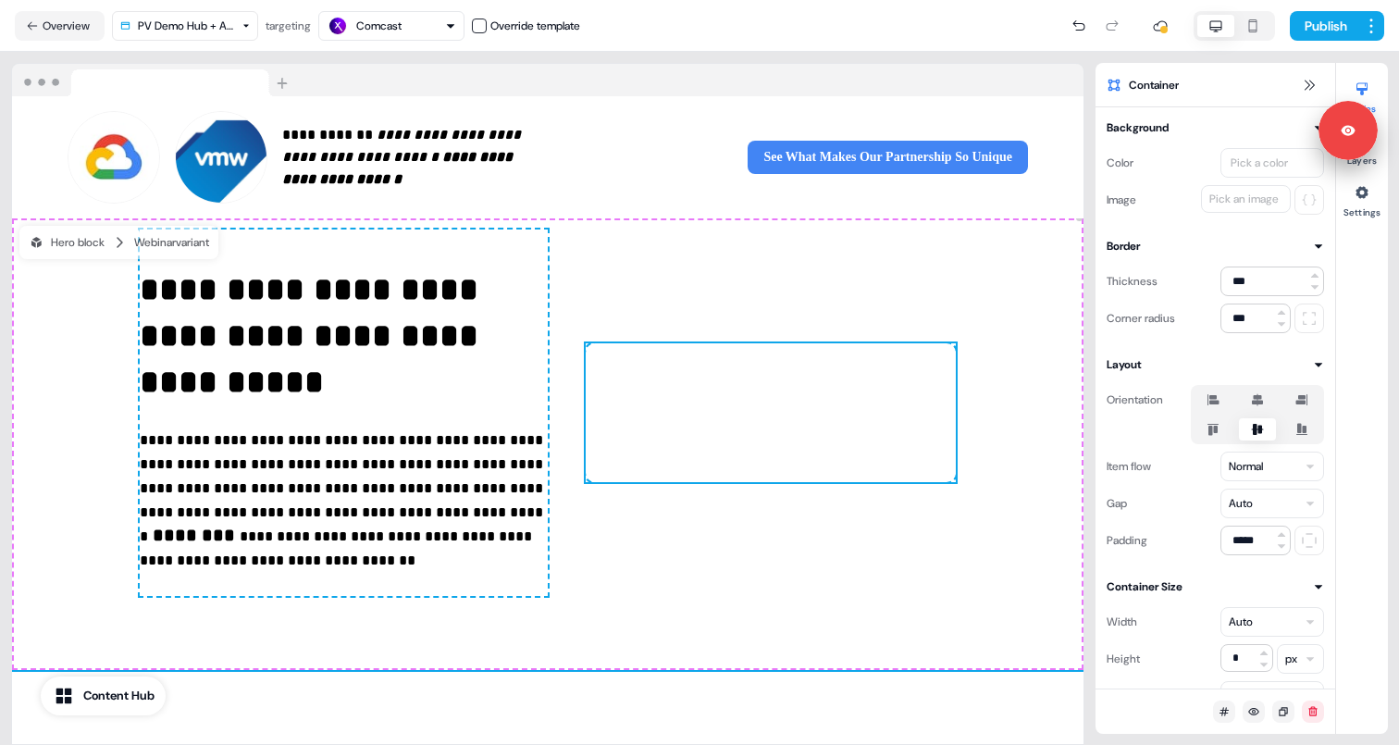
click at [857, 455] on div at bounding box center [771, 412] width 370 height 139
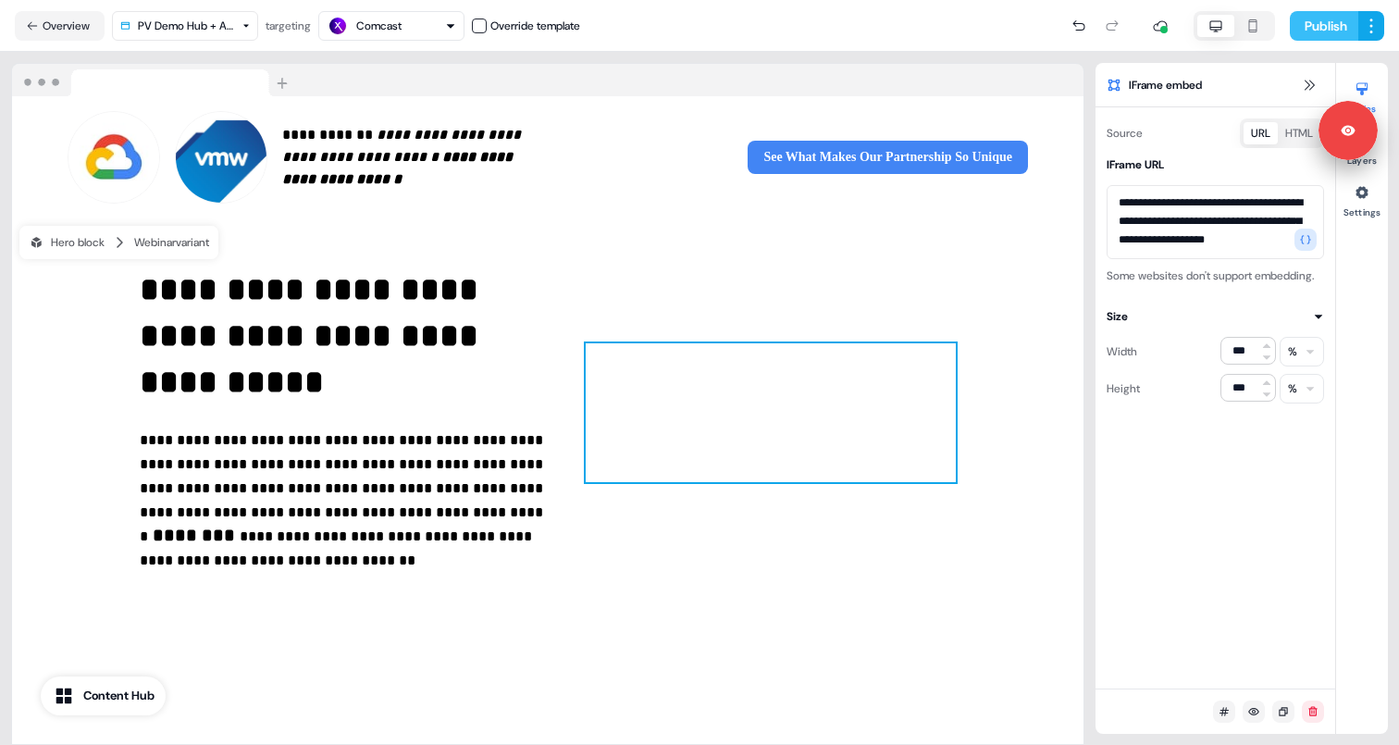
click at [1334, 30] on button "Publish" at bounding box center [1323, 26] width 68 height 30
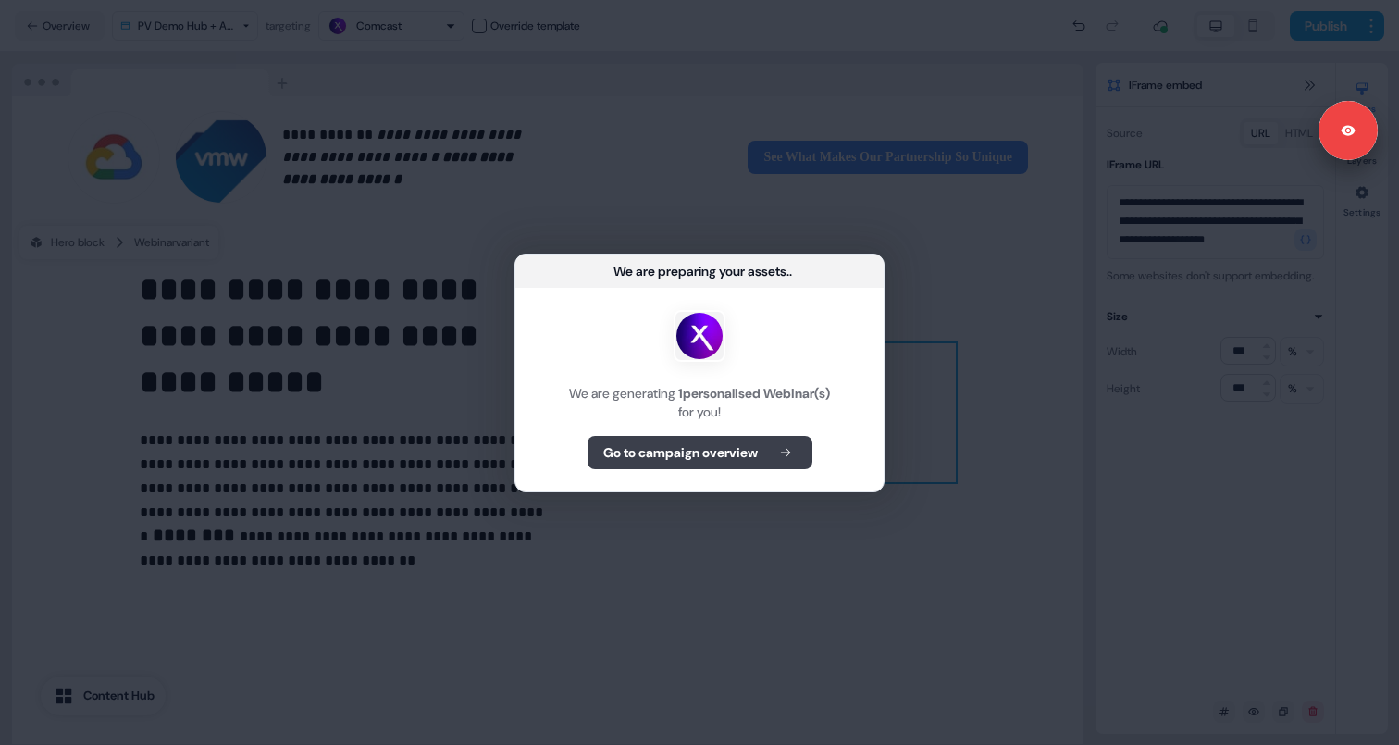
click at [733, 458] on b "Go to campaign overview" at bounding box center [680, 452] width 154 height 19
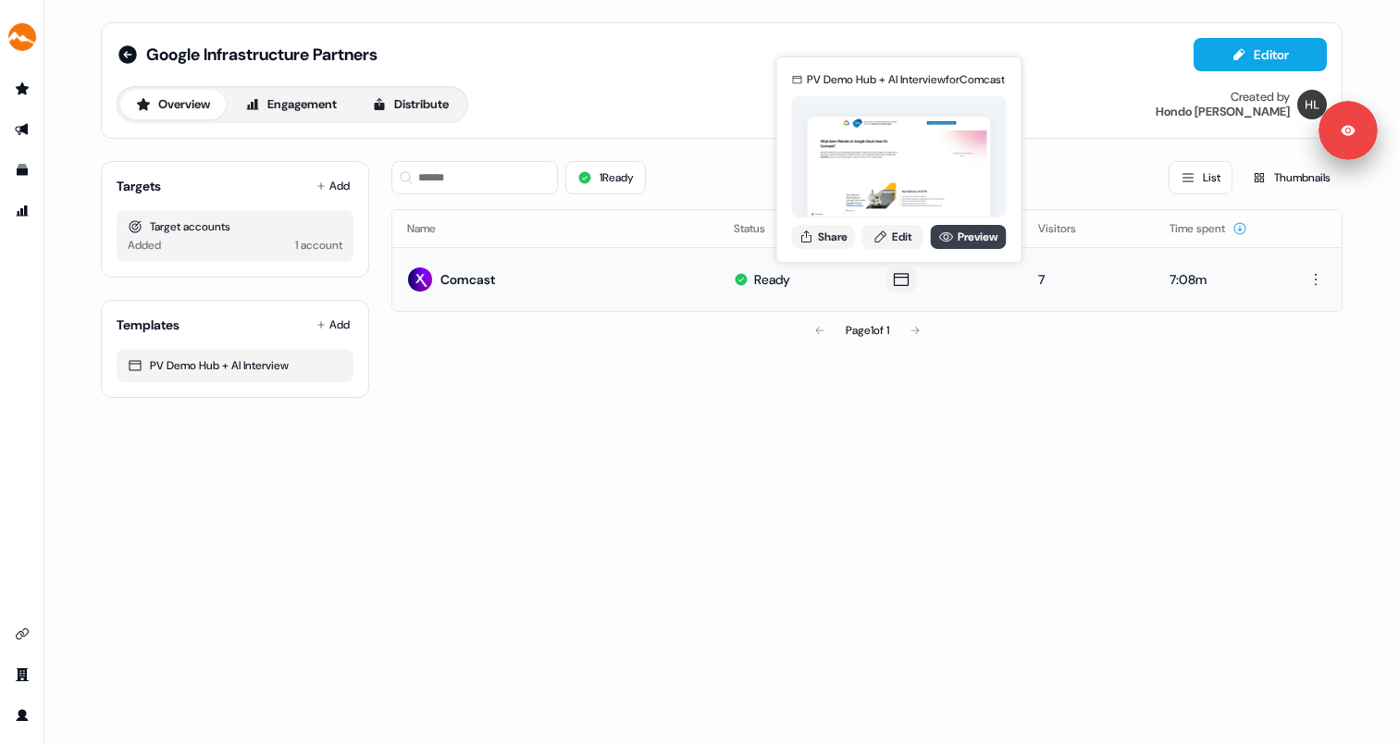
click at [941, 233] on icon at bounding box center [946, 236] width 15 height 15
click at [899, 238] on link "Edit" at bounding box center [892, 237] width 61 height 24
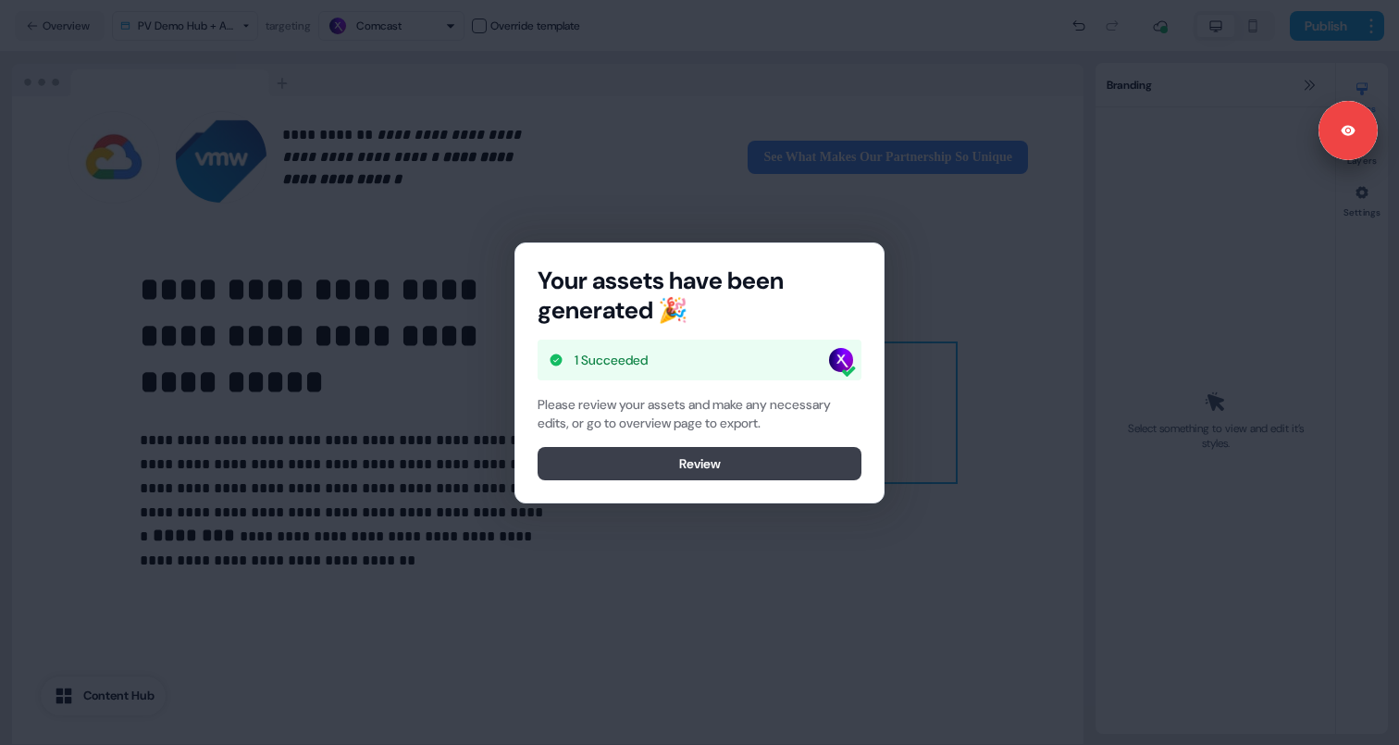
click at [735, 463] on button "Review" at bounding box center [699, 463] width 324 height 33
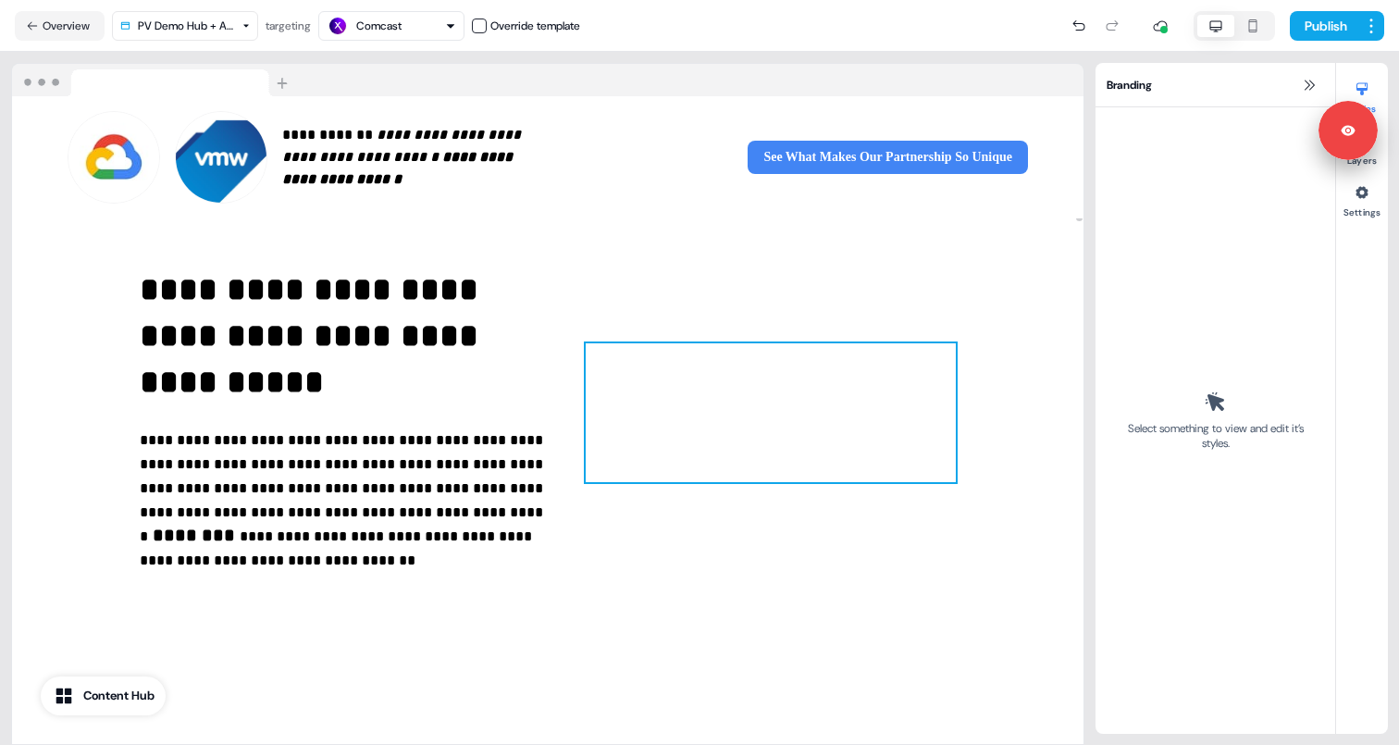
click at [796, 426] on div at bounding box center [771, 412] width 370 height 139
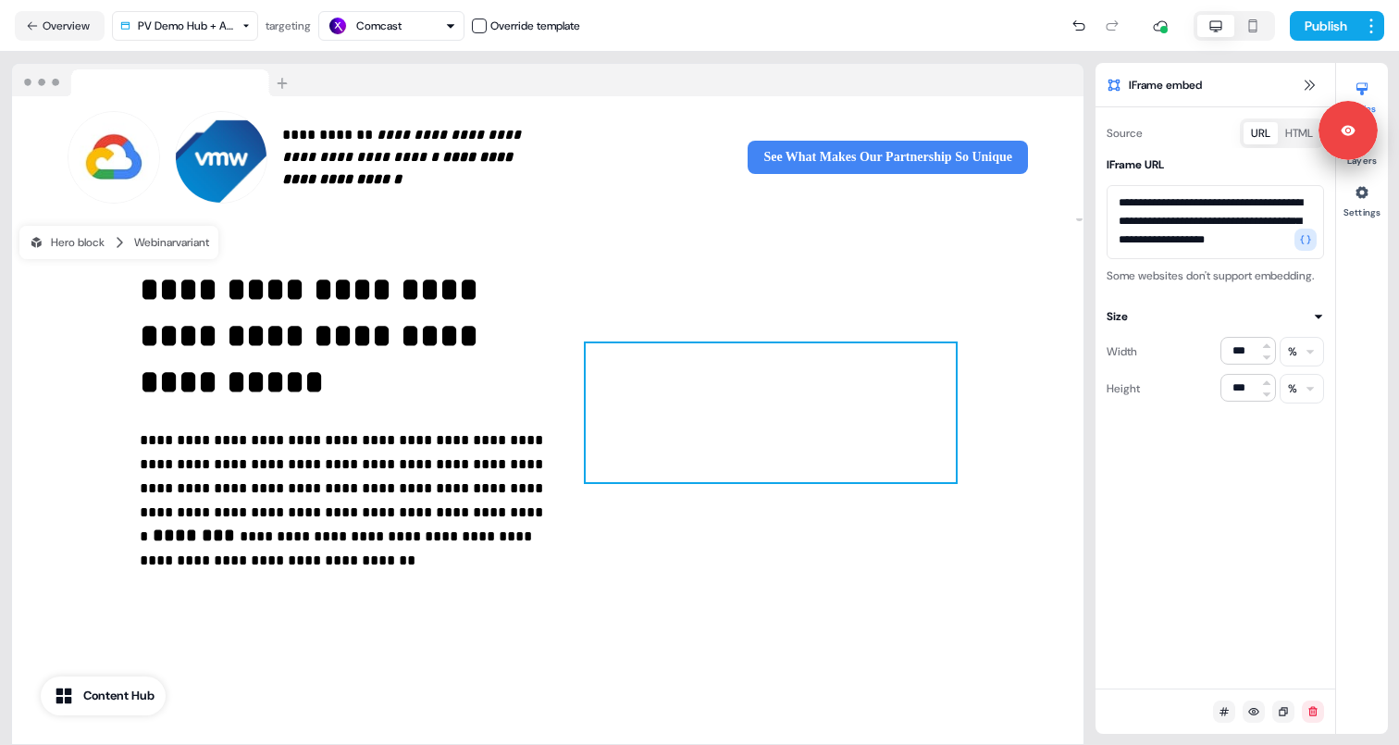
click at [1295, 406] on html "**********" at bounding box center [699, 372] width 1399 height 745
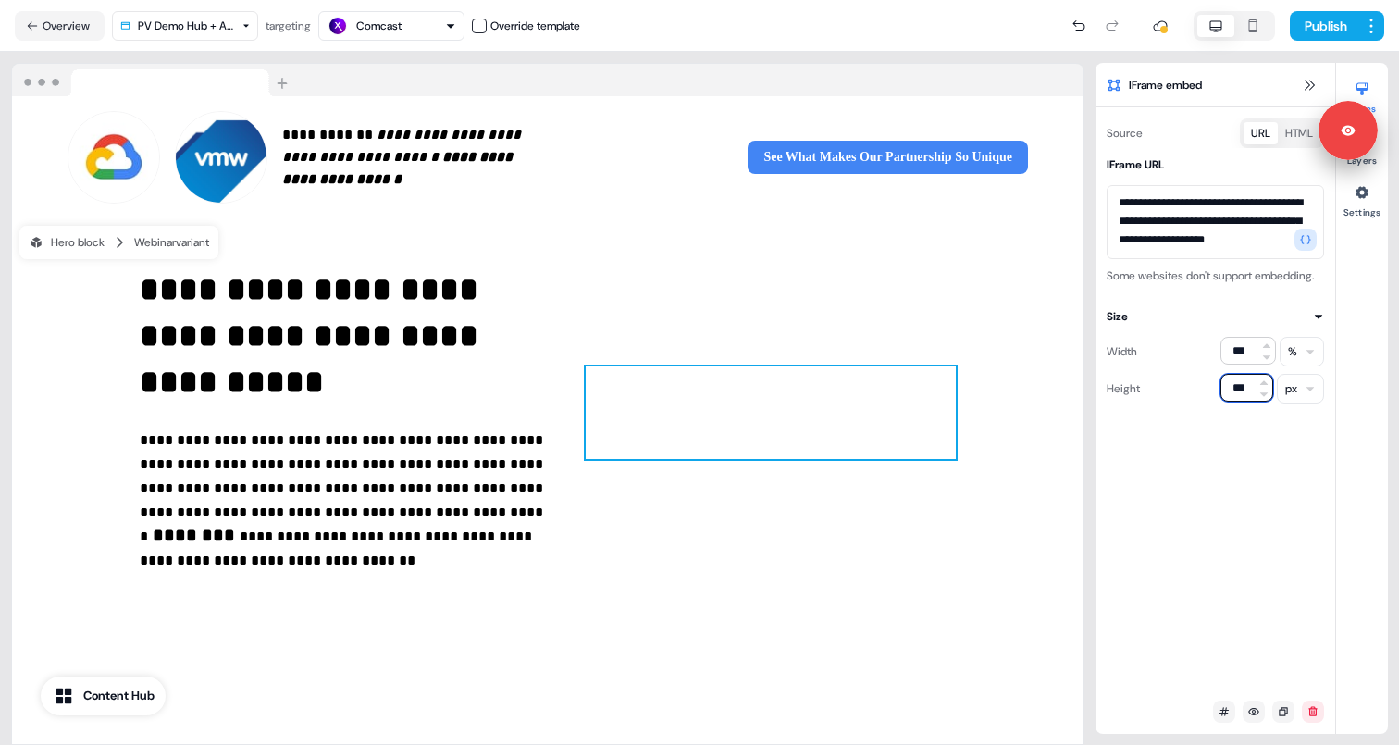
click at [1234, 401] on input "***" at bounding box center [1246, 388] width 53 height 28
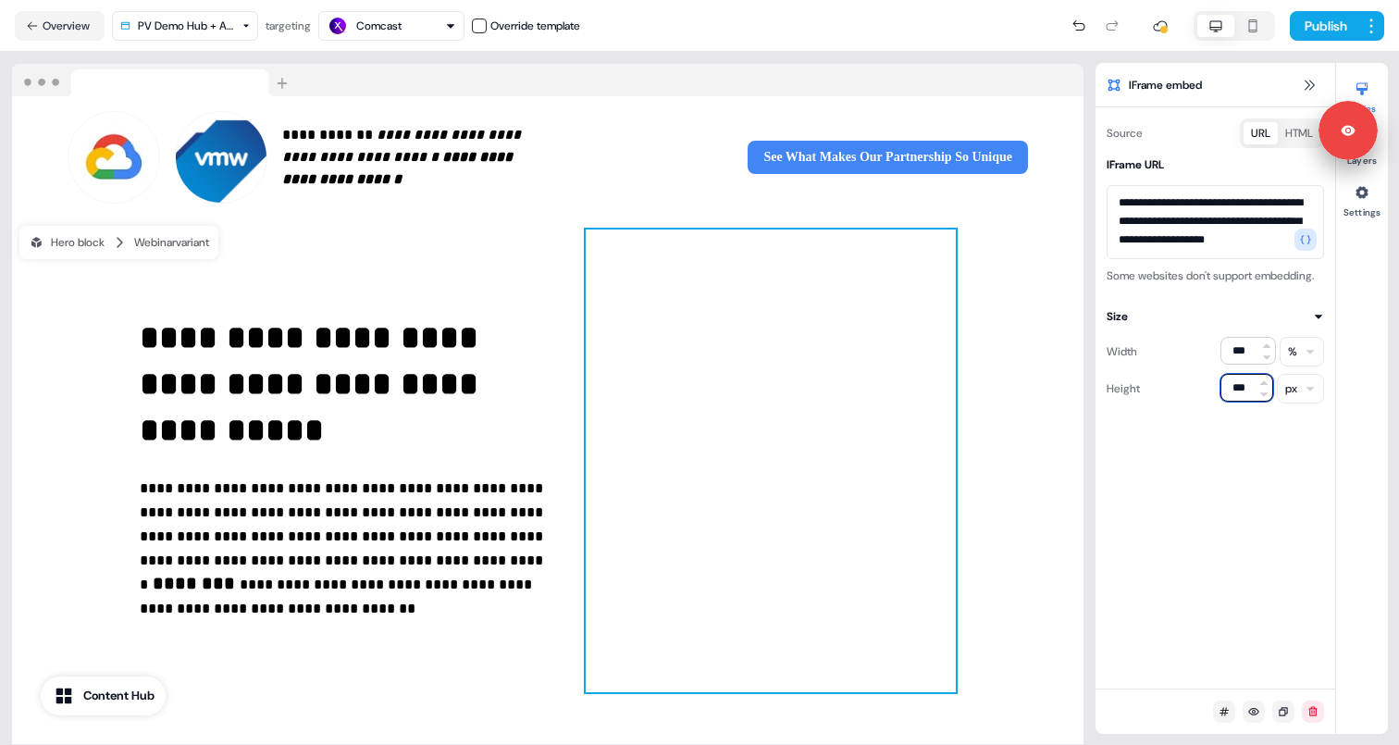
click at [1248, 401] on input "***" at bounding box center [1246, 388] width 53 height 28
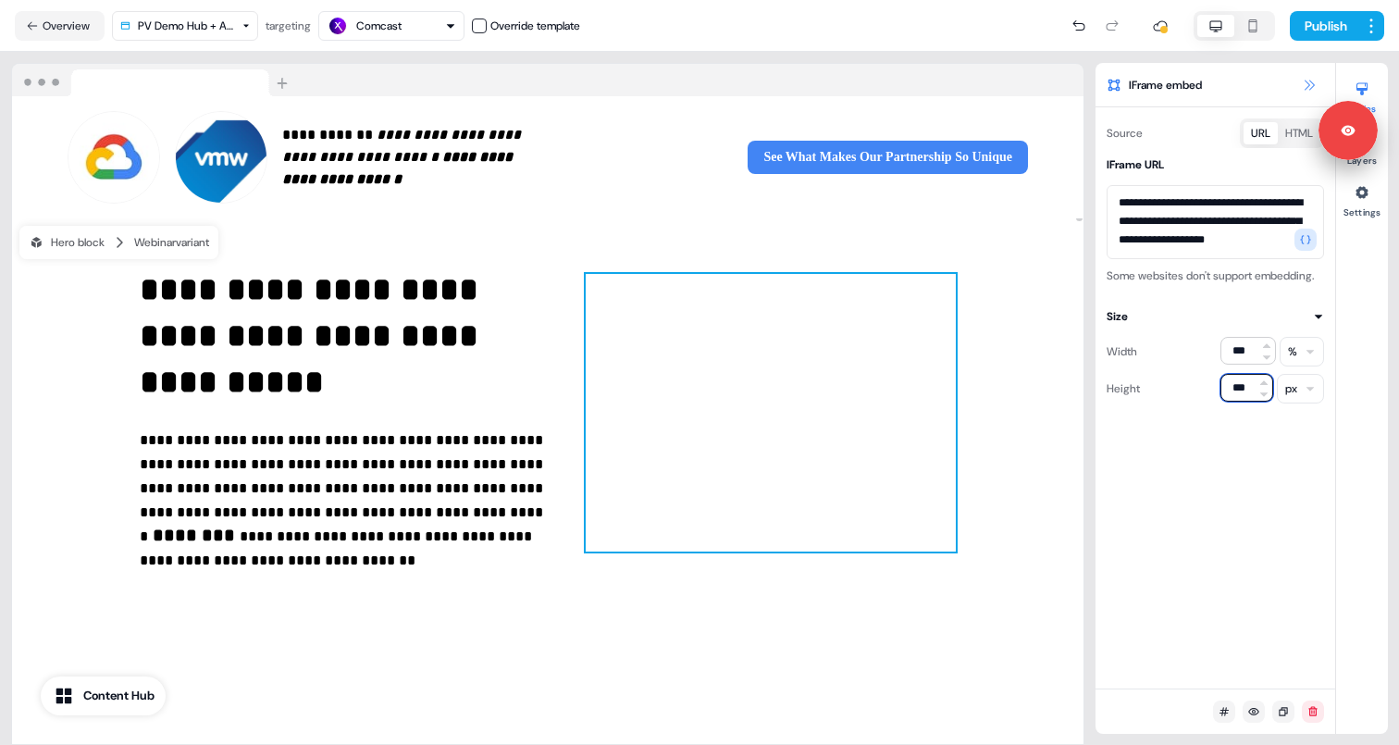
type input "***"
click at [1306, 80] on icon at bounding box center [1308, 85] width 15 height 15
click at [1310, 85] on icon at bounding box center [1308, 85] width 15 height 15
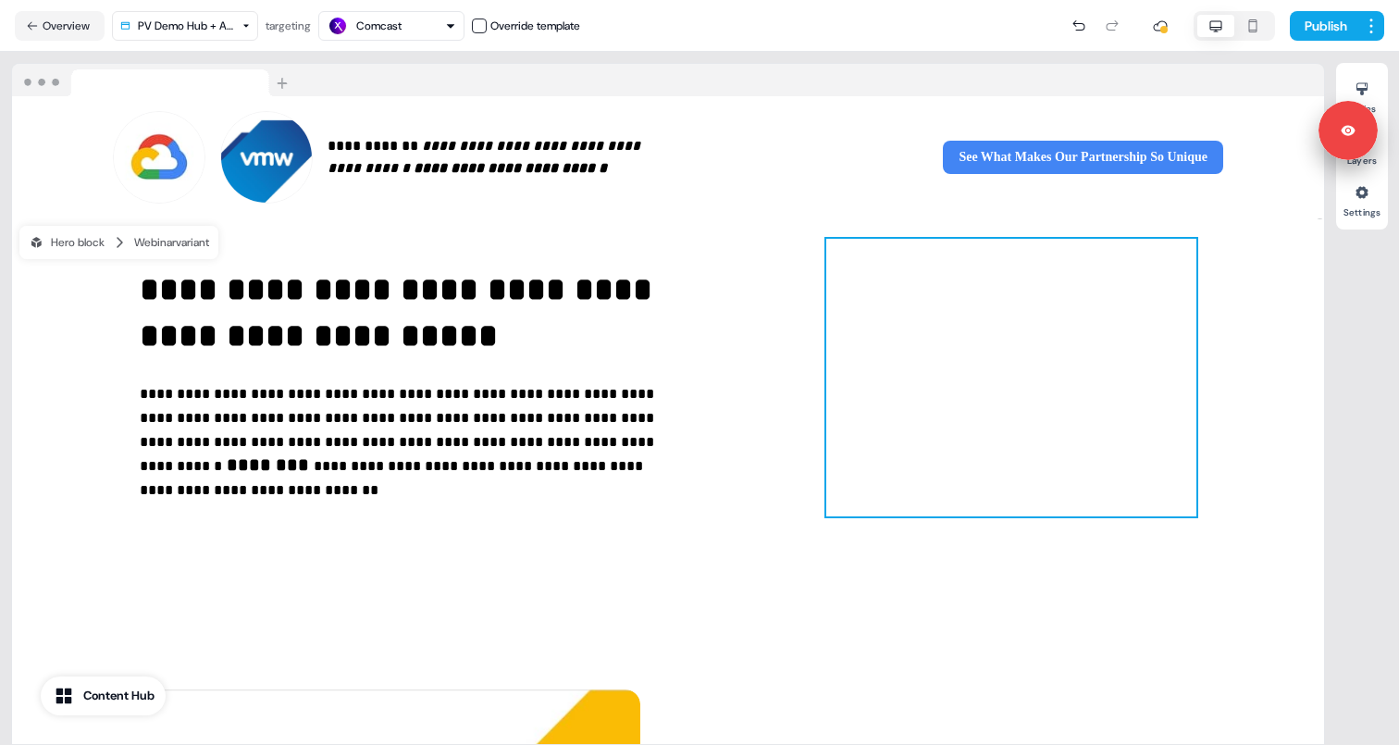
click at [1026, 378] on div at bounding box center [1011, 378] width 370 height 278
click at [1361, 100] on div at bounding box center [1362, 89] width 30 height 30
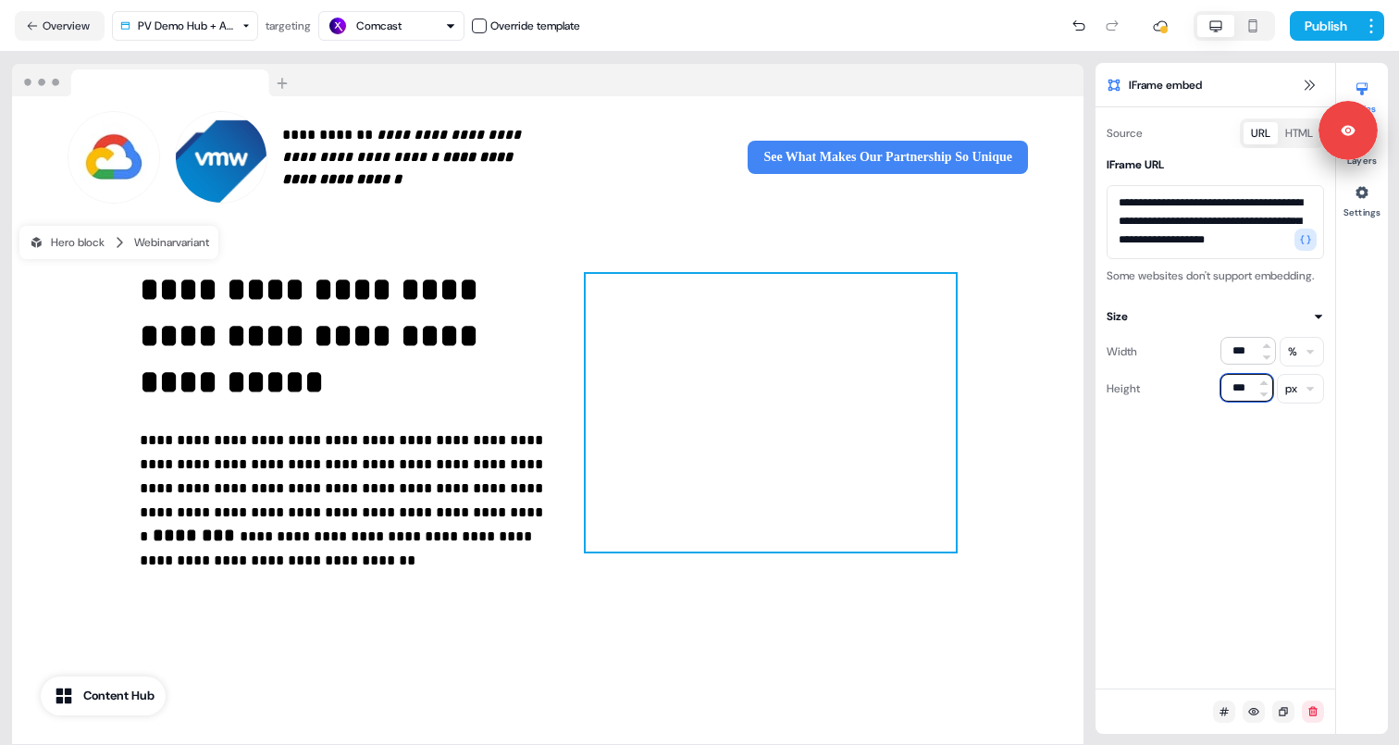
click at [1242, 401] on input "***" at bounding box center [1246, 388] width 53 height 28
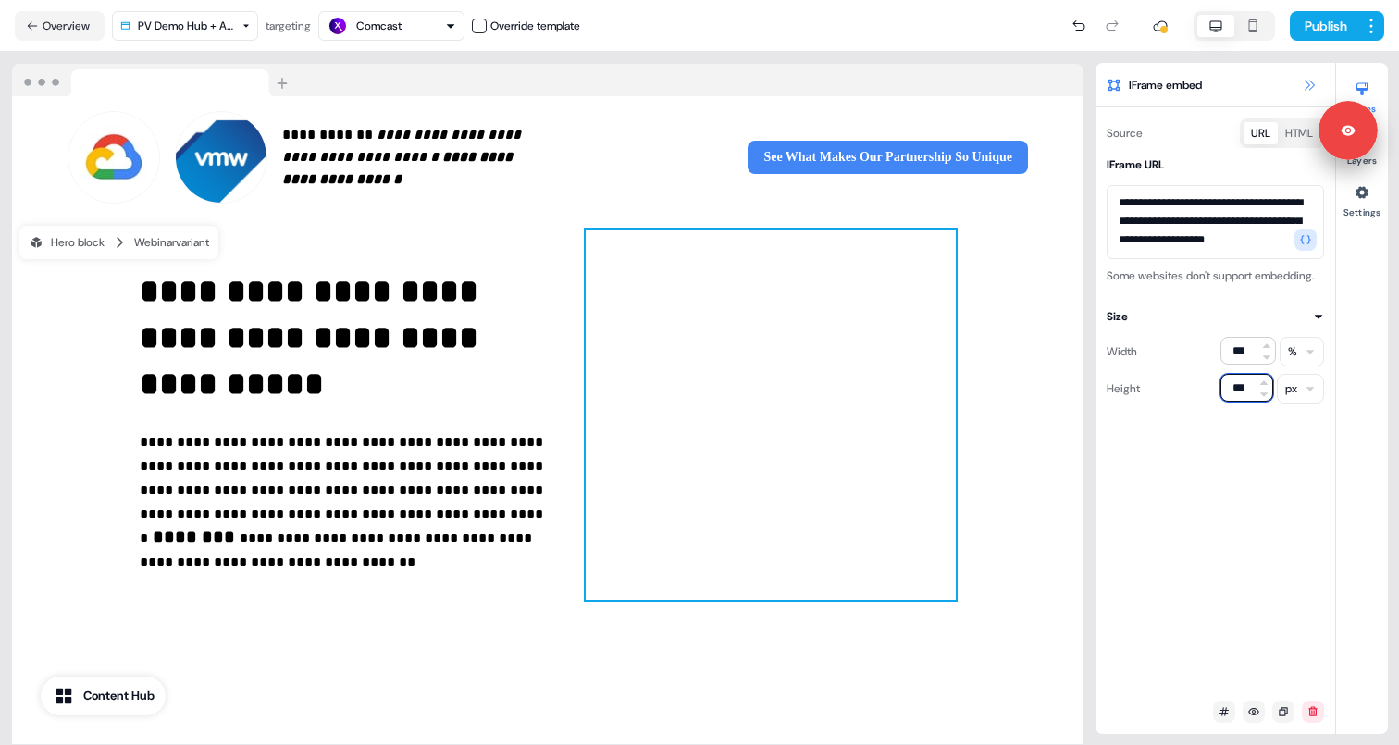
type input "***"
click at [1311, 86] on icon at bounding box center [1308, 85] width 15 height 15
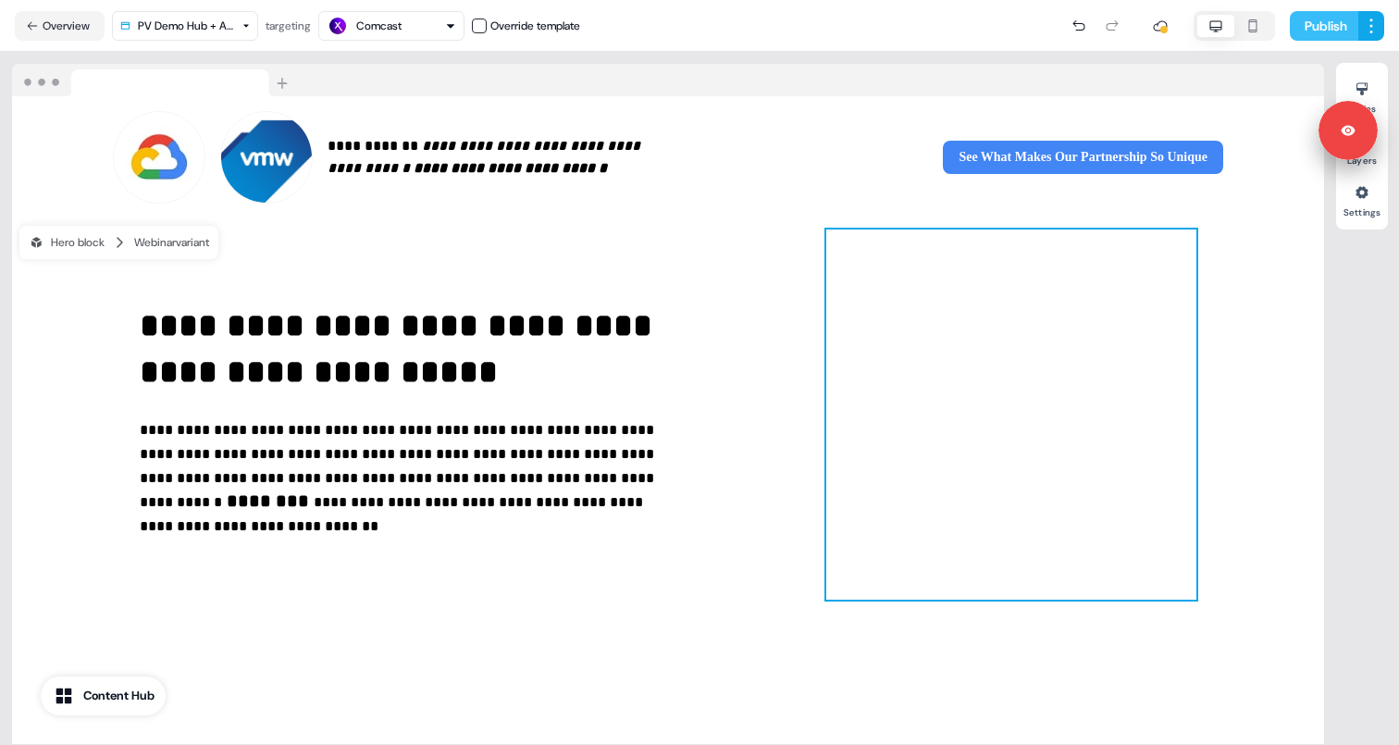
click at [1316, 29] on button "Publish" at bounding box center [1323, 26] width 68 height 30
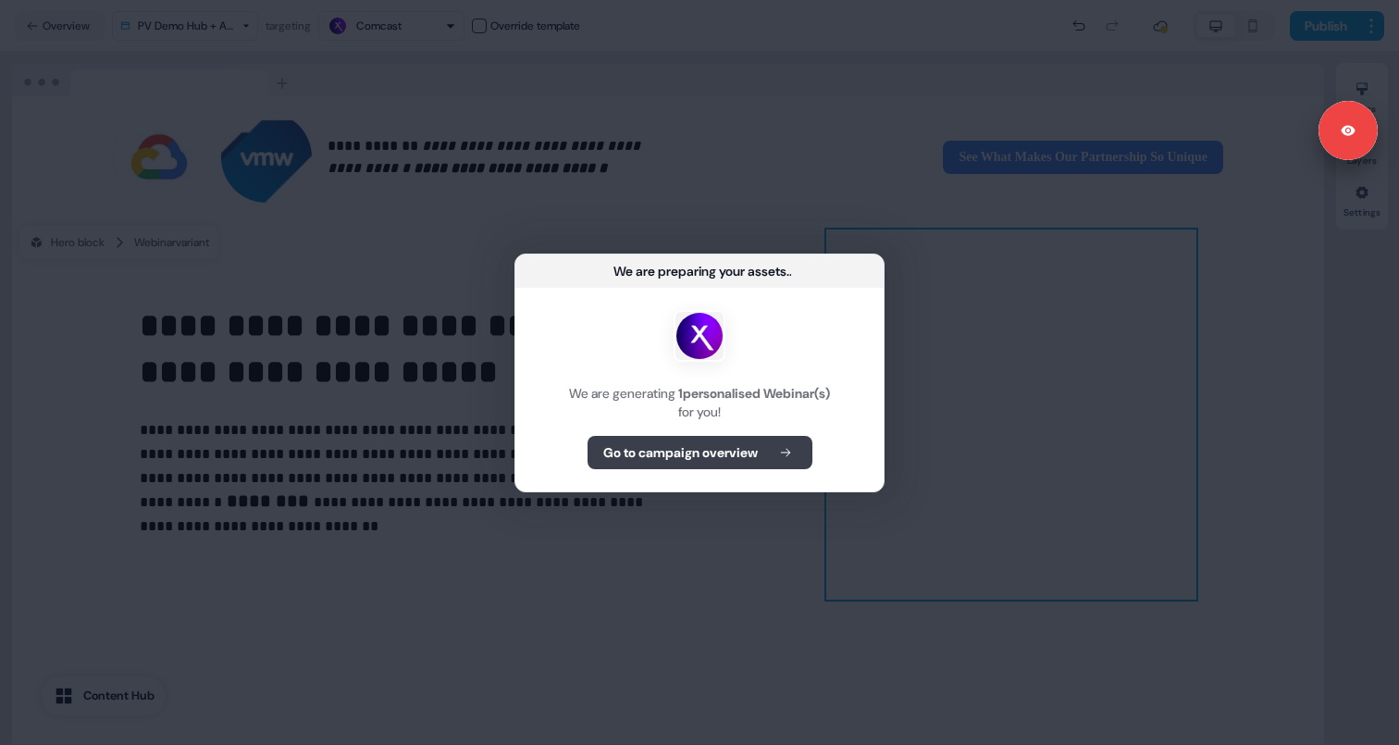
click at [741, 463] on button "Go to campaign overview" at bounding box center [699, 452] width 225 height 33
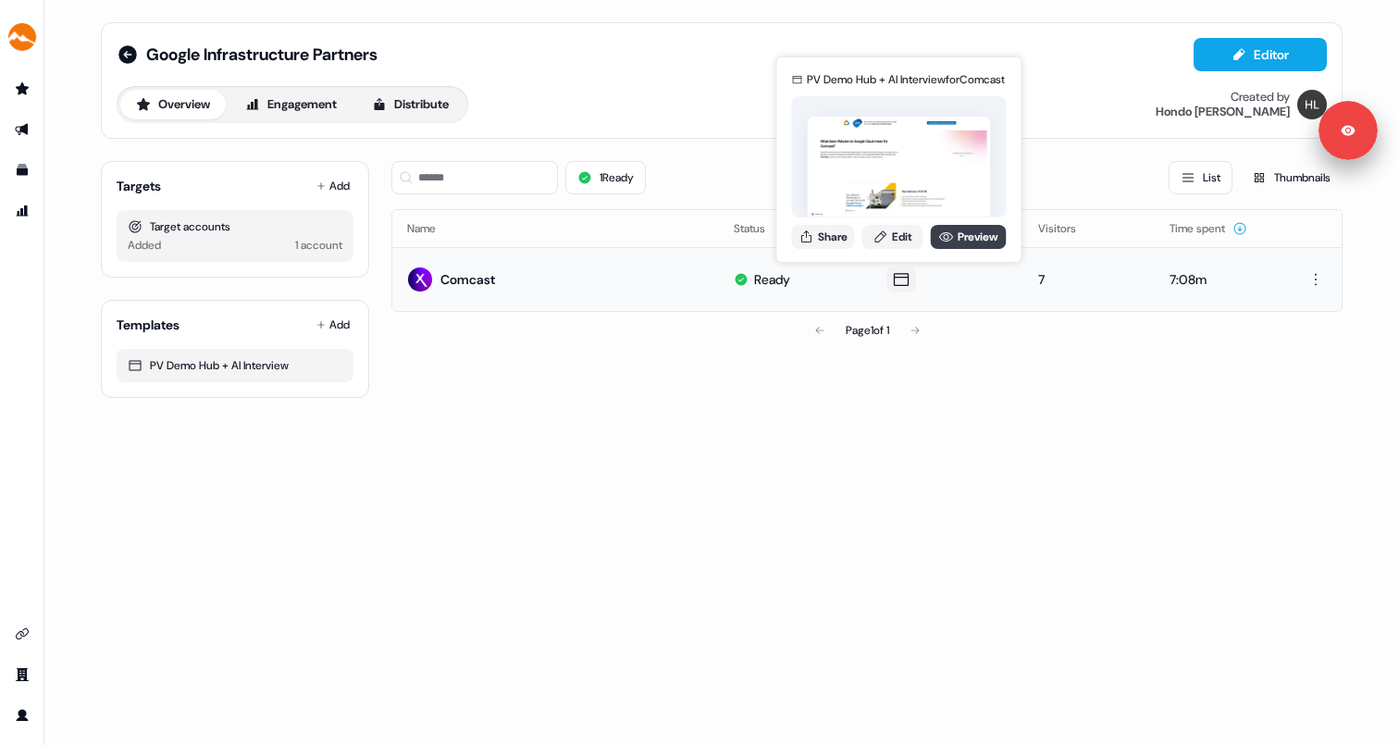
click at [951, 240] on link "Preview" at bounding box center [969, 237] width 76 height 24
click at [901, 234] on link "Edit" at bounding box center [892, 237] width 61 height 24
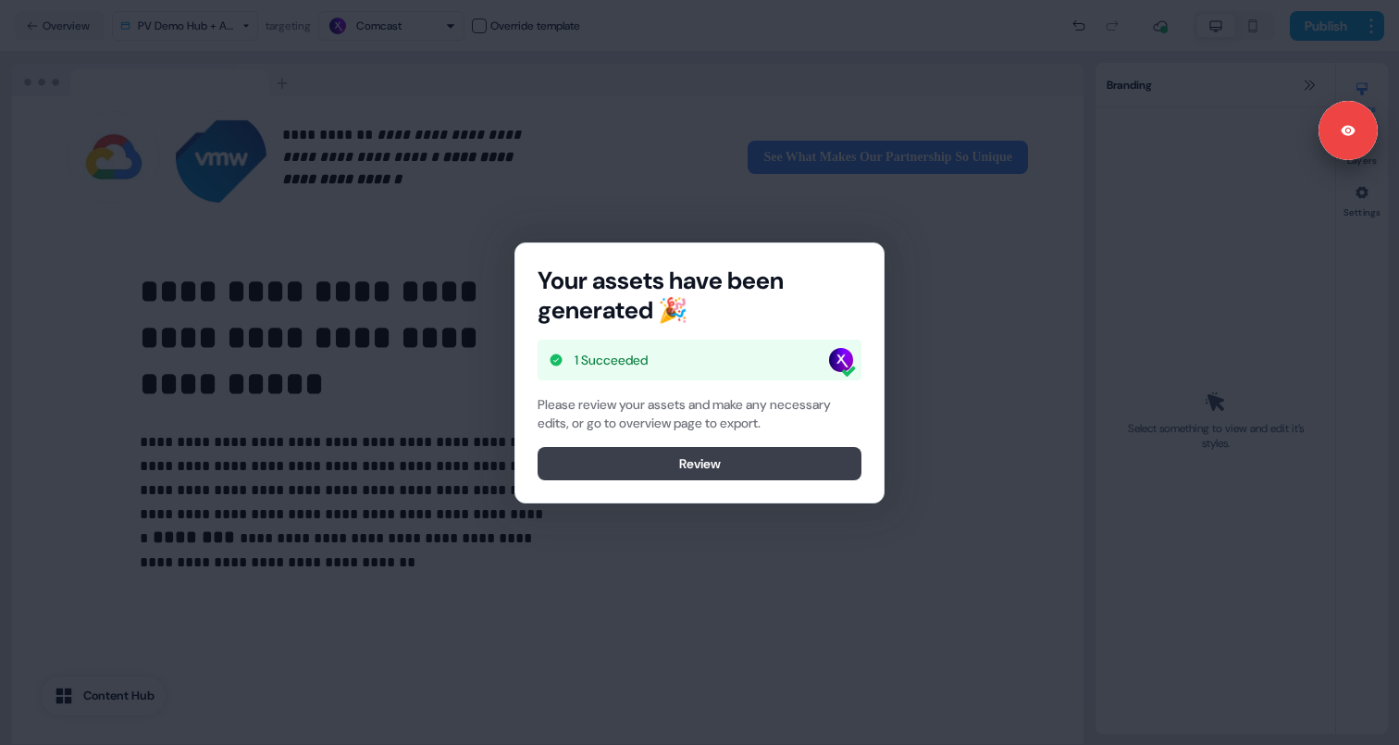
click at [690, 464] on button "Review" at bounding box center [699, 463] width 324 height 33
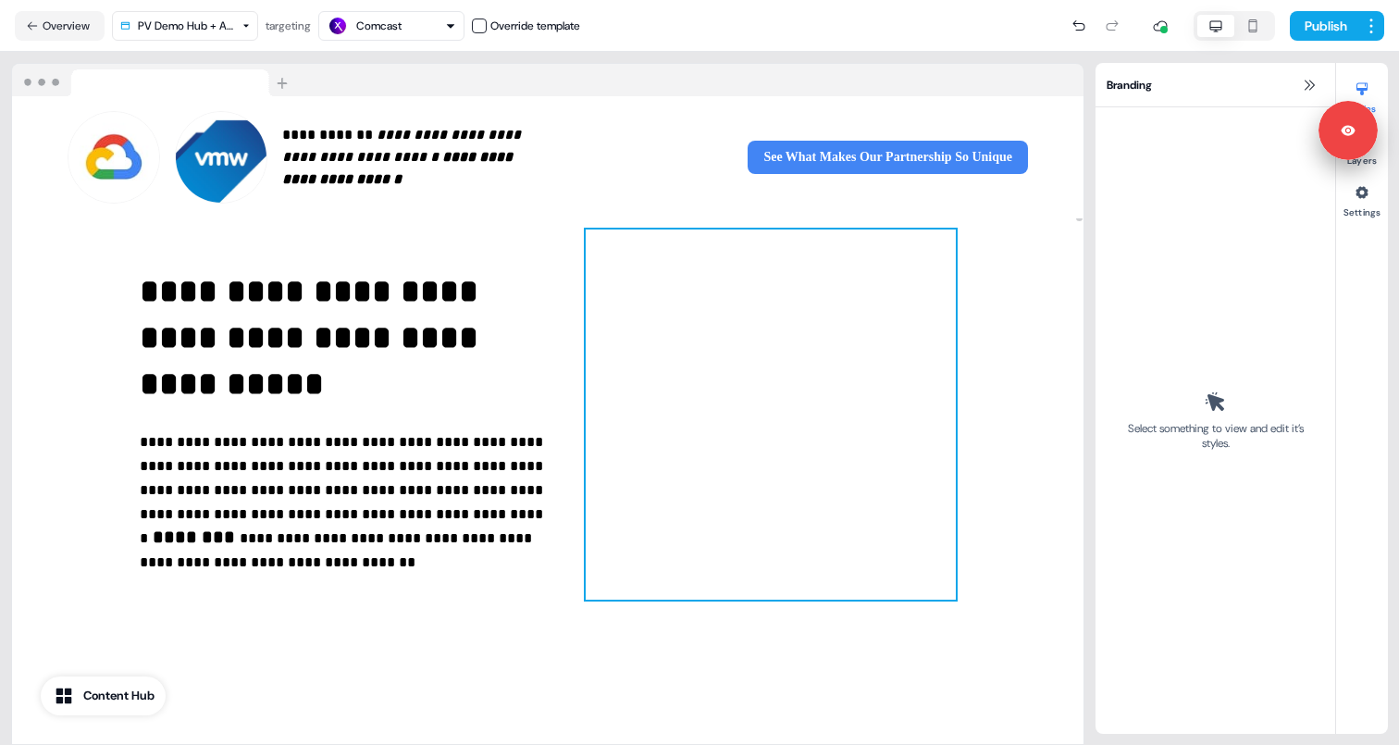
click at [727, 538] on div at bounding box center [771, 414] width 370 height 370
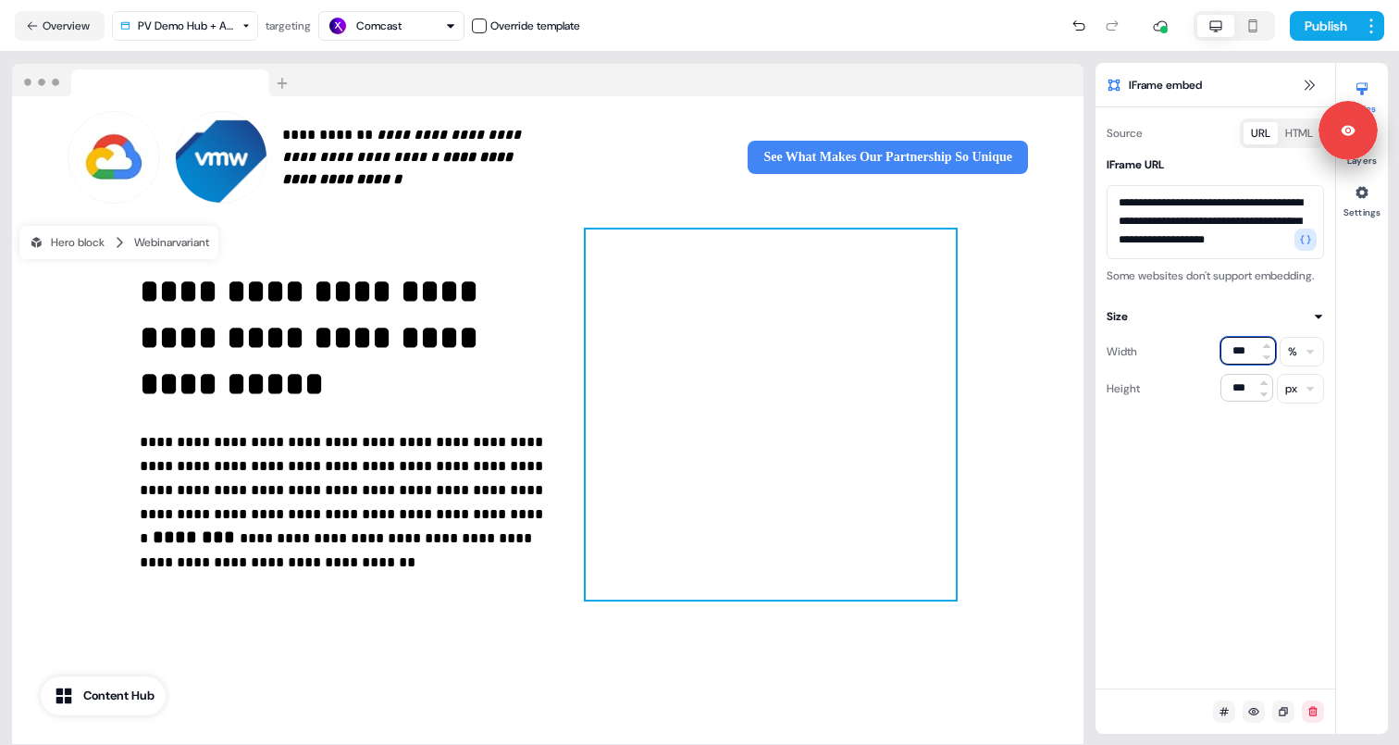
click at [1244, 364] on input "***" at bounding box center [1248, 351] width 56 height 28
click at [1303, 374] on html "**********" at bounding box center [699, 372] width 1399 height 745
click at [1241, 364] on input "***" at bounding box center [1246, 351] width 53 height 28
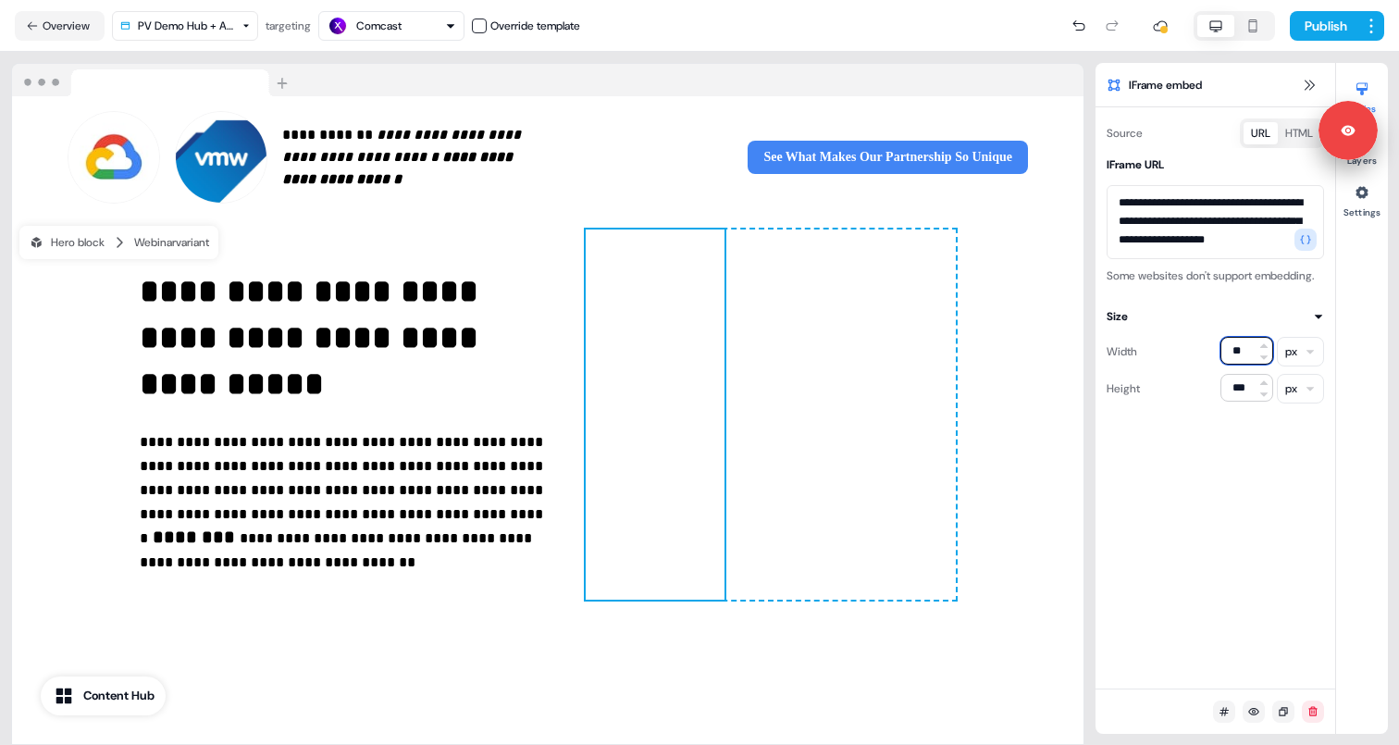
type input "*"
click at [1232, 364] on input "***" at bounding box center [1246, 351] width 53 height 28
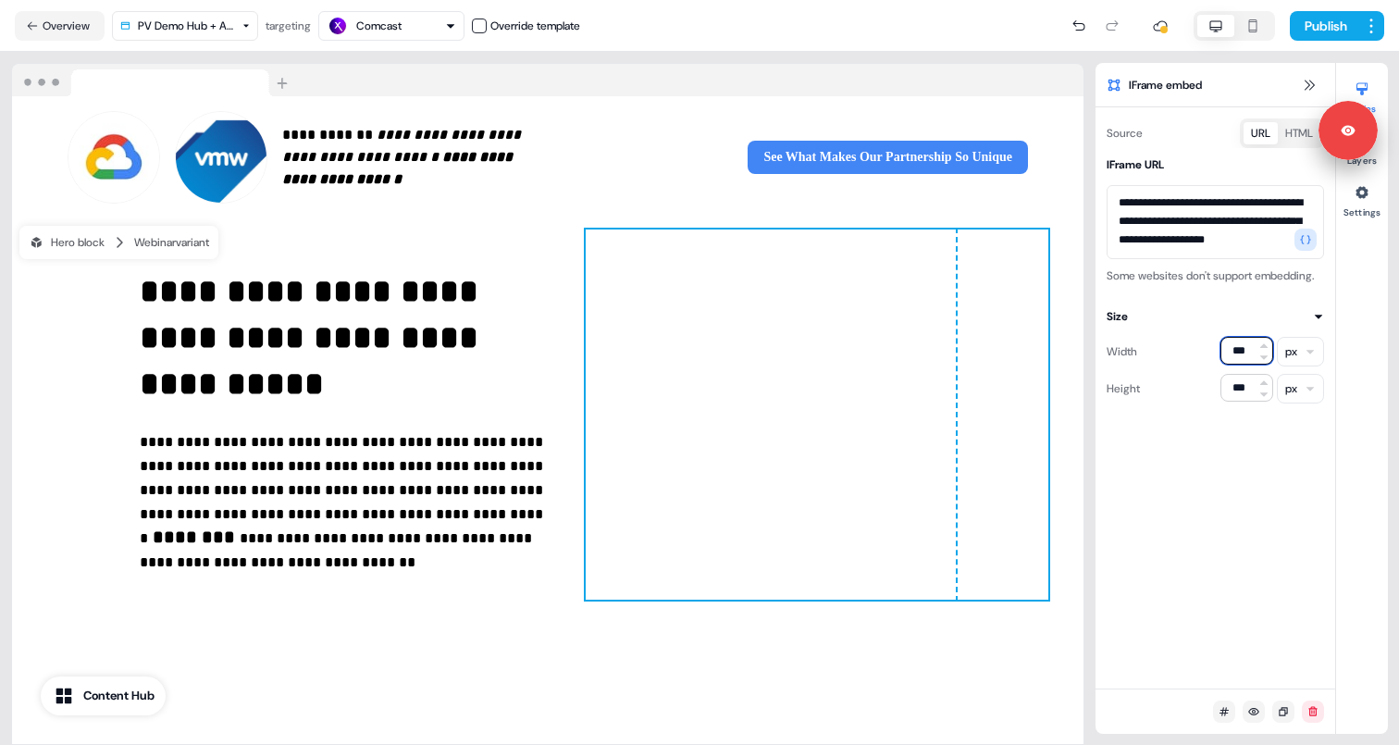
type input "***"
click at [1247, 401] on input "***" at bounding box center [1246, 388] width 53 height 28
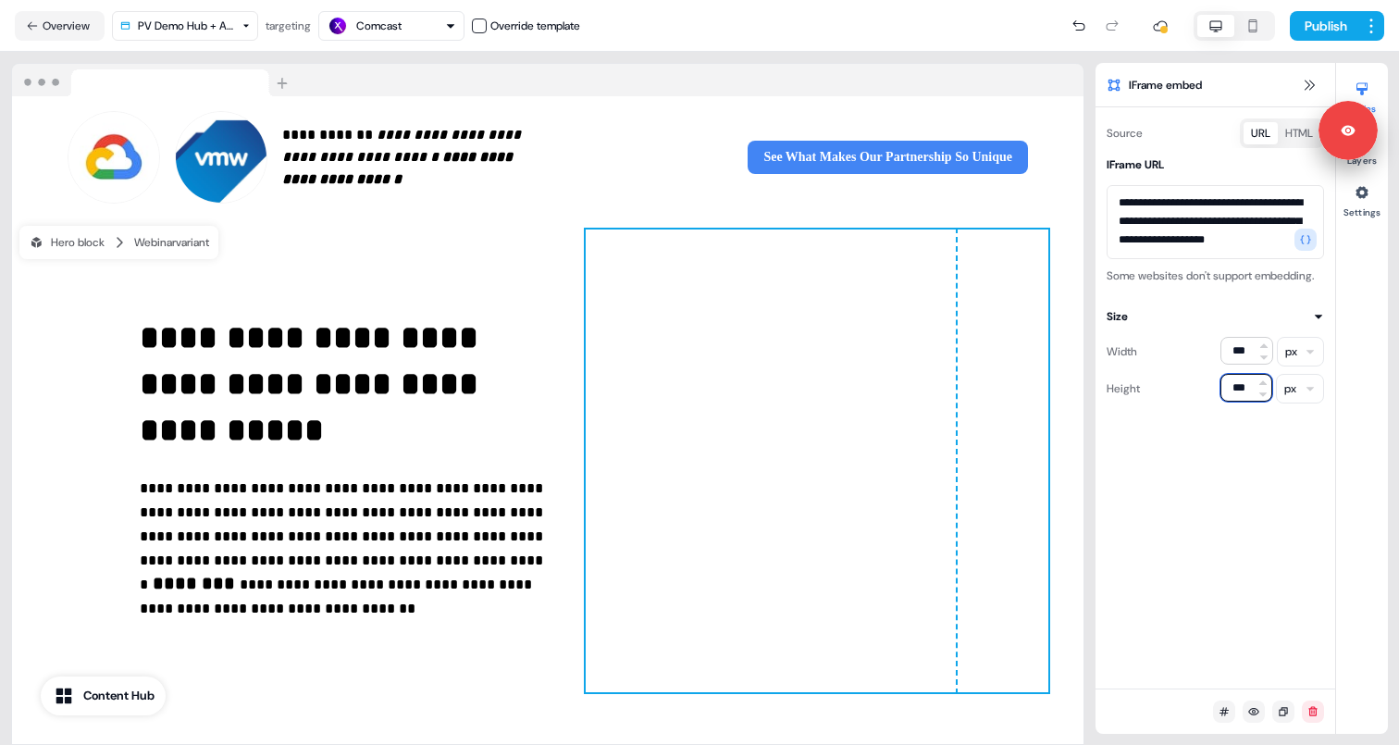
click at [1236, 401] on input "***" at bounding box center [1246, 388] width 52 height 28
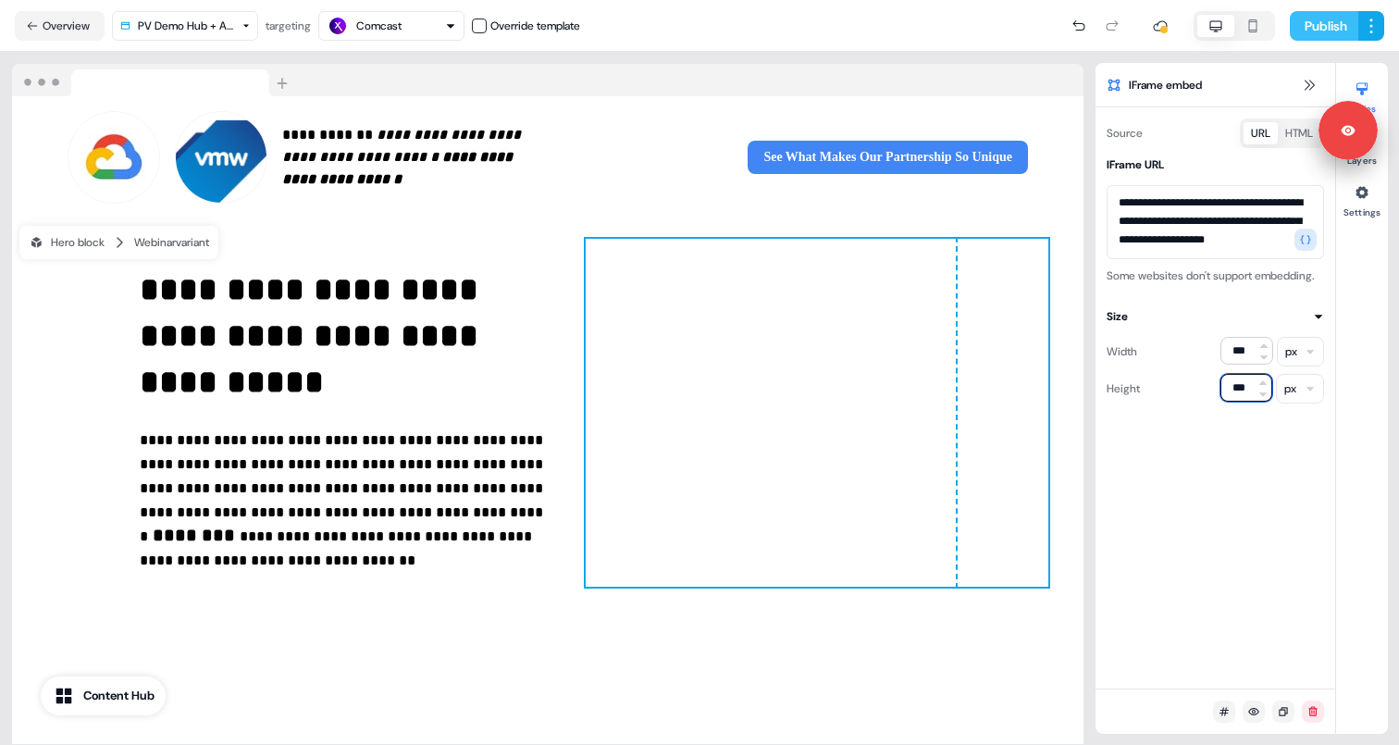
type input "***"
click at [1329, 31] on button "Publish" at bounding box center [1323, 26] width 68 height 30
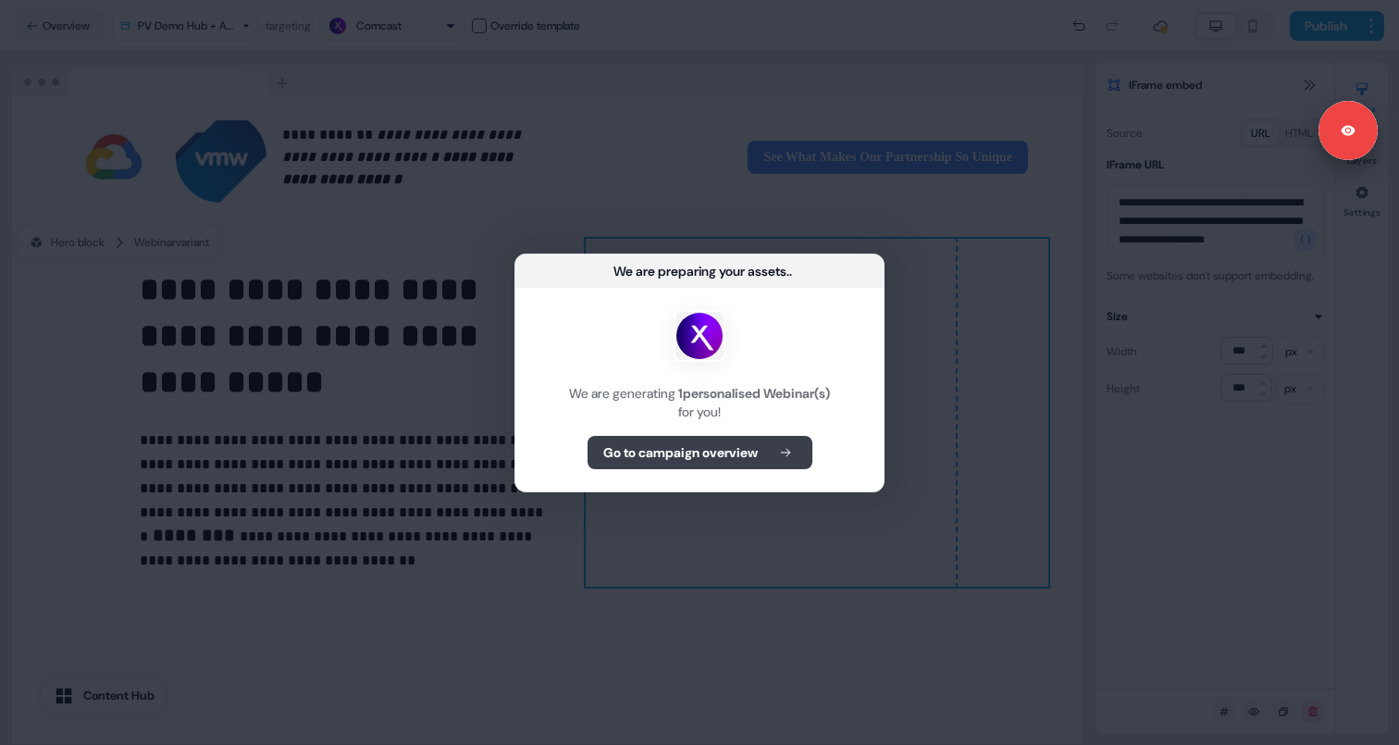
click at [737, 455] on b "Go to campaign overview" at bounding box center [680, 452] width 154 height 19
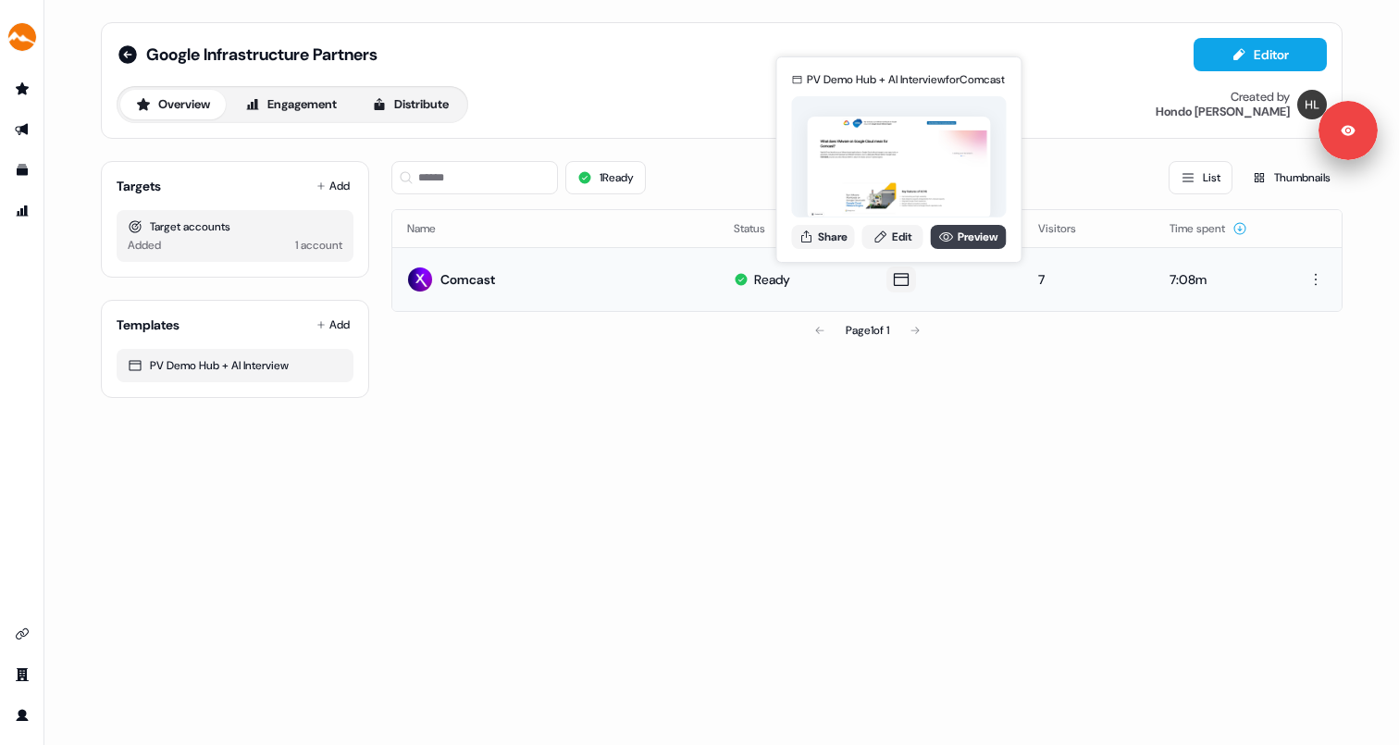
click at [949, 242] on icon at bounding box center [946, 236] width 15 height 15
click at [887, 244] on link "Edit" at bounding box center [892, 237] width 61 height 24
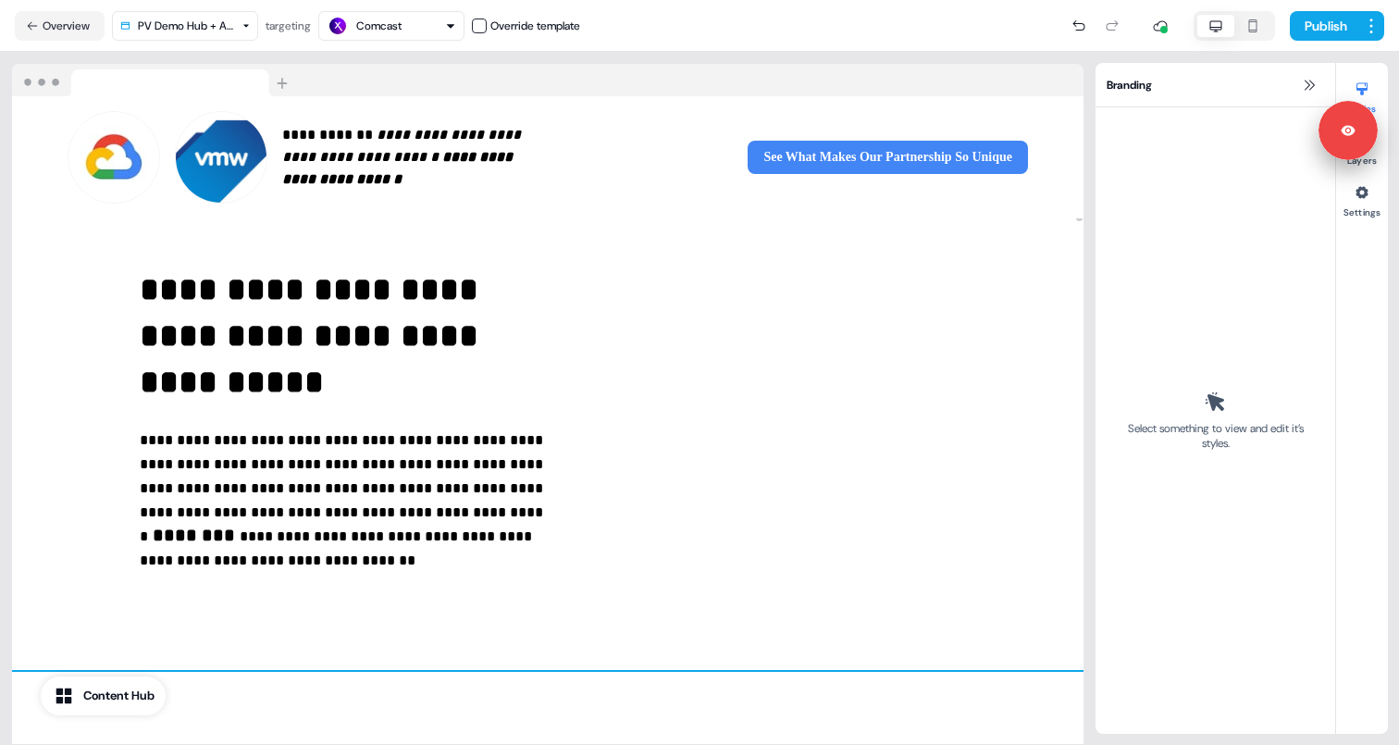
click at [727, 587] on div "**********" at bounding box center [547, 443] width 1071 height 451
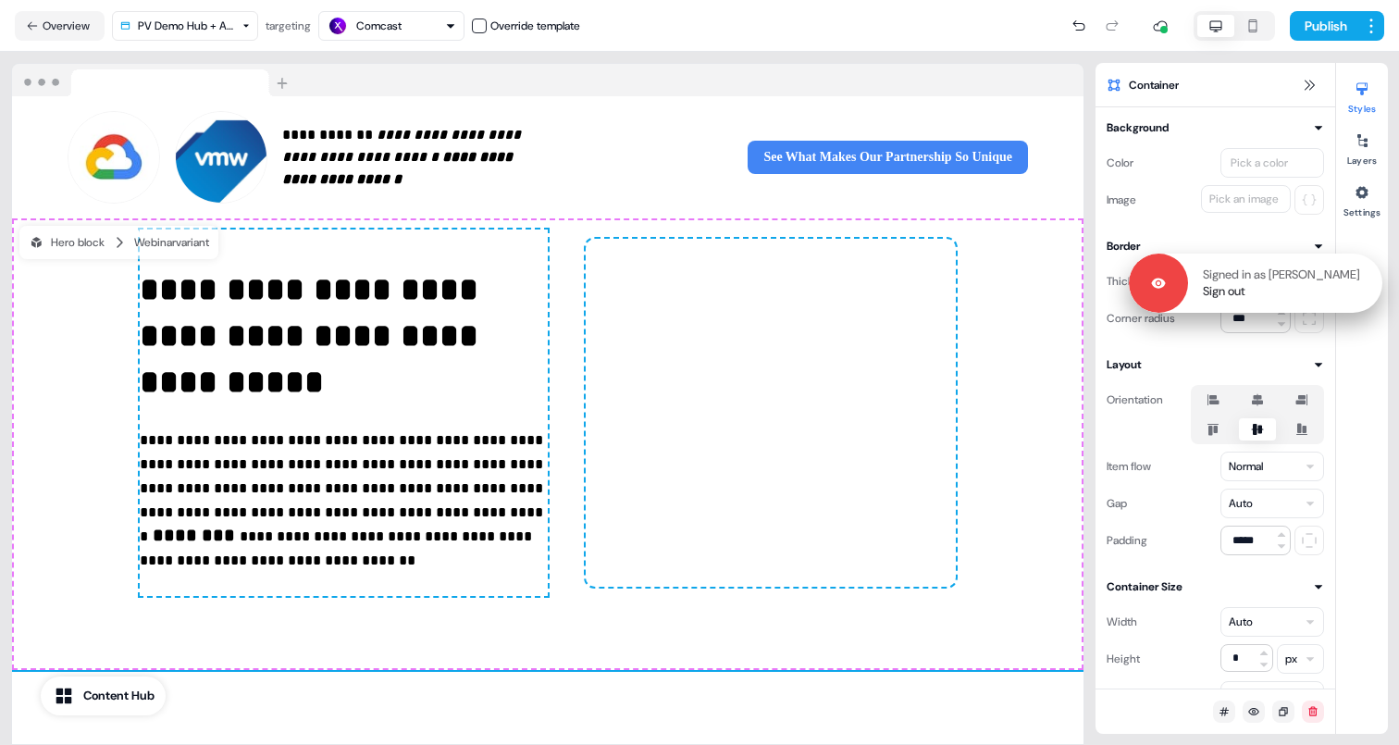
drag, startPoint x: 1359, startPoint y: 134, endPoint x: 1363, endPoint y: 287, distance: 152.7
click at [1363, 287] on div "Signed in as Hondo Lewis Sign out" at bounding box center [1285, 282] width 194 height 33
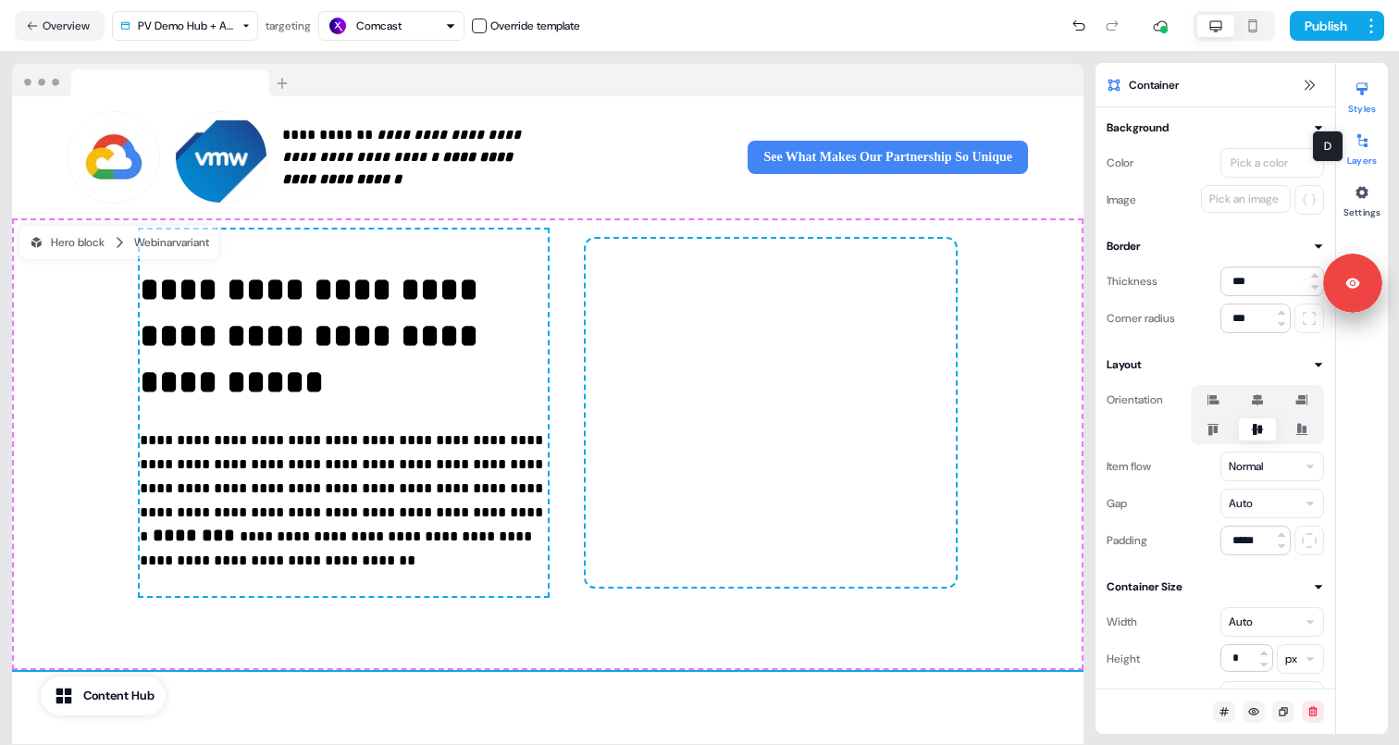
click at [1365, 146] on icon at bounding box center [1362, 140] width 10 height 13
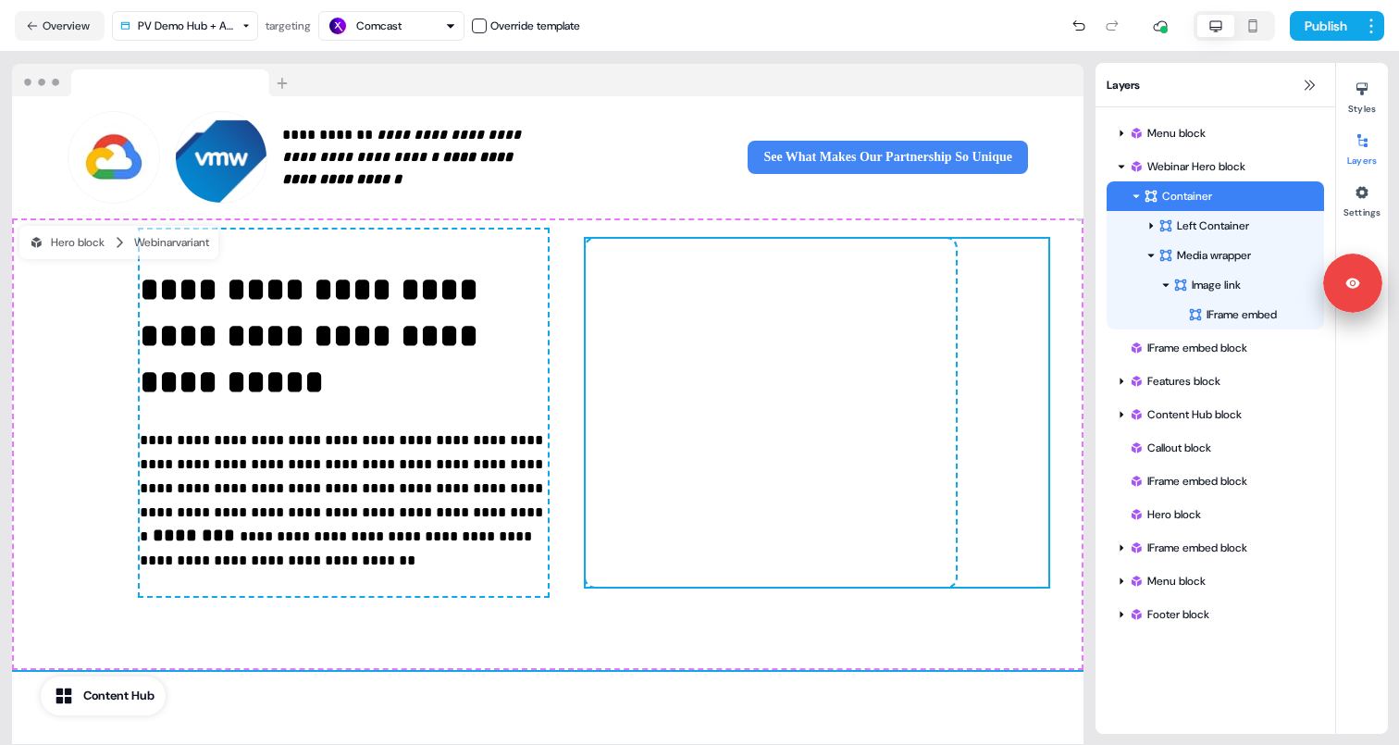
click at [901, 252] on div at bounding box center [817, 413] width 463 height 348
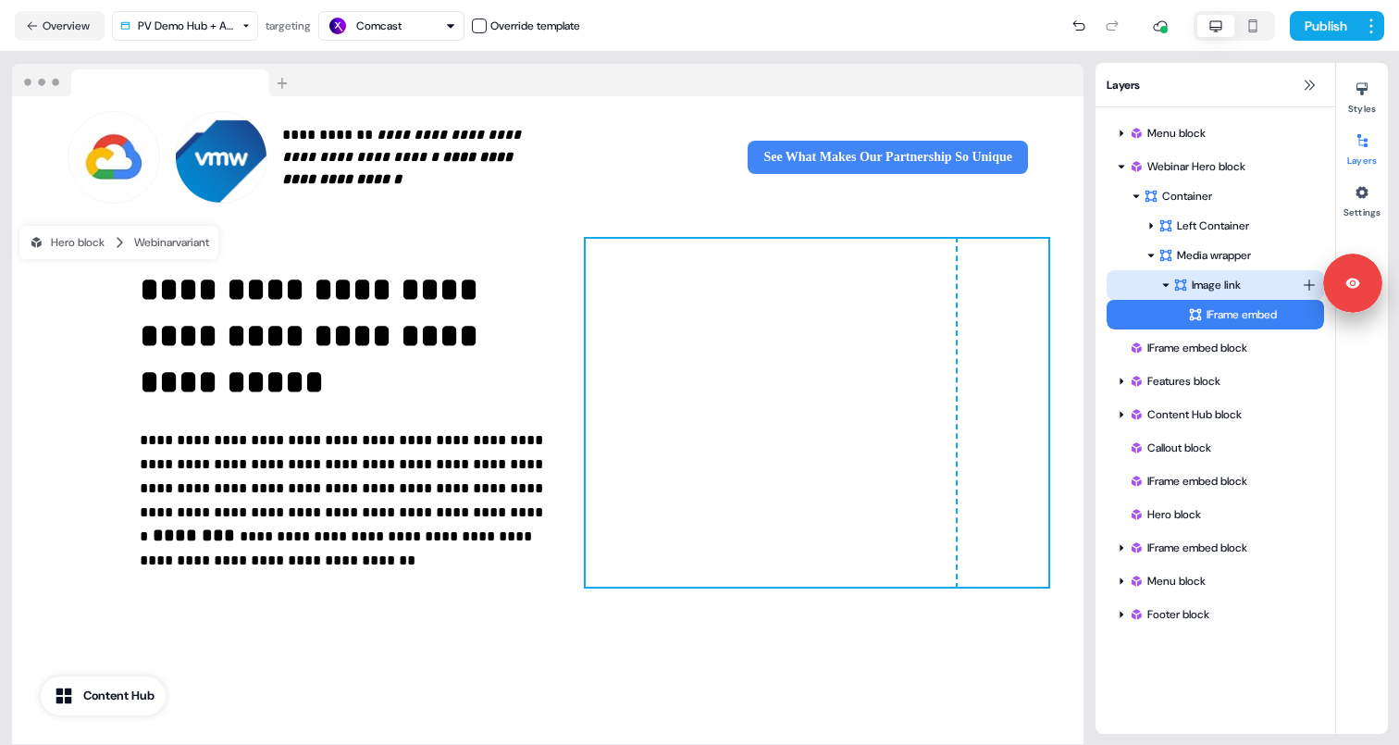
click at [1241, 289] on div "Image link" at bounding box center [1237, 285] width 129 height 19
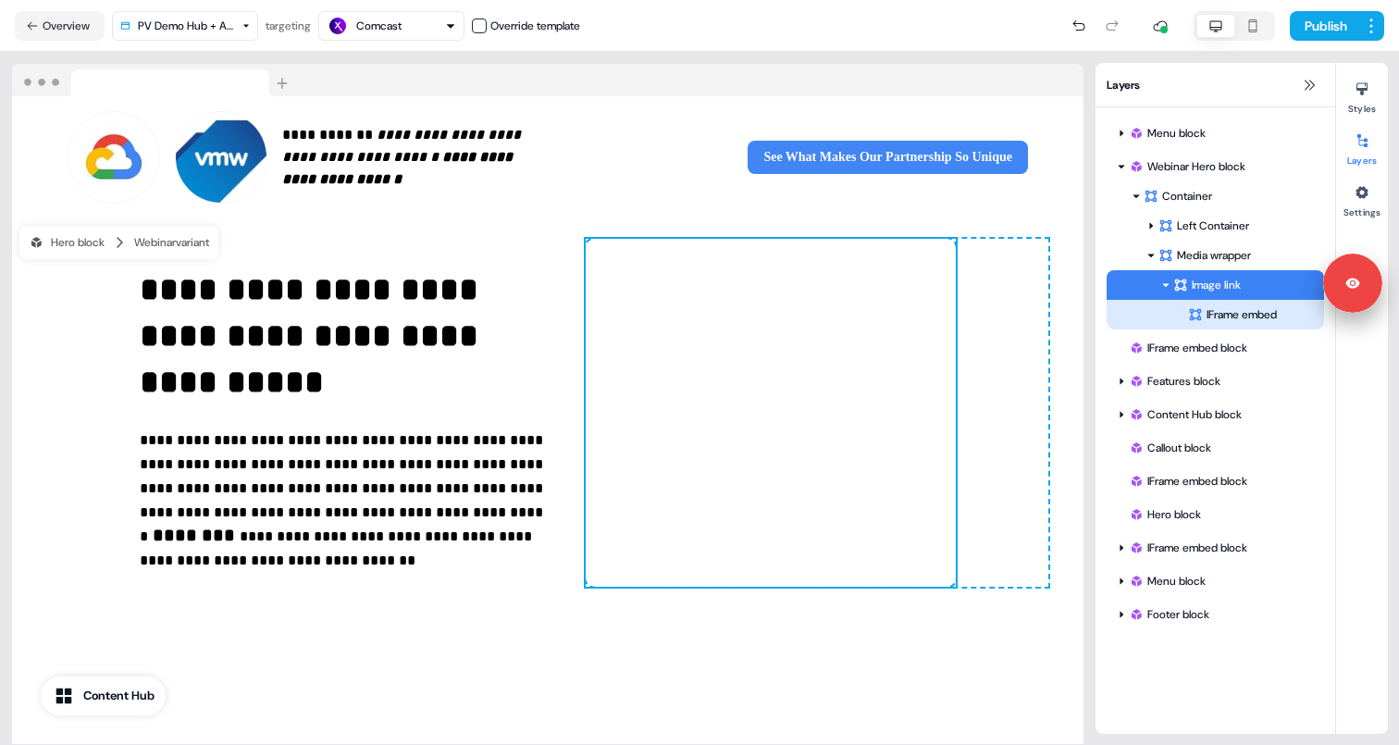
click at [1260, 322] on div "IFrame embed" at bounding box center [1256, 314] width 136 height 19
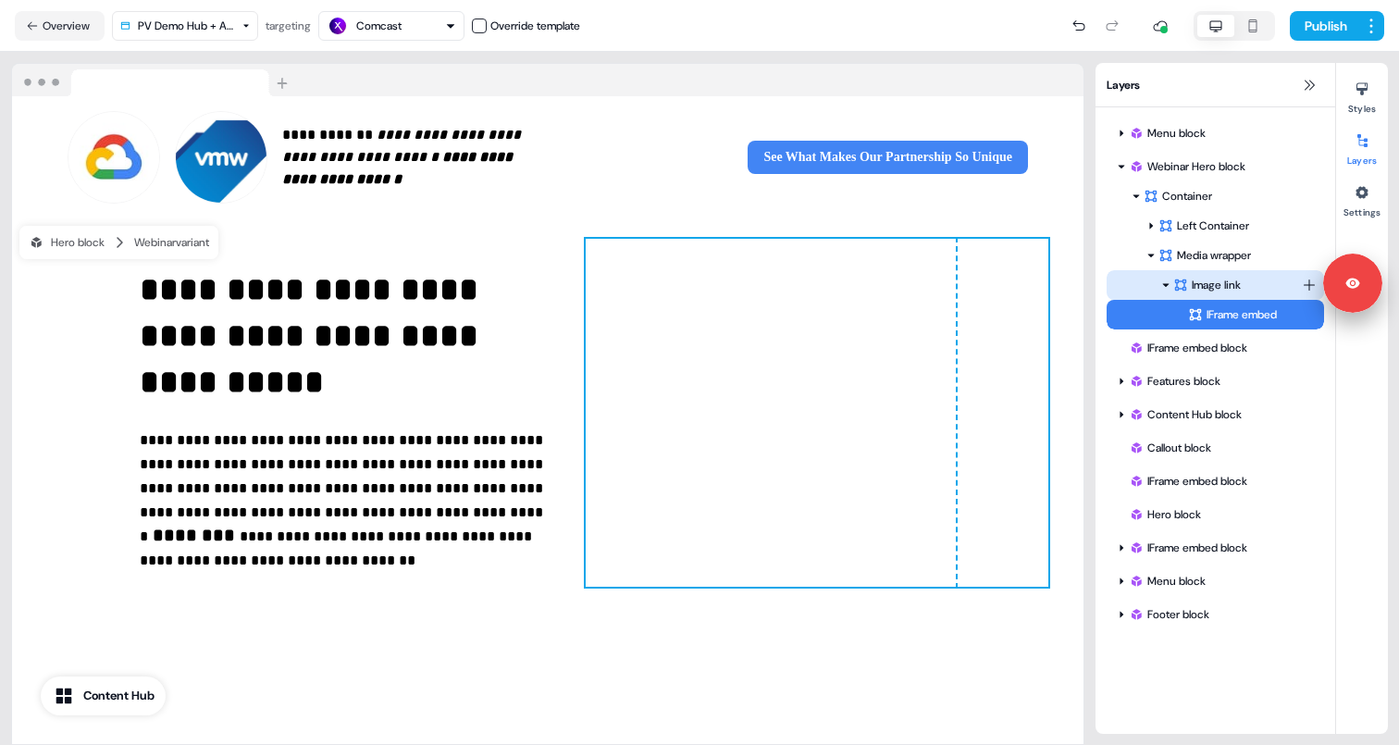
click at [1250, 285] on div "Image link" at bounding box center [1237, 285] width 129 height 19
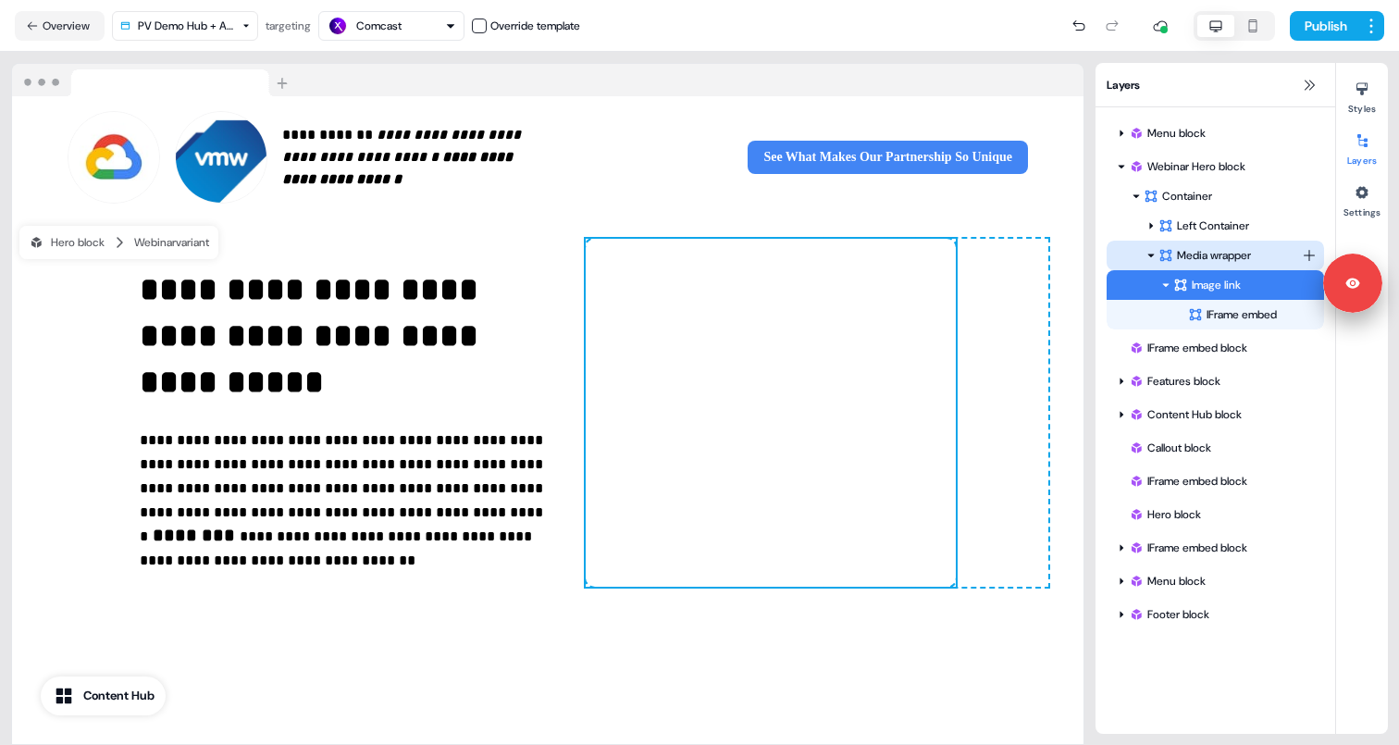
click at [1242, 252] on div "Media wrapper" at bounding box center [1229, 255] width 143 height 19
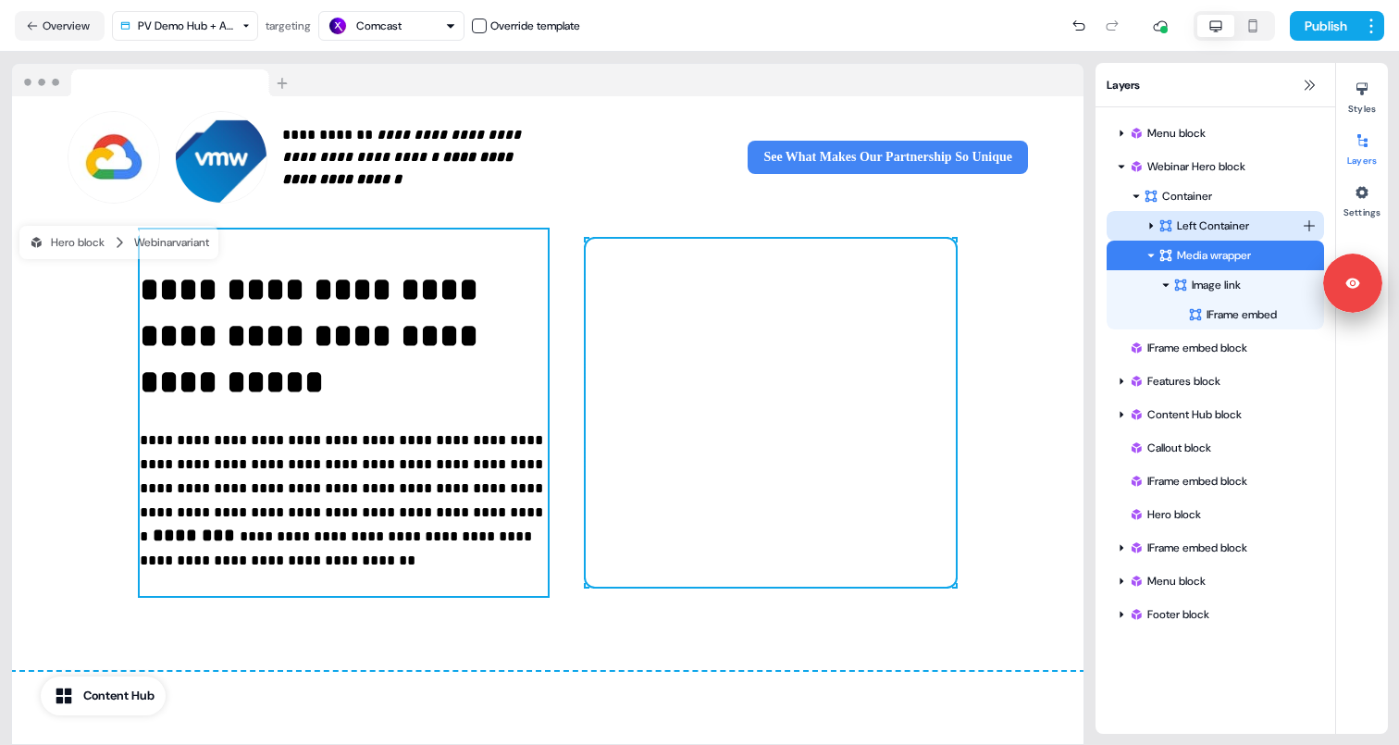
click at [1228, 223] on div "Left Container" at bounding box center [1229, 225] width 143 height 19
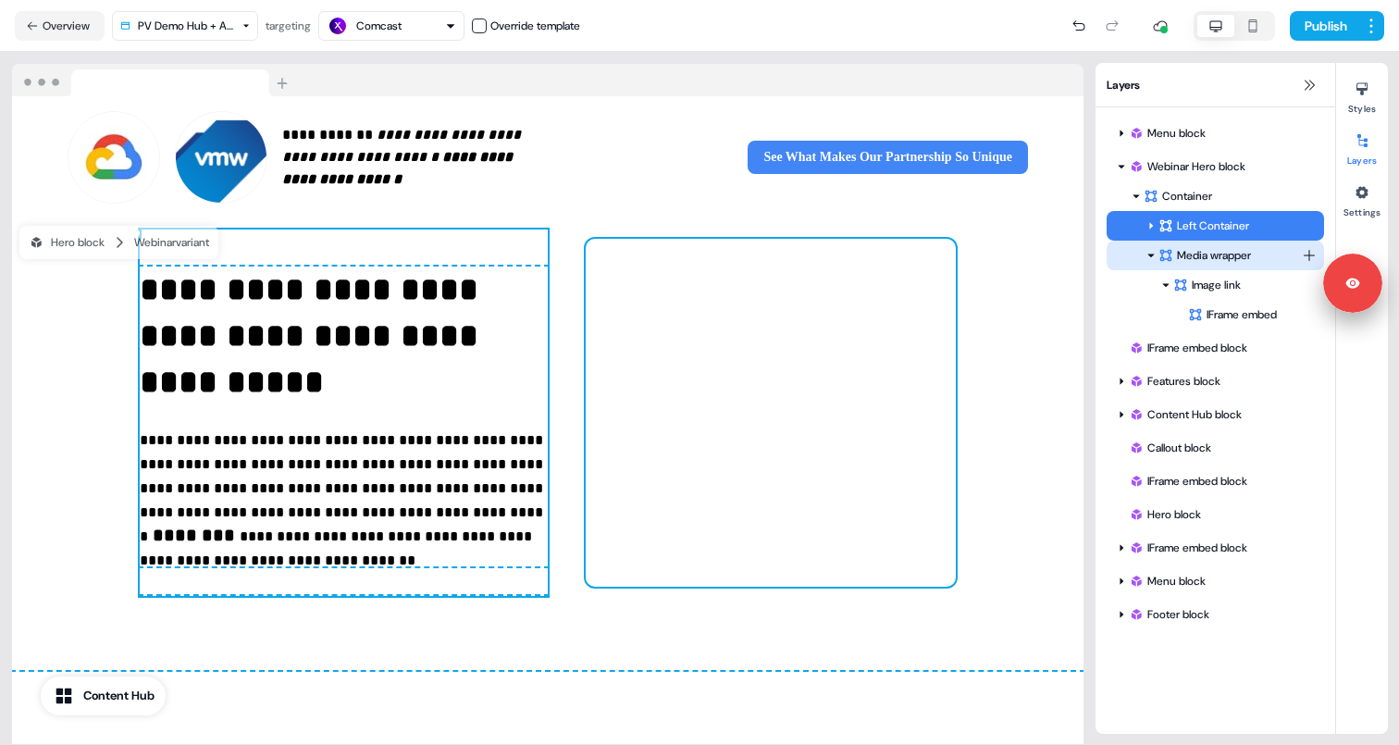
click at [1227, 256] on div "Media wrapper" at bounding box center [1229, 255] width 143 height 19
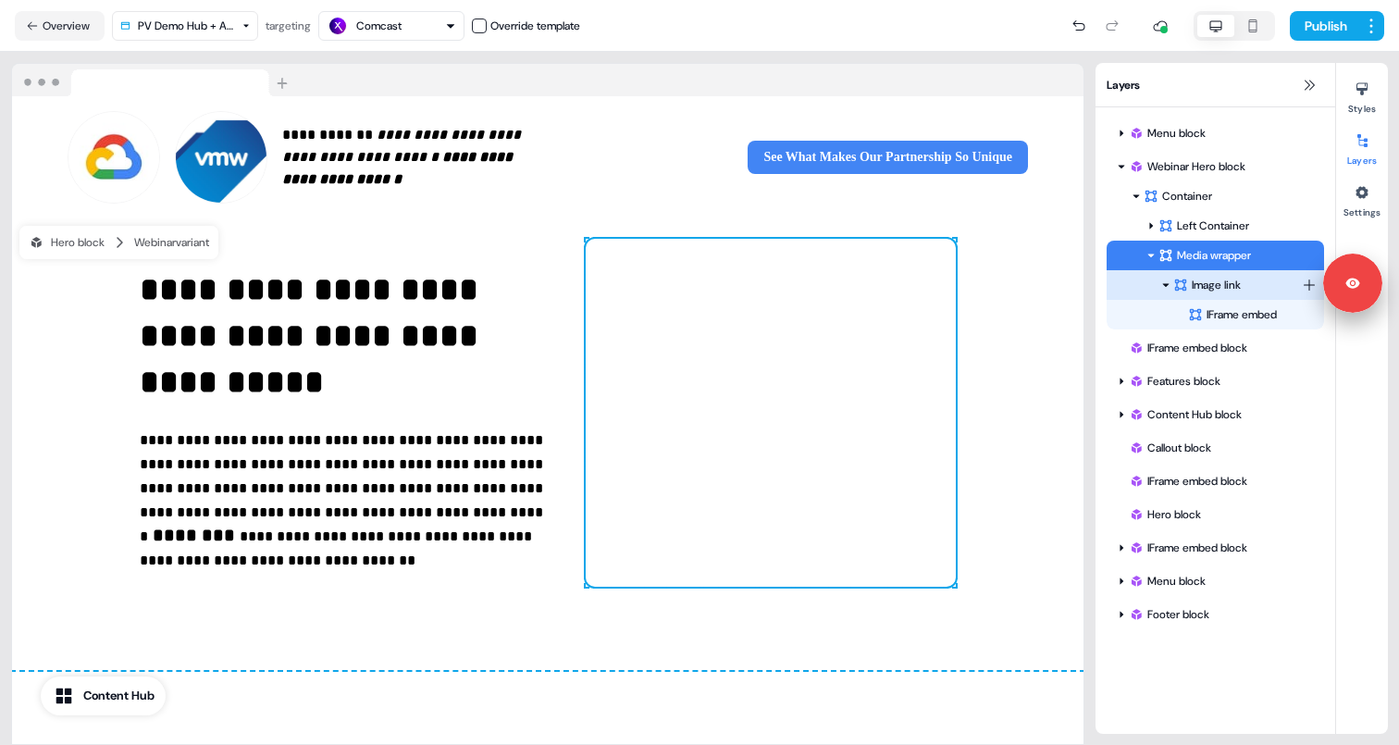
click at [1234, 283] on div "Image link" at bounding box center [1237, 285] width 129 height 19
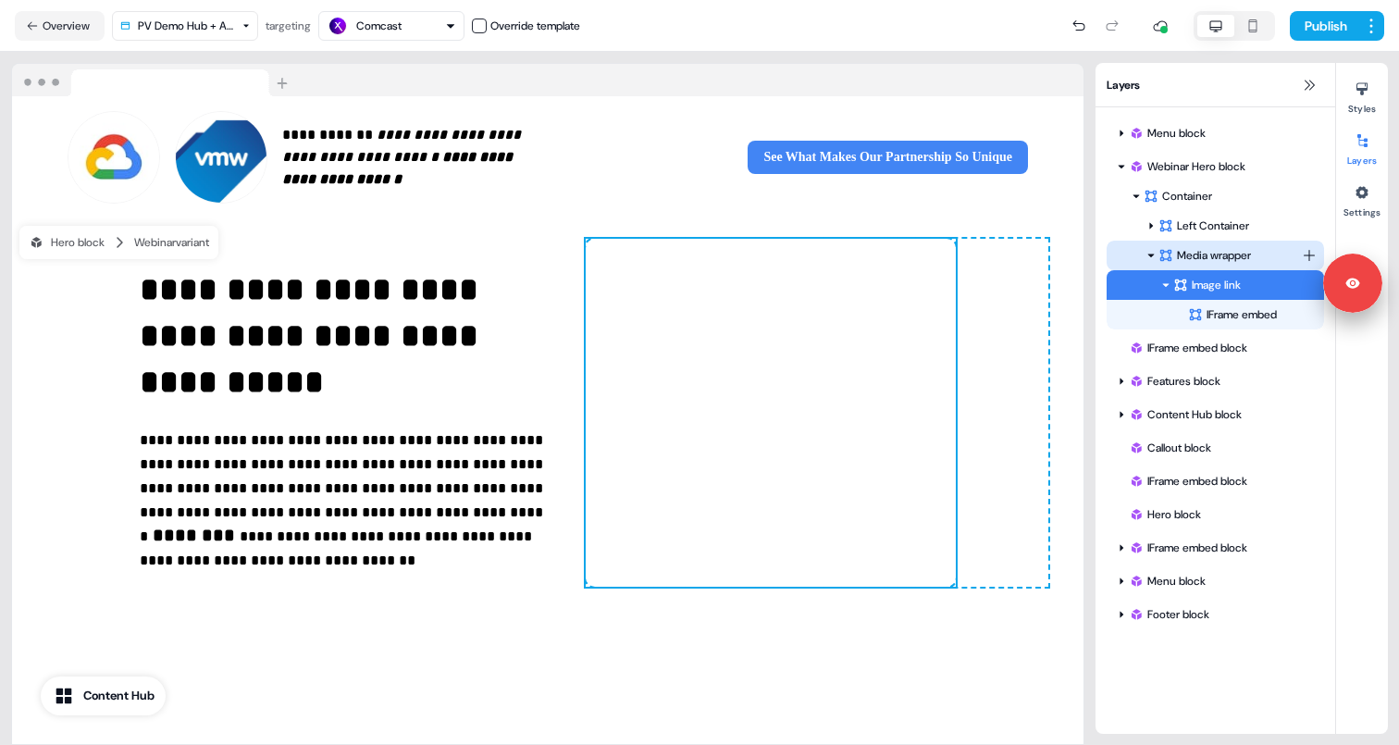
click at [1246, 260] on div "Media wrapper" at bounding box center [1229, 255] width 143 height 19
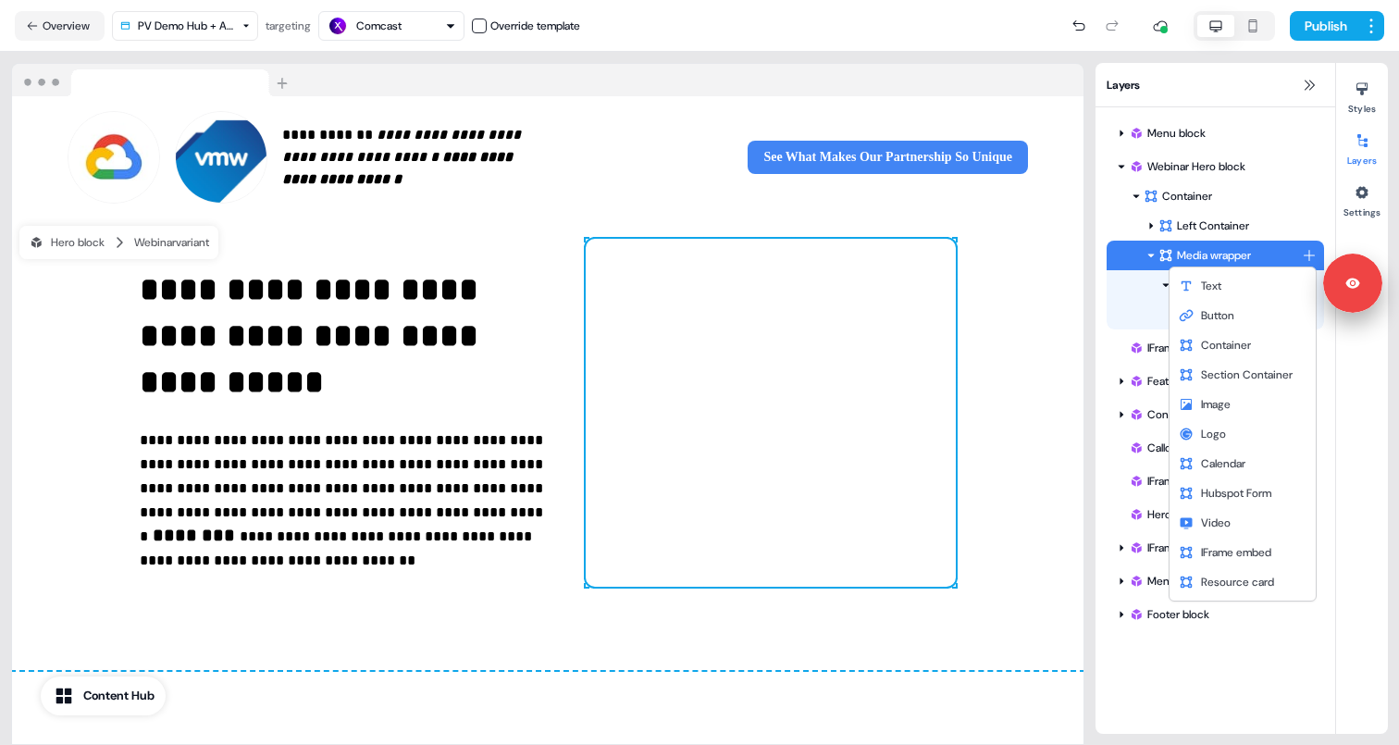
click at [1309, 255] on html "**********" at bounding box center [699, 372] width 1399 height 745
click at [1227, 289] on div "Text" at bounding box center [1242, 286] width 139 height 30
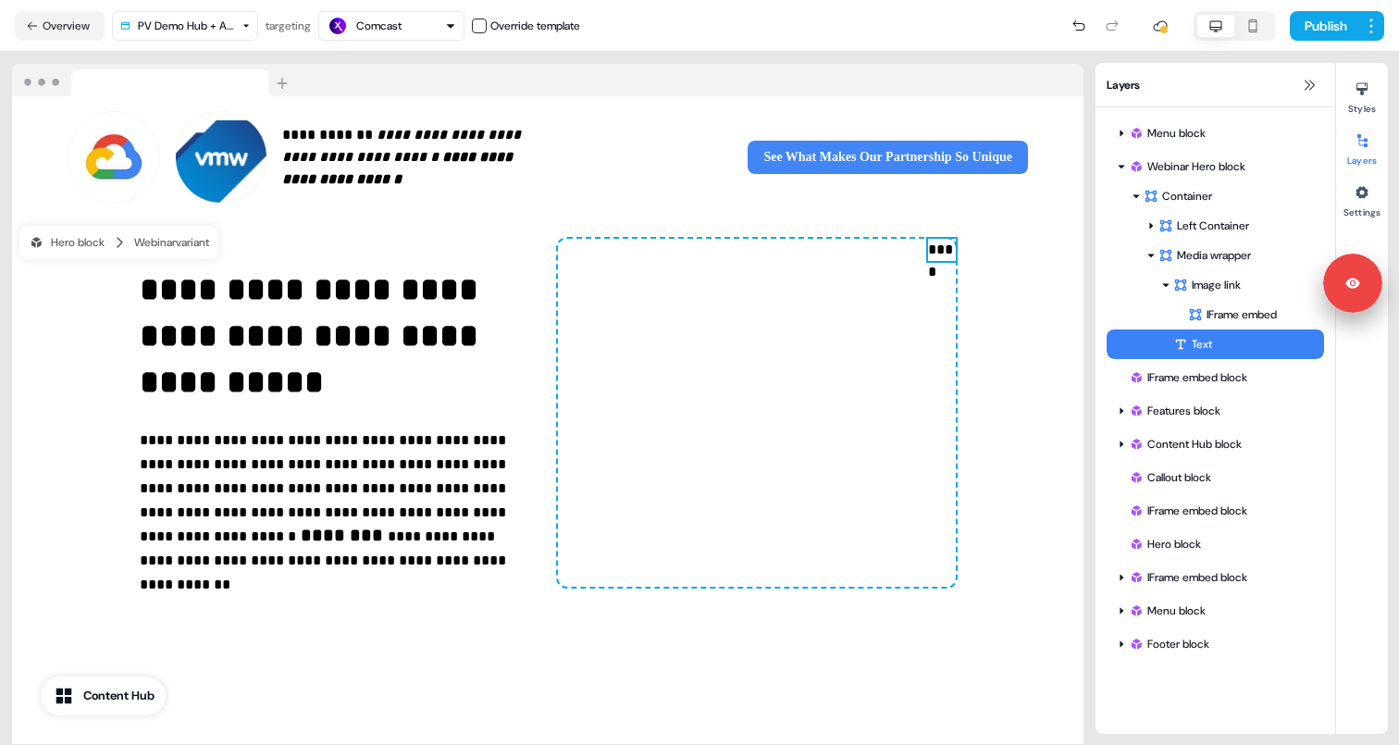
click at [1217, 336] on div "Text" at bounding box center [1248, 344] width 151 height 19
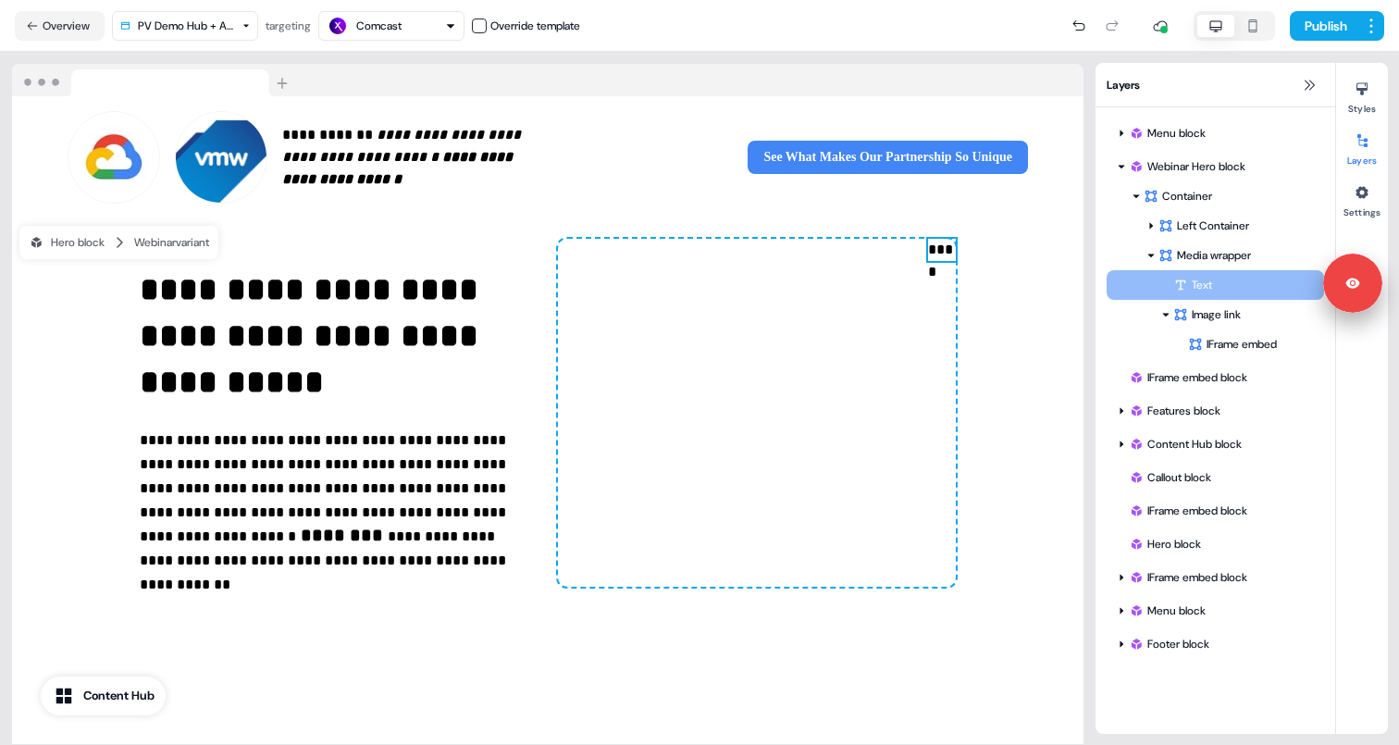
drag, startPoint x: 1217, startPoint y: 340, endPoint x: 1217, endPoint y: 300, distance: 40.7
click at [1217, 300] on div "Image link IFrame embed To pick up a draggable item, press the space bar. While…" at bounding box center [1214, 314] width 217 height 89
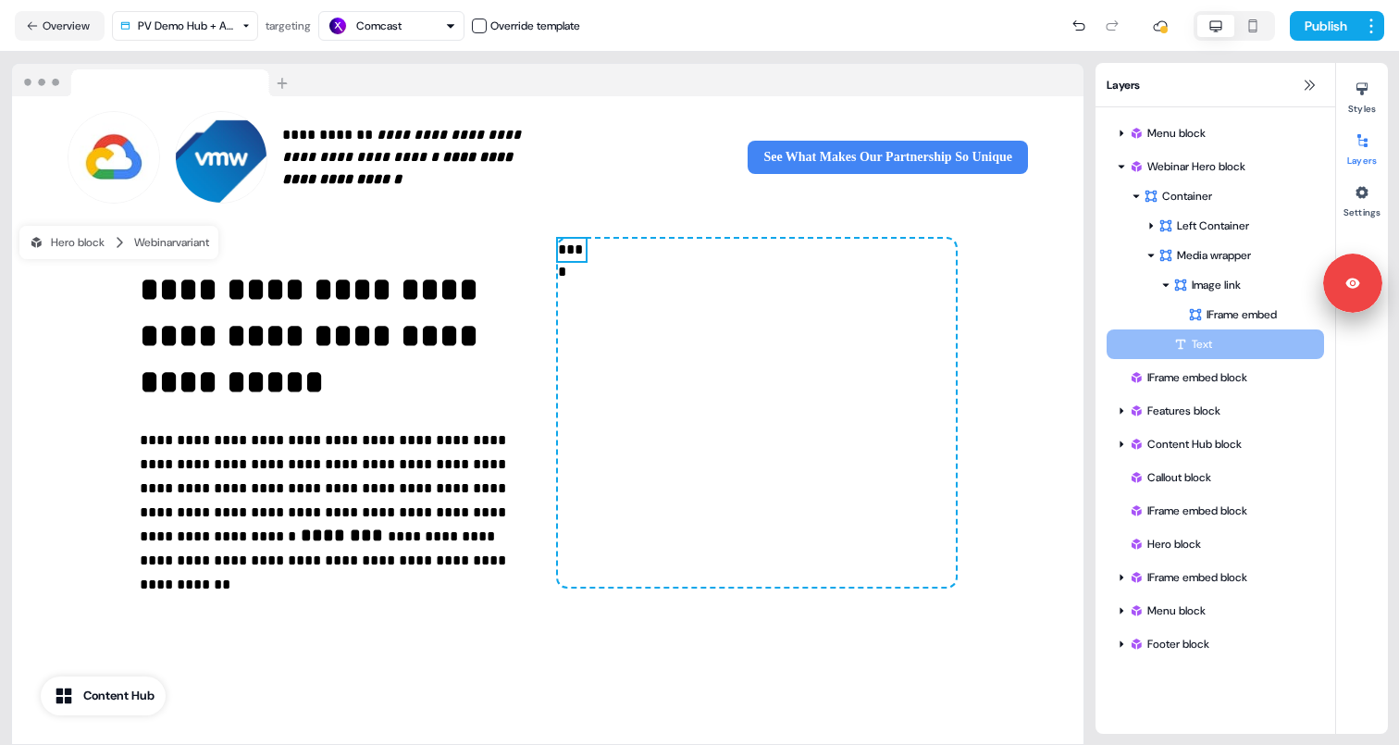
drag, startPoint x: 1215, startPoint y: 285, endPoint x: 1217, endPoint y: 336, distance: 50.9
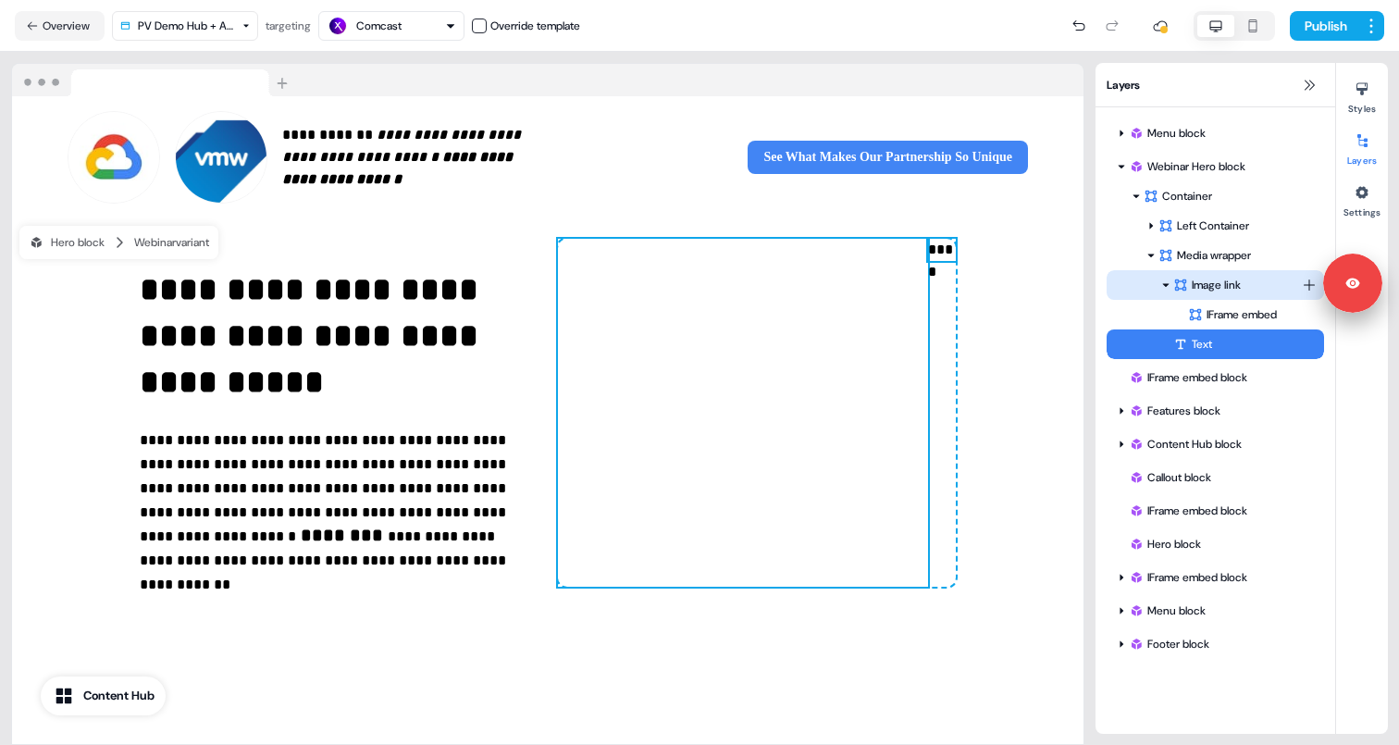
click at [1208, 286] on div "Image link" at bounding box center [1237, 285] width 129 height 19
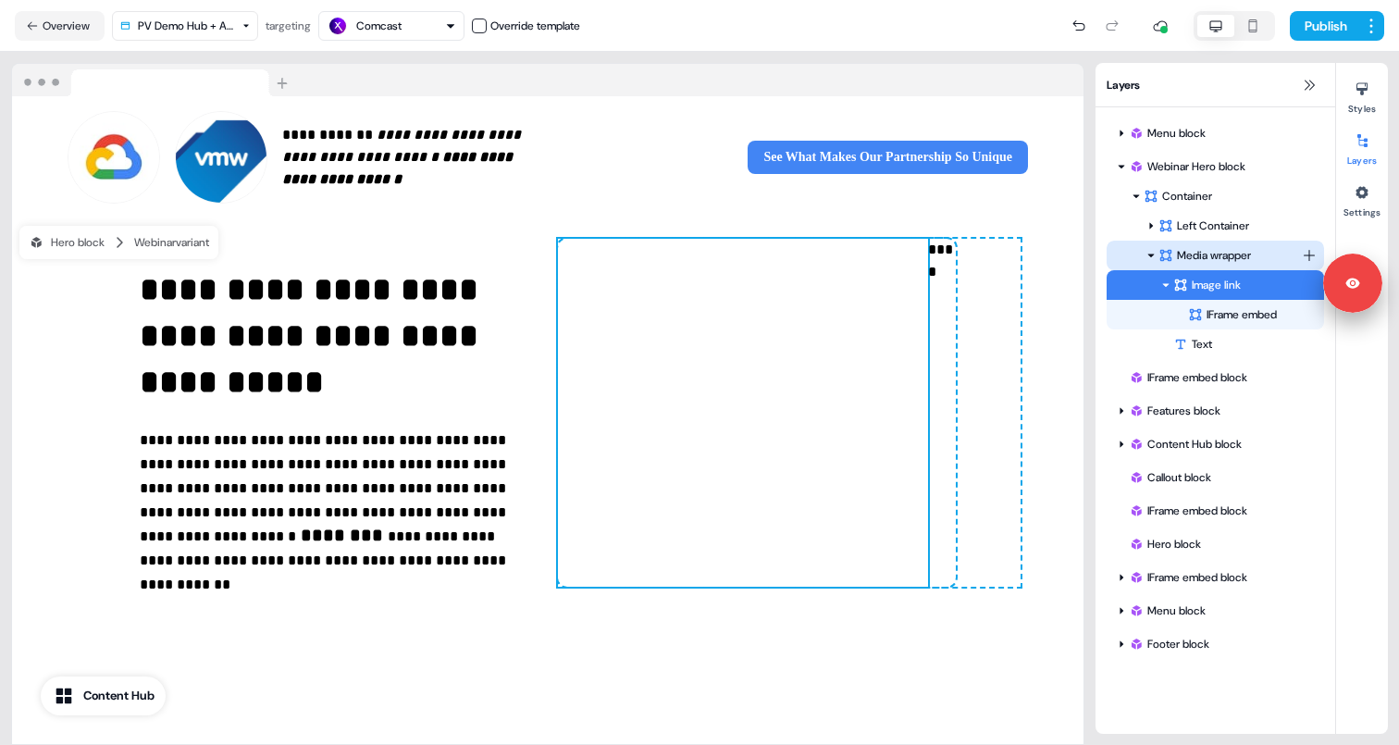
click at [1215, 256] on div "Media wrapper" at bounding box center [1229, 255] width 143 height 19
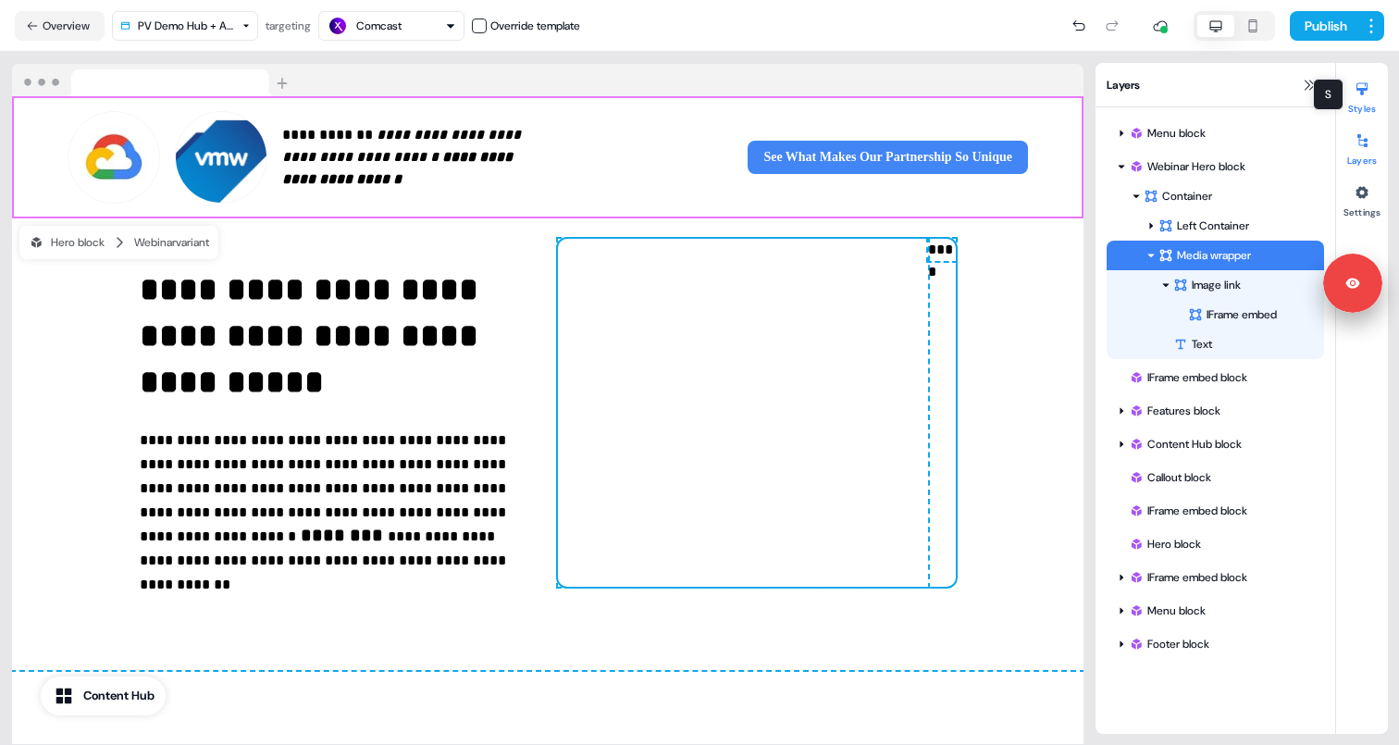
click at [1348, 98] on div at bounding box center [1362, 89] width 30 height 30
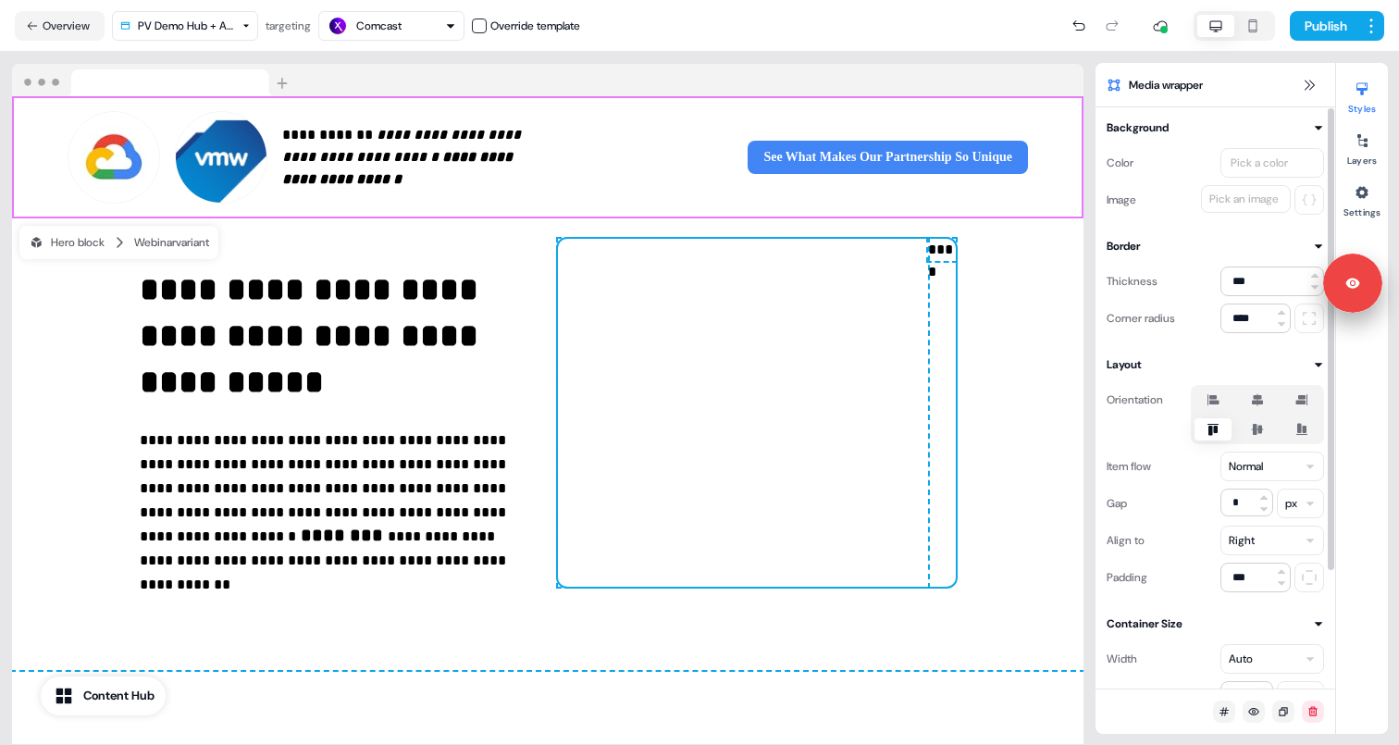
click at [1257, 426] on icon at bounding box center [1258, 429] width 12 height 11
click at [1257, 426] on button "button" at bounding box center [1257, 429] width 15 height 15
click at [1255, 405] on icon at bounding box center [1257, 399] width 22 height 15
click at [1255, 405] on button "button" at bounding box center [1257, 399] width 15 height 15
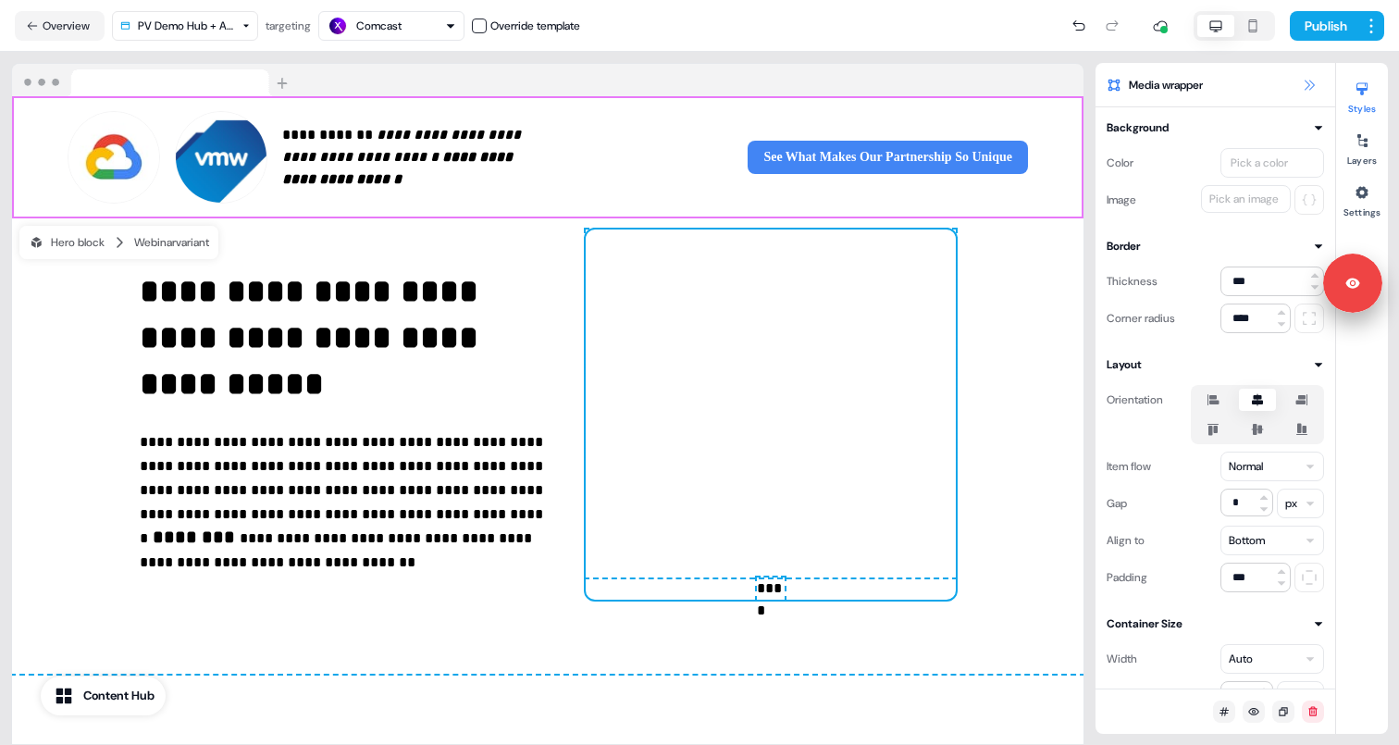
click at [1307, 87] on icon at bounding box center [1308, 85] width 15 height 15
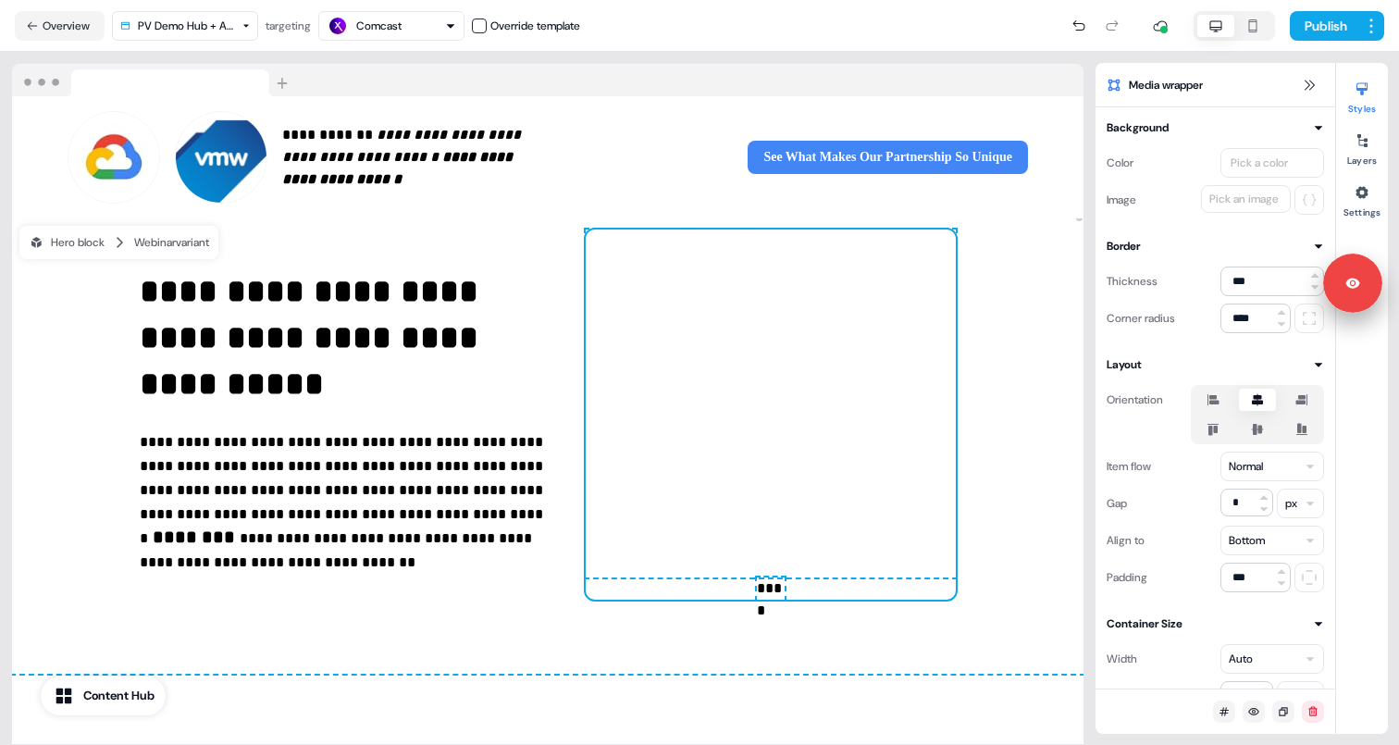
click at [765, 589] on p "****" at bounding box center [771, 588] width 28 height 22
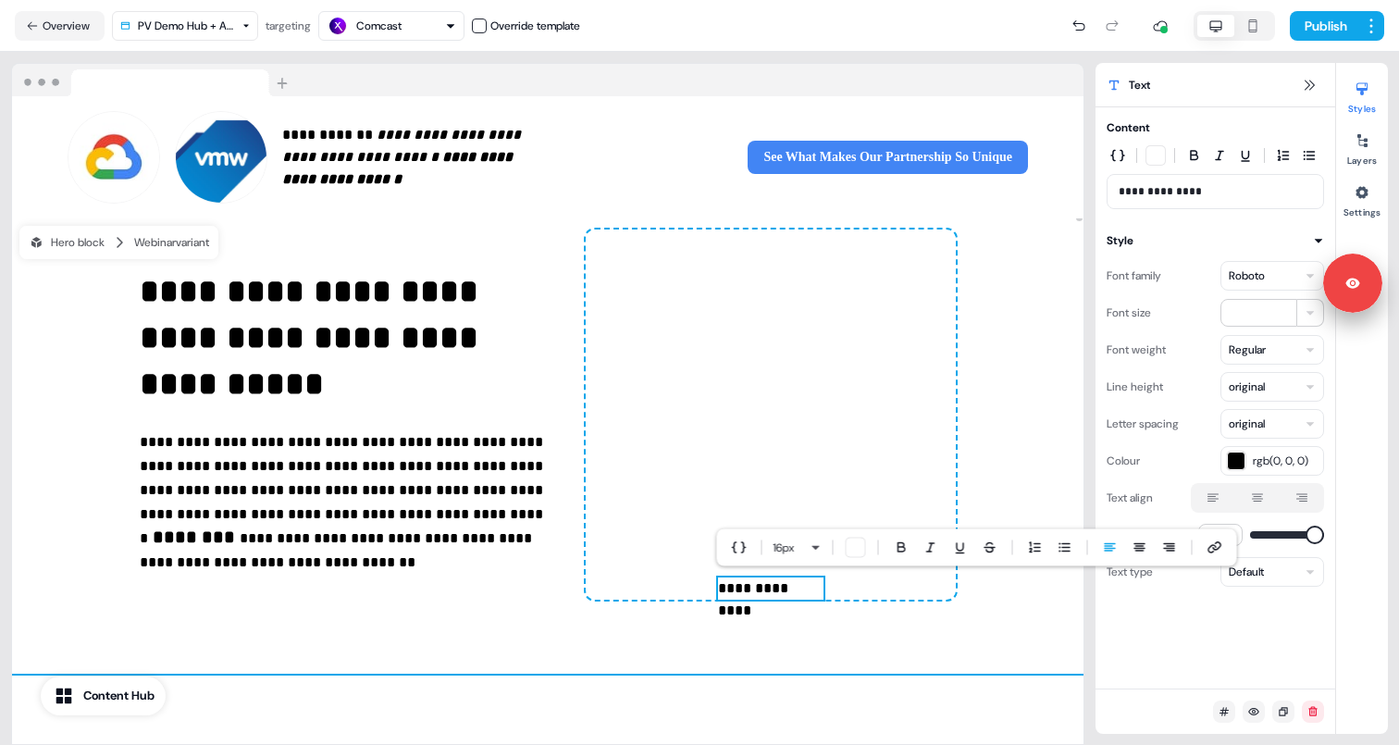
click at [833, 635] on div "**********" at bounding box center [547, 445] width 1071 height 455
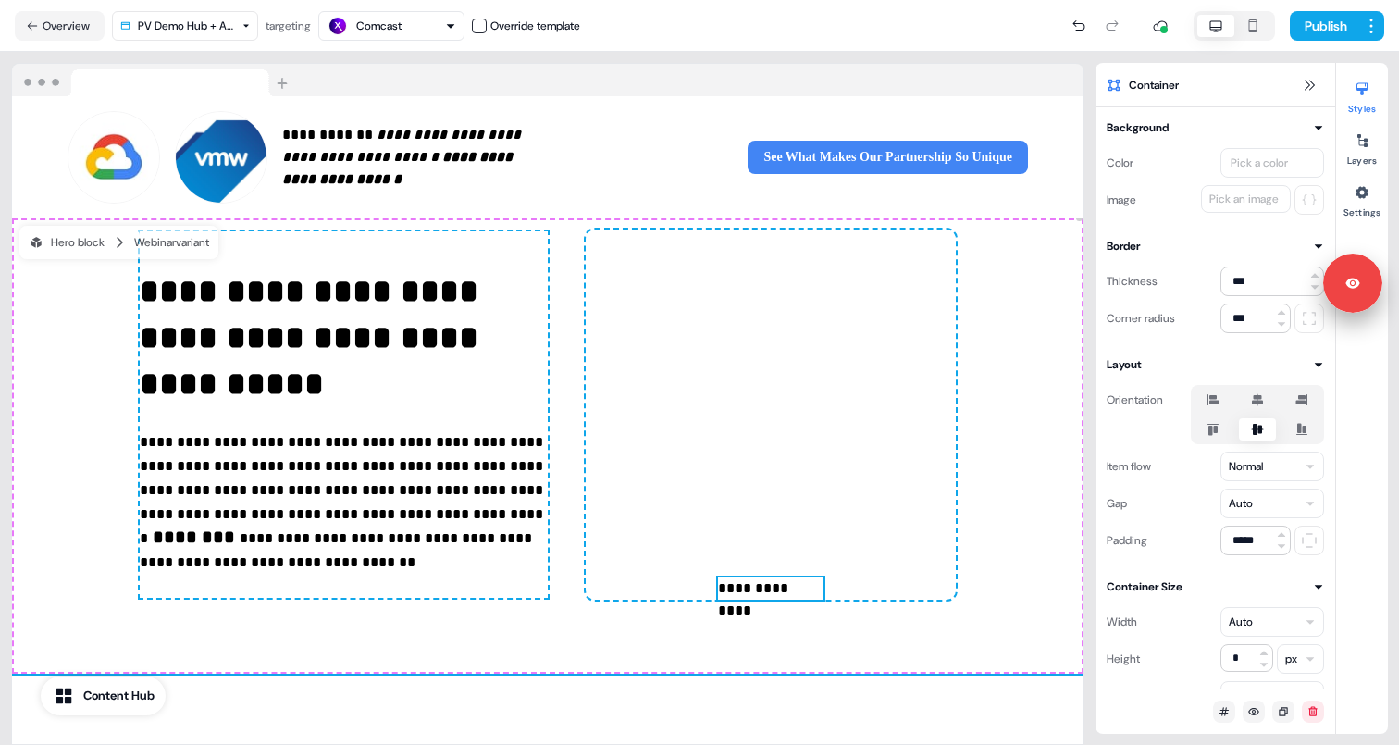
click at [795, 587] on p "**********" at bounding box center [770, 588] width 105 height 22
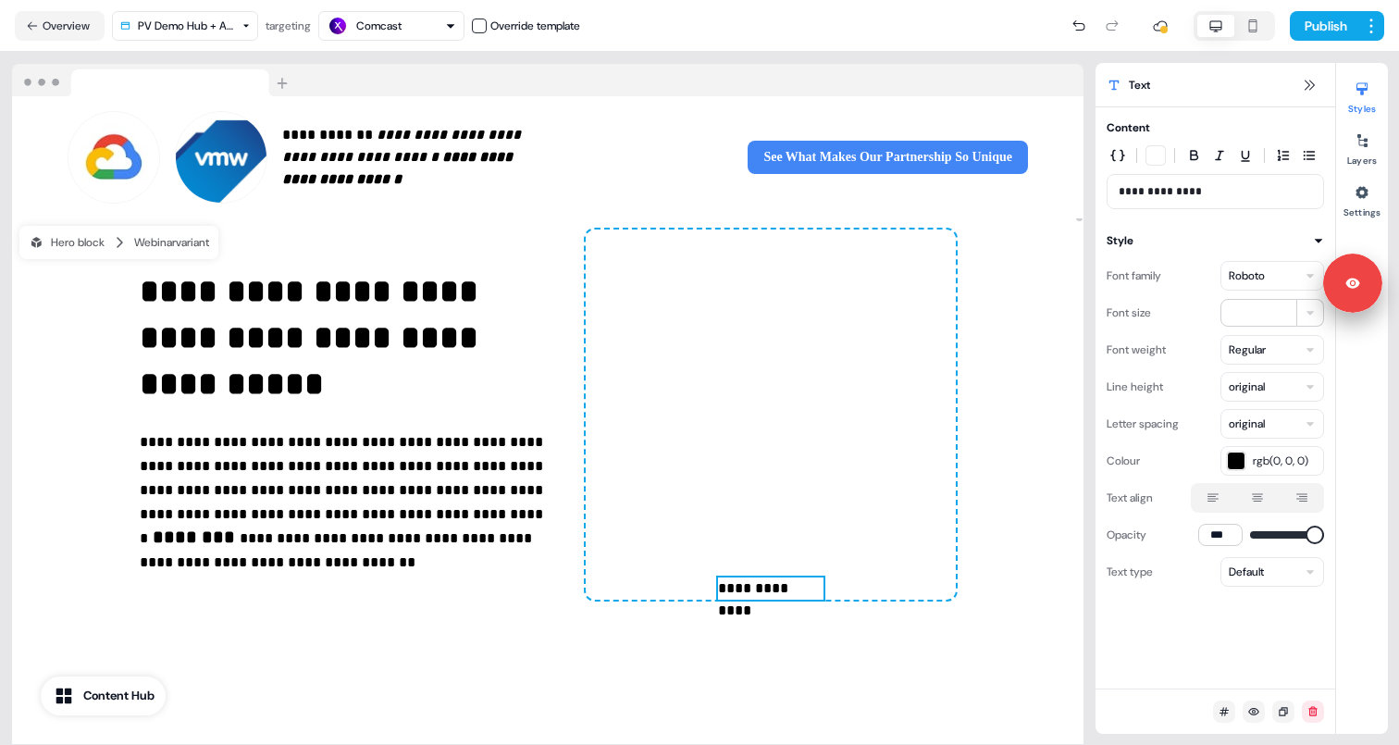
click at [843, 585] on div "**********" at bounding box center [771, 414] width 370 height 370
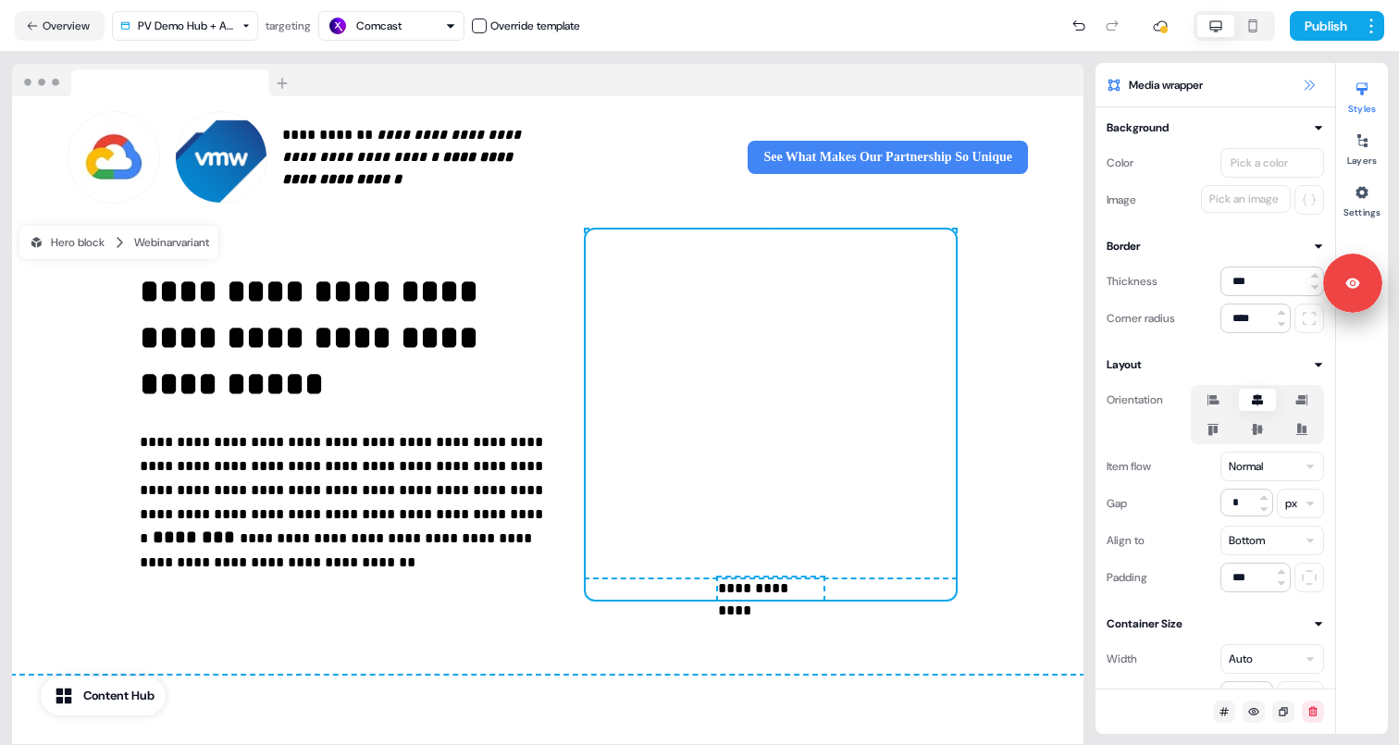
click at [1308, 80] on icon at bounding box center [1308, 85] width 15 height 15
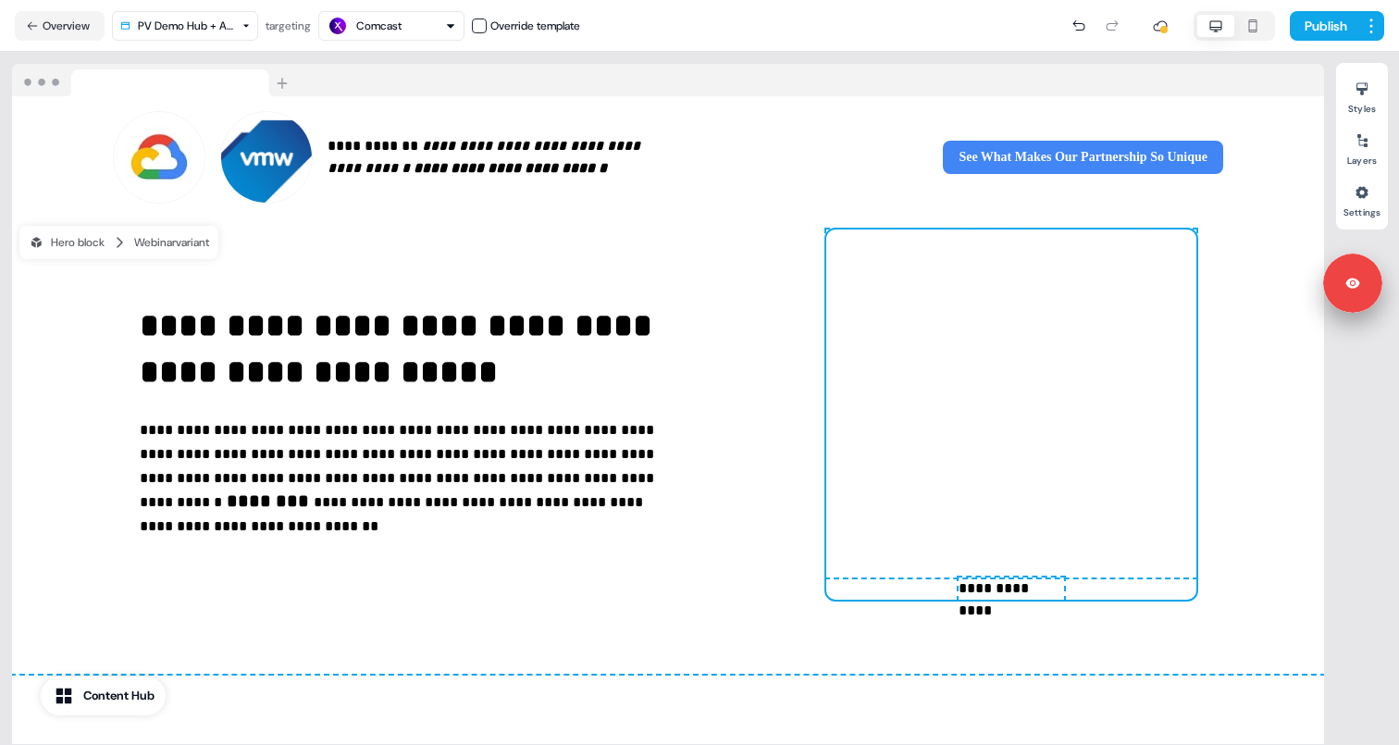
click at [1174, 586] on div "**********" at bounding box center [1011, 414] width 370 height 370
click at [1373, 93] on div at bounding box center [1362, 89] width 30 height 30
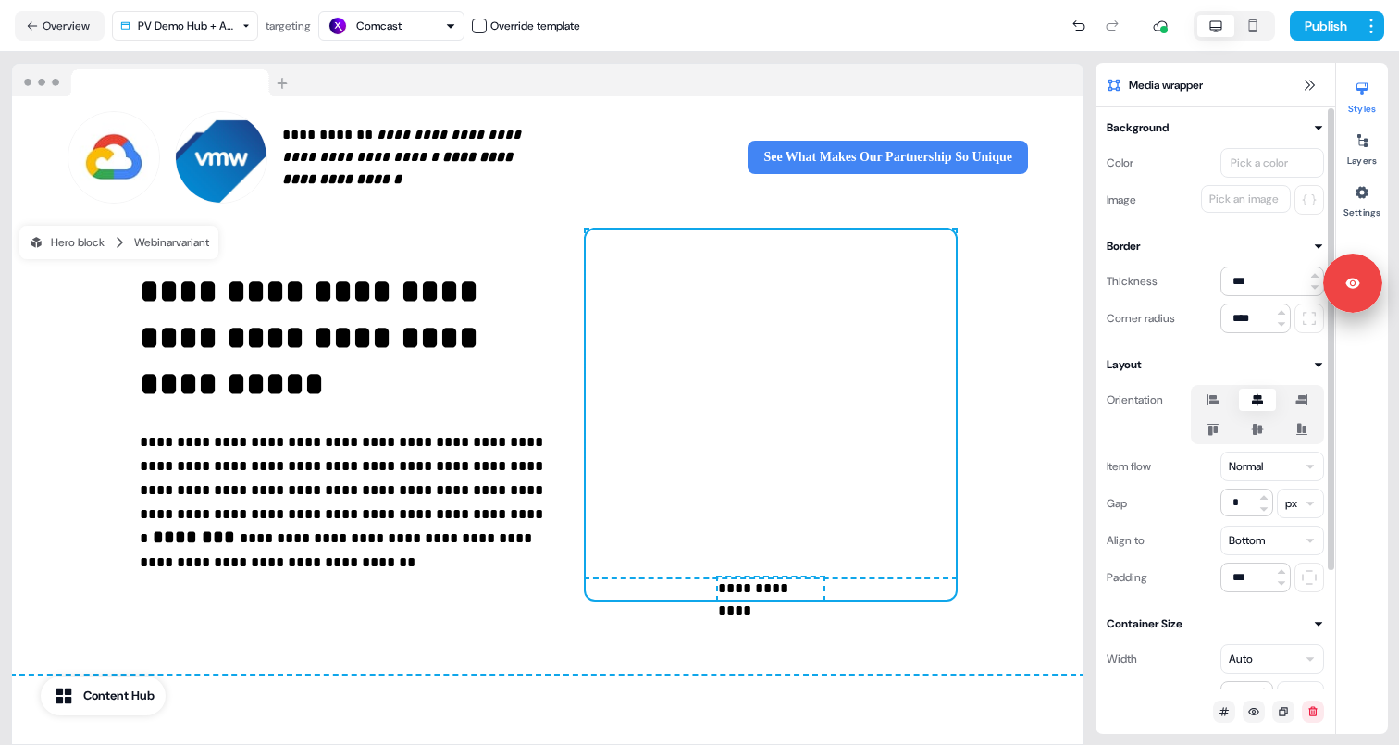
drag, startPoint x: 1363, startPoint y: 152, endPoint x: 1260, endPoint y: 480, distance: 344.1
click at [1260, 480] on div "Media wrapper Background Color Pick a color Image Pick an image Border Thicknes…" at bounding box center [1241, 398] width 292 height 671
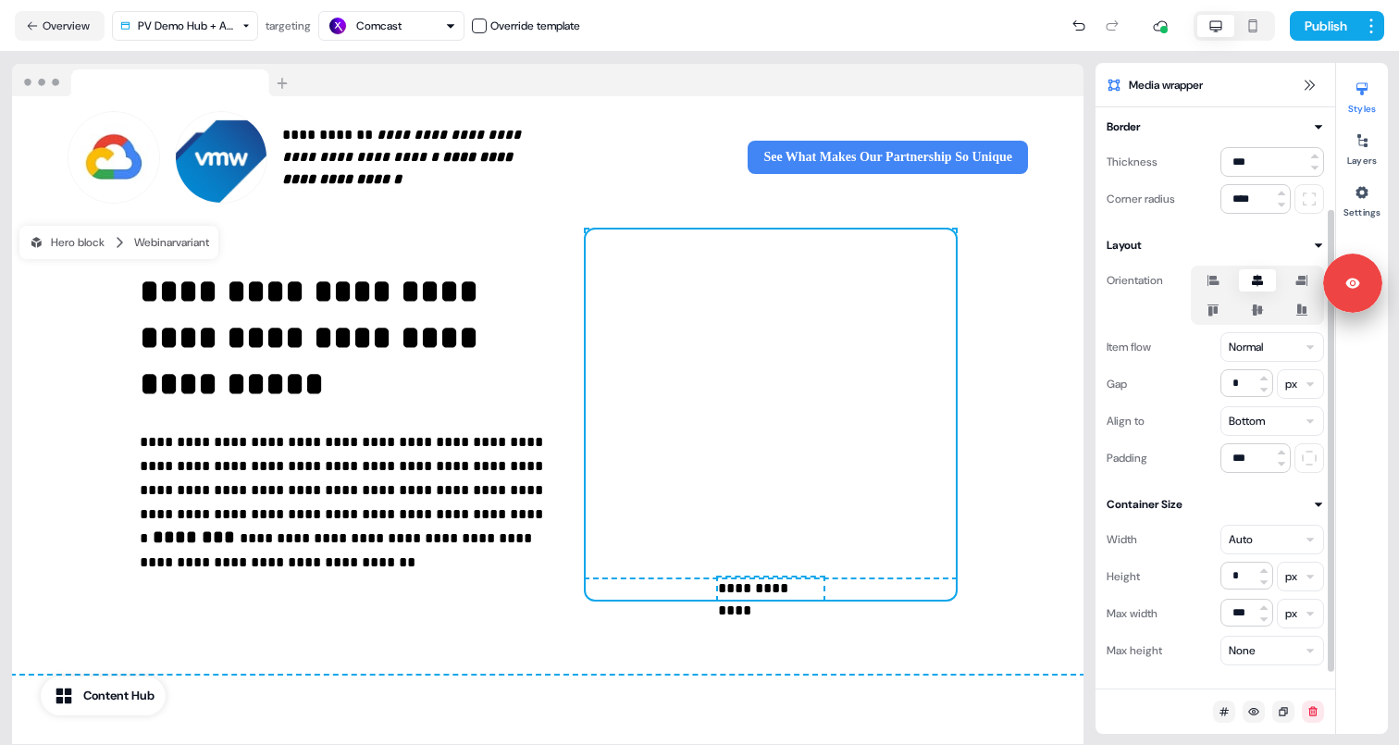
scroll to position [148, 0]
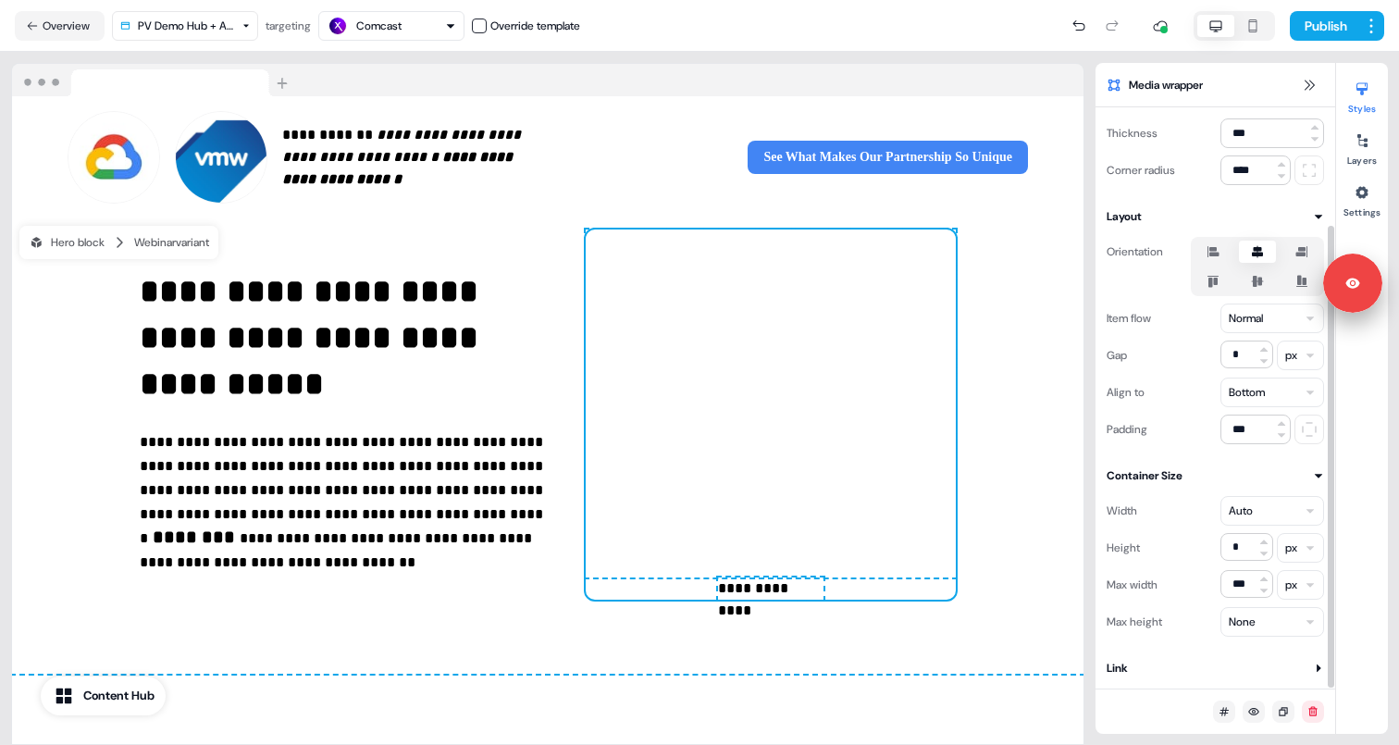
click at [1288, 580] on html "**********" at bounding box center [699, 372] width 1399 height 745
click at [1287, 549] on html "**********" at bounding box center [699, 372] width 1399 height 745
click at [1330, 28] on button "Publish" at bounding box center [1323, 26] width 68 height 30
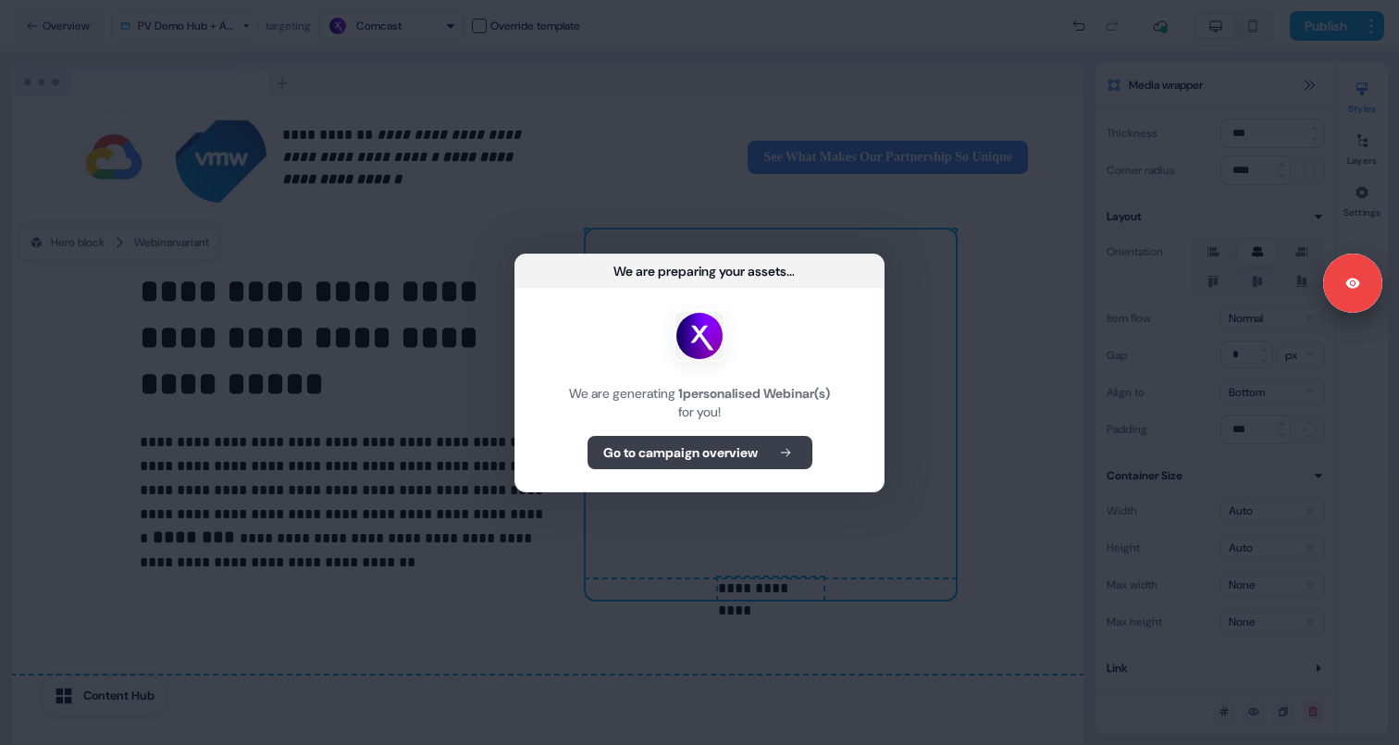
click at [722, 455] on b "Go to campaign overview" at bounding box center [680, 452] width 154 height 19
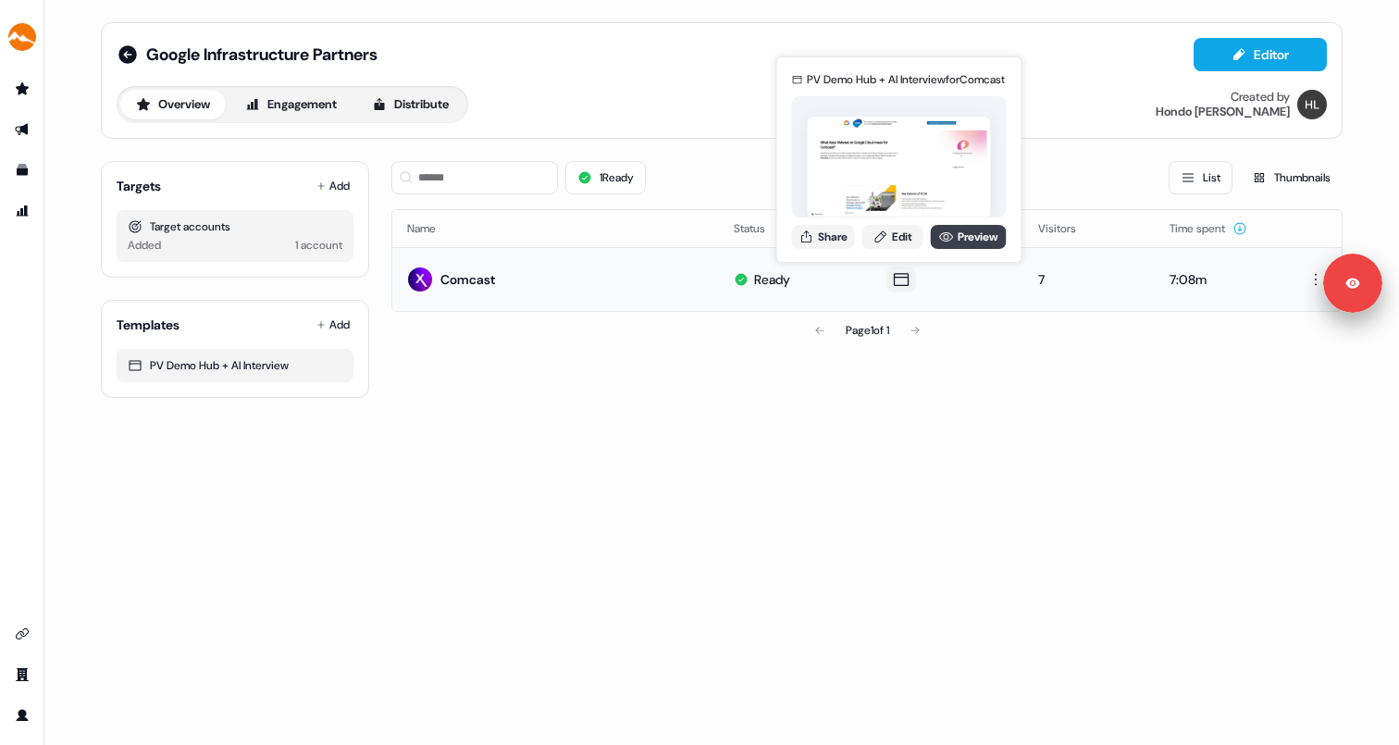
click at [956, 239] on link "Preview" at bounding box center [969, 237] width 76 height 24
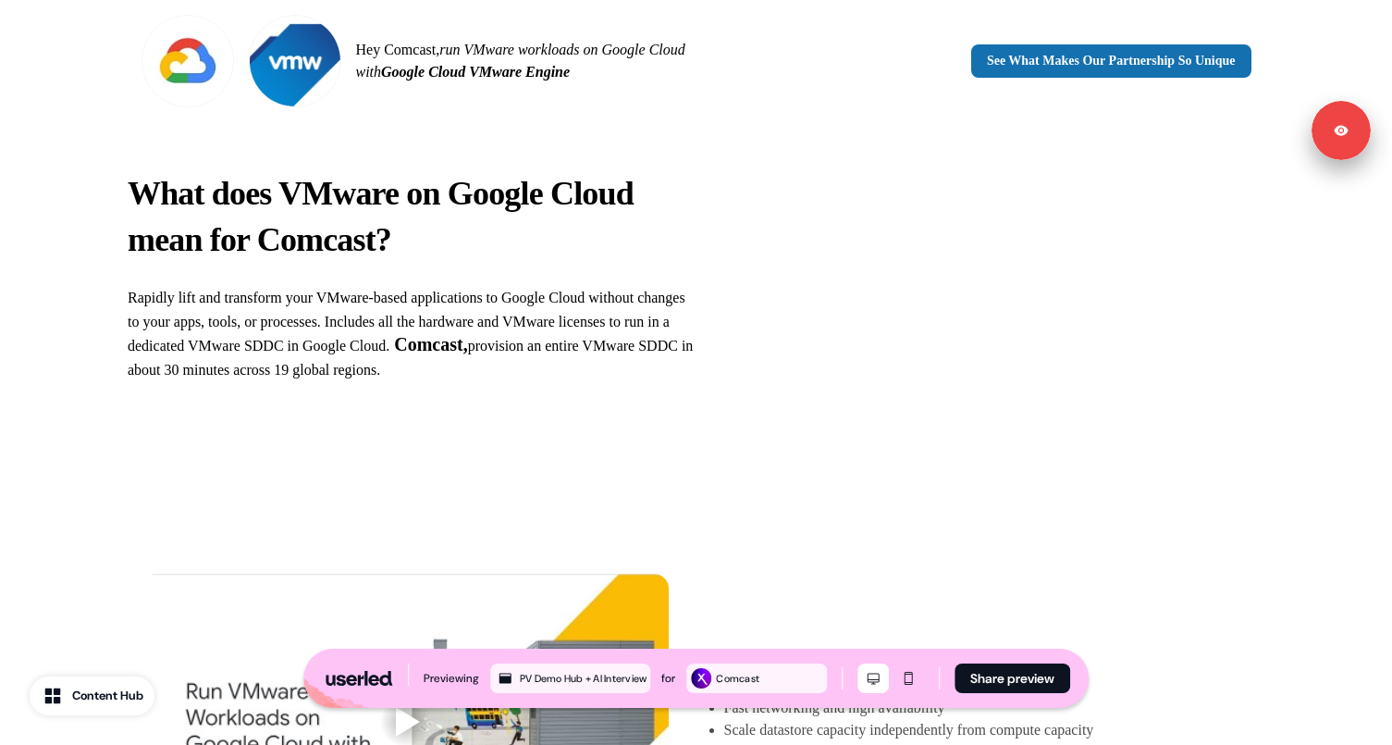
click at [1216, 203] on iframe at bounding box center [1079, 272] width 370 height 139
click at [1339, 265] on div "What does VMware on Google Cloud mean for Comcast? Rapidly lift and transform y…" at bounding box center [696, 303] width 1392 height 363
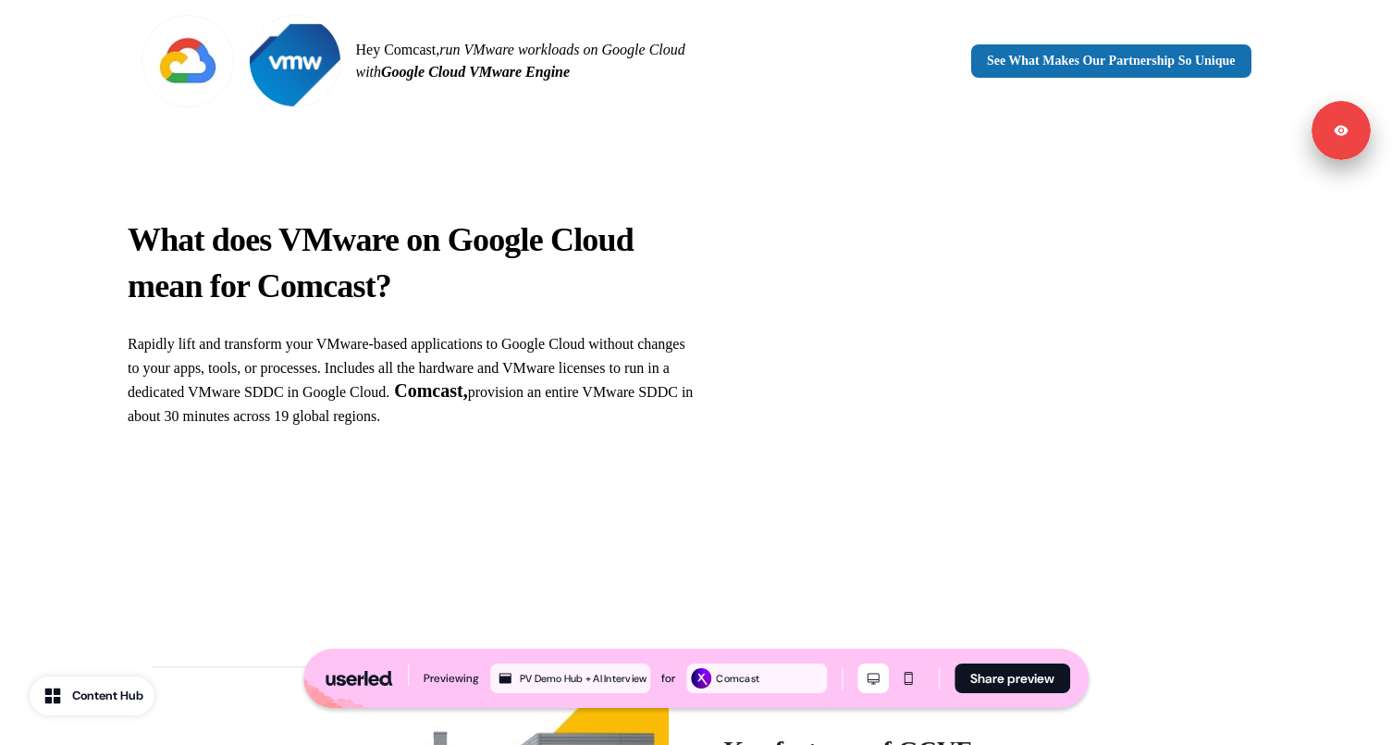
click at [1306, 296] on div "What does VMware on Google Cloud mean for Comcast? Rapidly lift and transform y…" at bounding box center [696, 349] width 1392 height 455
click at [1338, 336] on div "What does VMware on Google Cloud mean for Comcast? Rapidly lift and transform y…" at bounding box center [696, 349] width 1392 height 455
click at [858, 356] on div "What does VMware on Google Cloud mean for Comcast? Rapidly lift and transform y…" at bounding box center [696, 349] width 1392 height 455
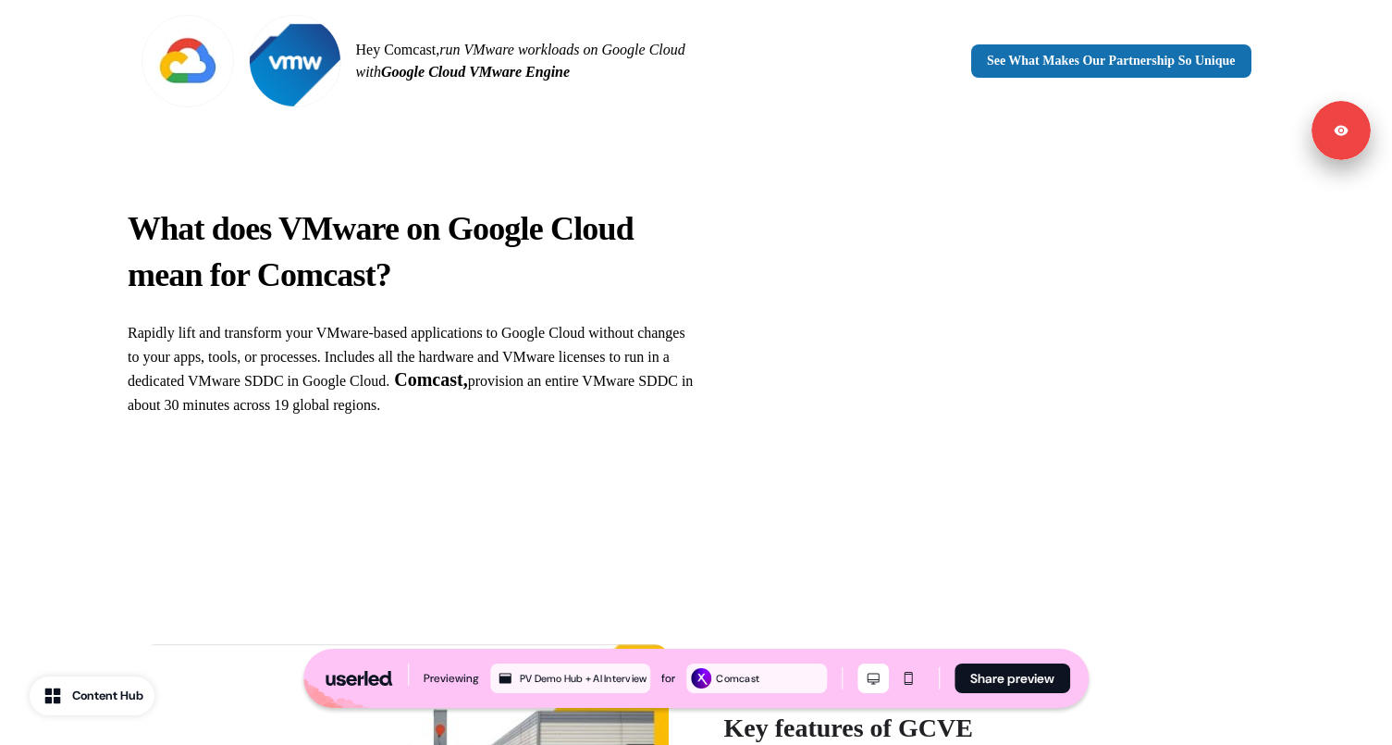
click at [765, 520] on div "What does VMware on Google Cloud mean for Comcast? Rapidly lift and transform y…" at bounding box center [696, 338] width 1392 height 433
click at [1163, 488] on div "What does VMware on Google Cloud mean for Comcast? Rapidly lift and transform y…" at bounding box center [696, 338] width 1392 height 433
click at [1166, 548] on div "What does VMware on Google Cloud mean for Comcast? Rapidly lift and transform y…" at bounding box center [696, 338] width 1392 height 433
click at [706, 298] on div "What does VMware on Google Cloud mean for Comcast? Rapidly lift and transform y…" at bounding box center [696, 338] width 1392 height 433
click at [836, 394] on div "What does VMware on Google Cloud mean for Comcast? Rapidly lift and transform y…" at bounding box center [696, 338] width 1392 height 433
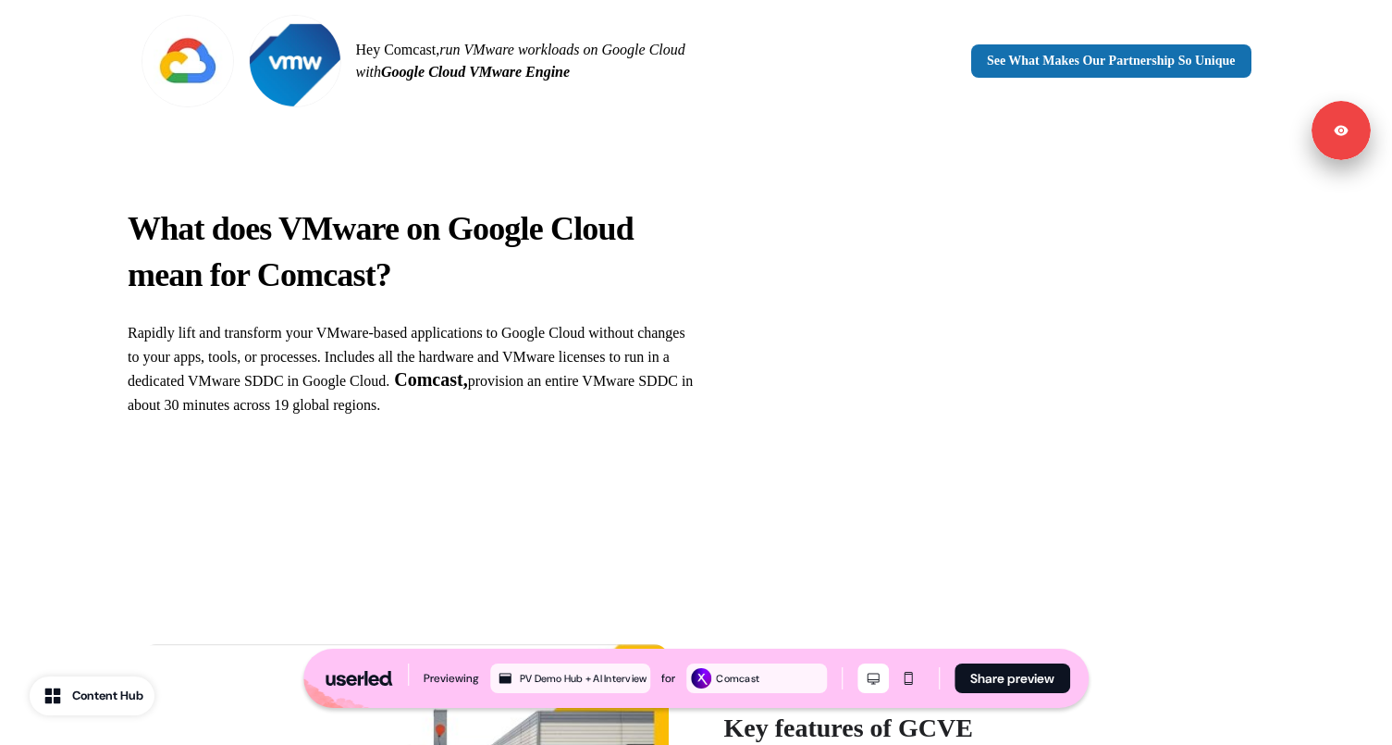
click at [822, 500] on div "What does VMware on Google Cloud mean for Comcast? Rapidly lift and transform y…" at bounding box center [696, 338] width 1392 height 433
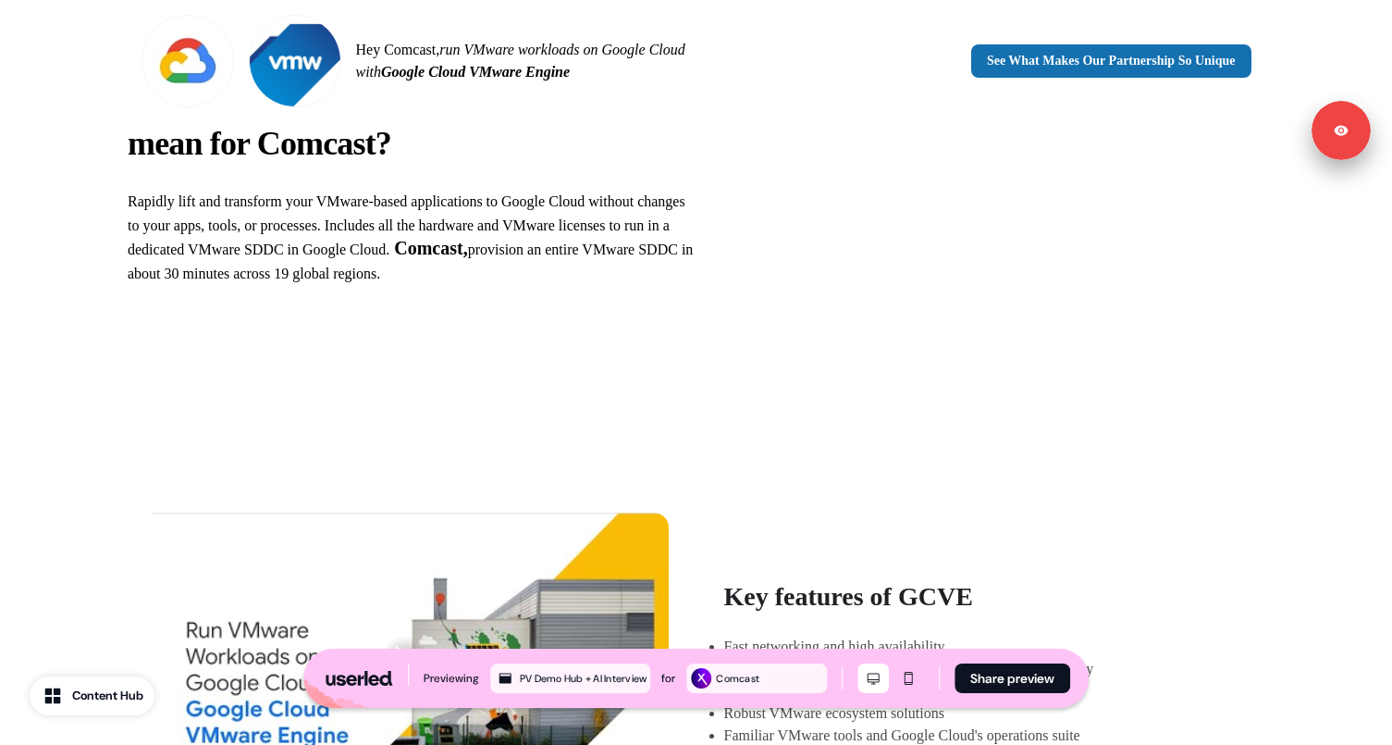
scroll to position [44, 0]
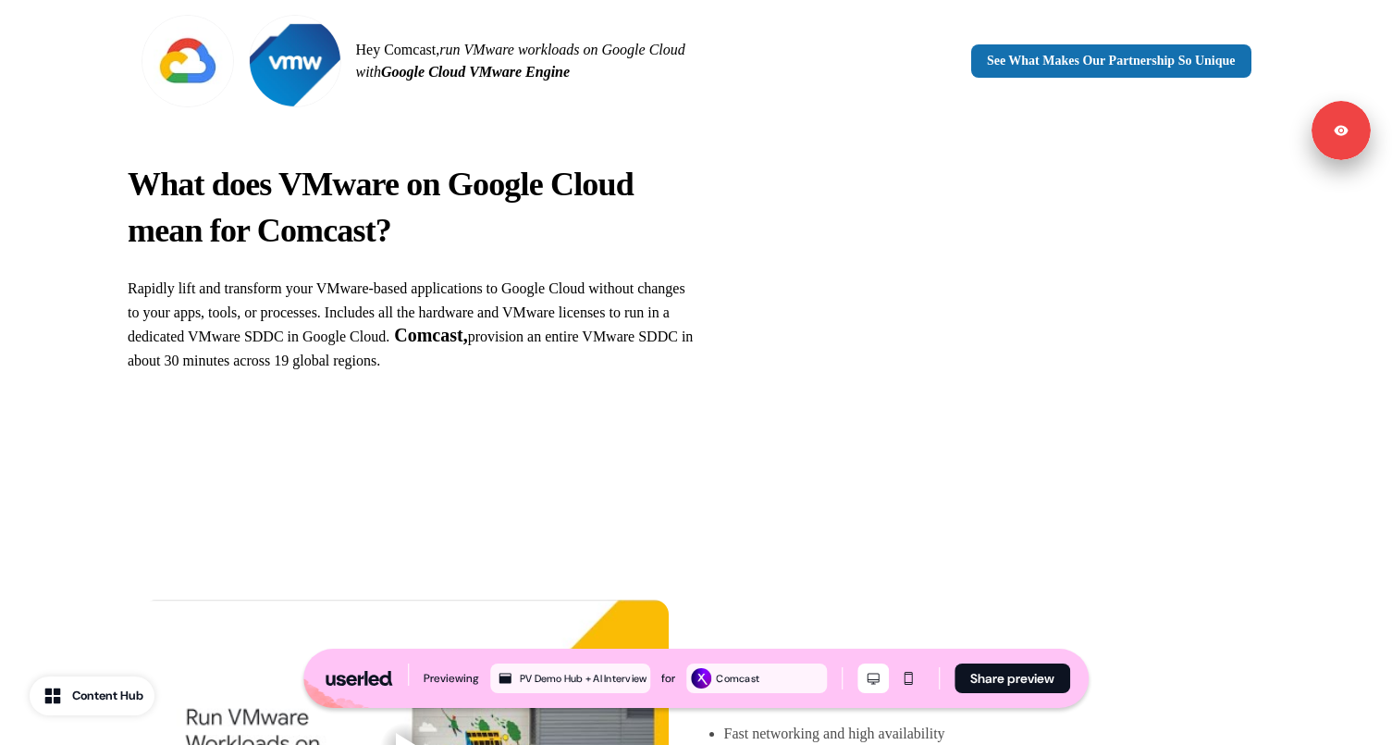
click at [1001, 456] on div "What does VMware on Google Cloud mean for Comcast? Rapidly lift and transform y…" at bounding box center [696, 294] width 1392 height 433
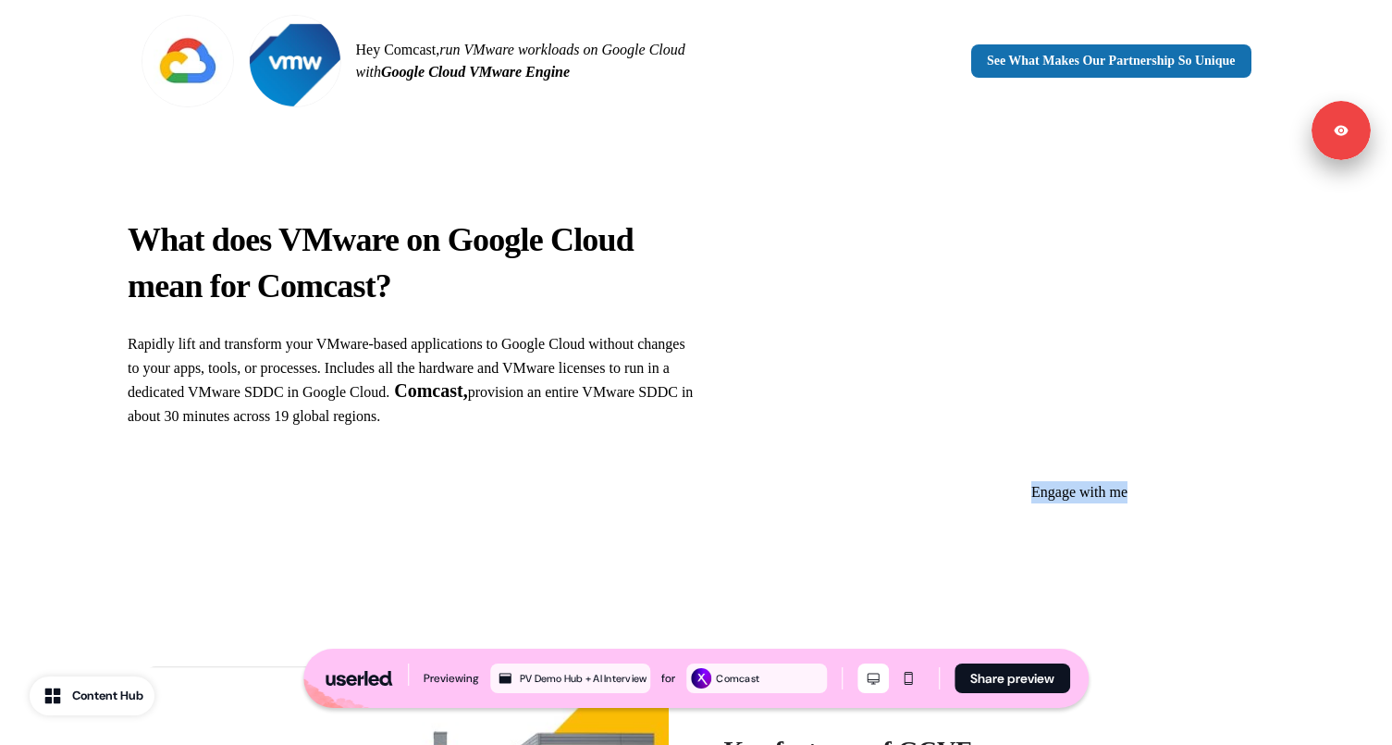
drag, startPoint x: 1029, startPoint y: 493, endPoint x: 1159, endPoint y: 510, distance: 131.5
click at [1159, 510] on div "What does VMware on Google Cloud mean for Comcast? Rapidly lift and transform y…" at bounding box center [696, 349] width 1392 height 455
click at [833, 517] on div "What does VMware on Google Cloud mean for Comcast? Rapidly lift and transform y…" at bounding box center [696, 349] width 1392 height 455
click at [1073, 497] on p "Engage with me" at bounding box center [1079, 492] width 96 height 22
click at [1074, 497] on p "Engage with me" at bounding box center [1079, 492] width 96 height 22
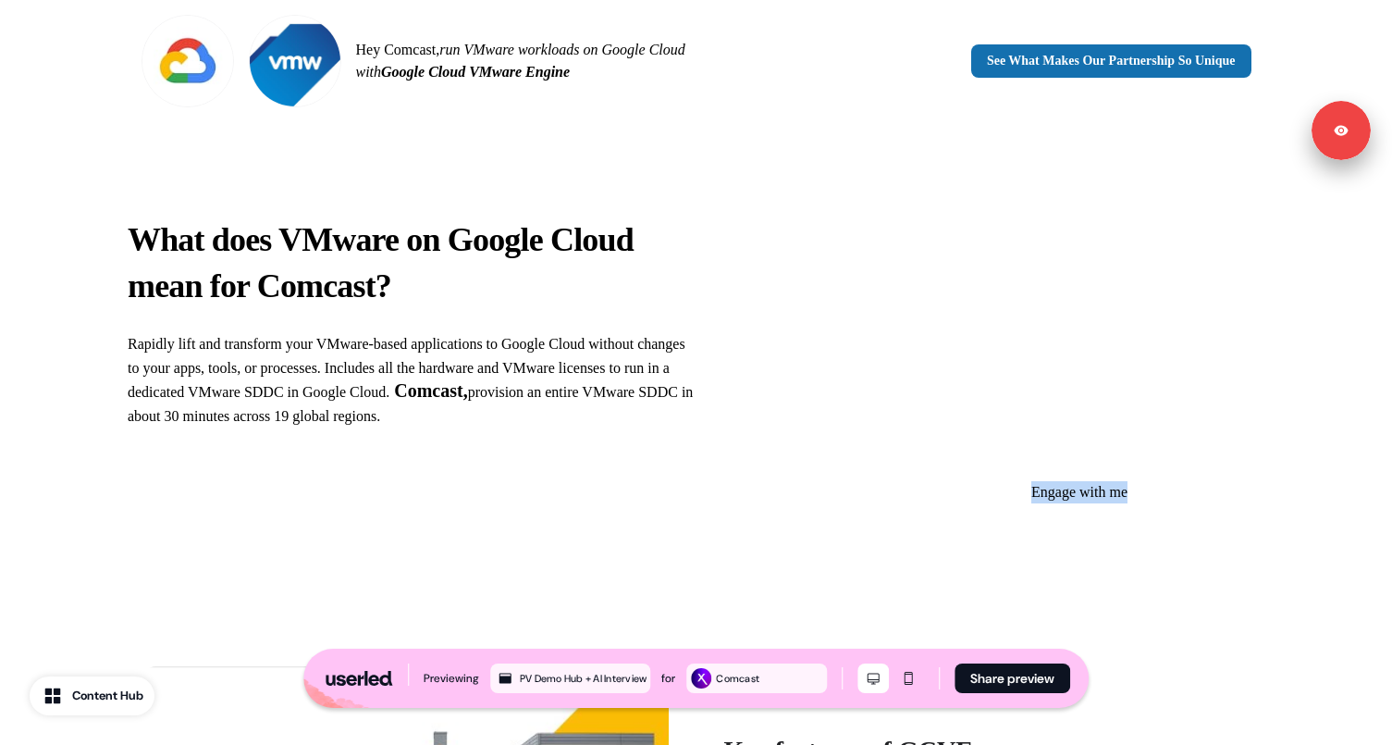
click at [1074, 497] on p "Engage with me" at bounding box center [1079, 492] width 96 height 22
